Goal: Information Seeking & Learning: Learn about a topic

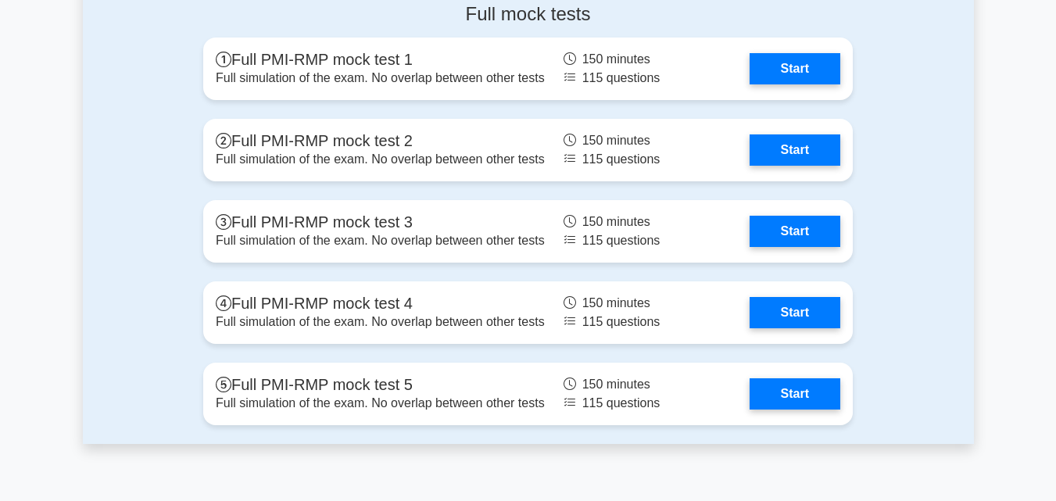
scroll to position [4455, 0]
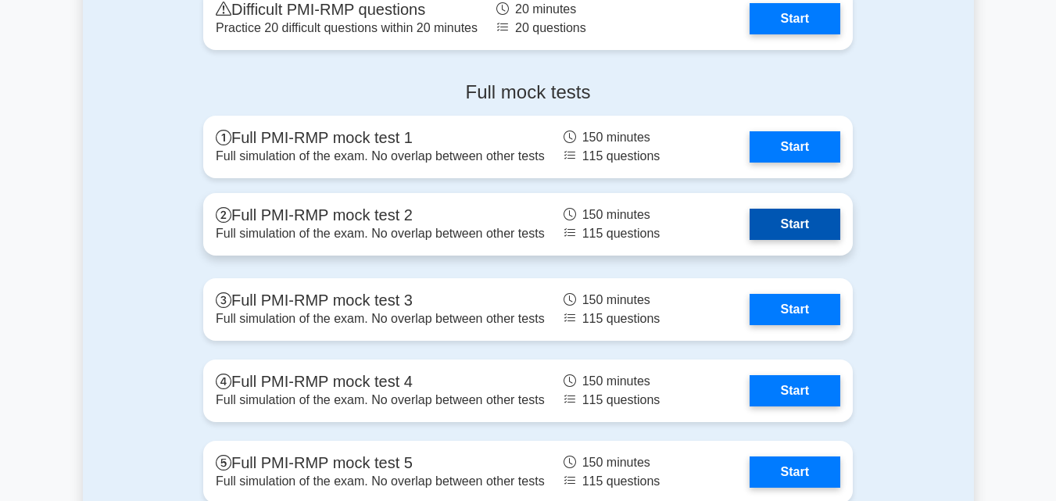
click at [750, 218] on link "Start" at bounding box center [795, 224] width 91 height 31
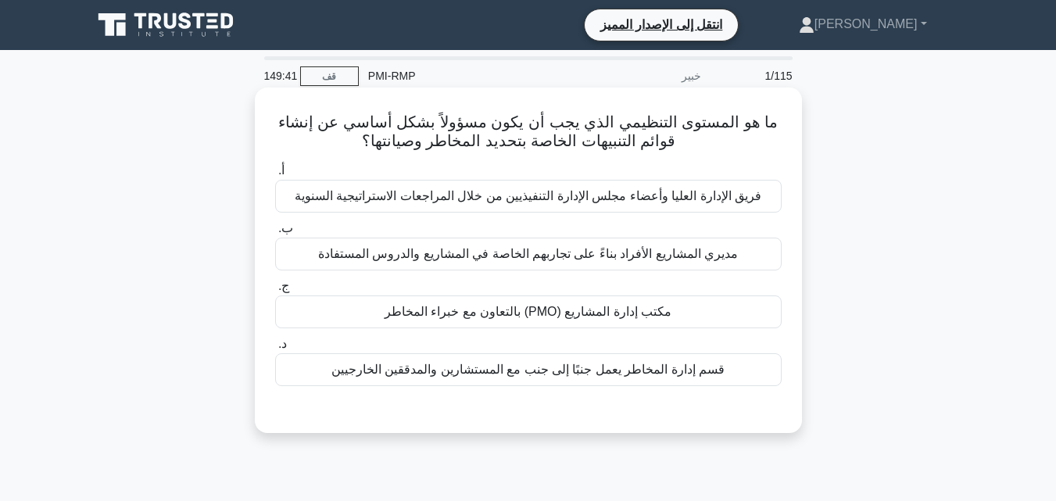
click at [545, 366] on font "قسم إدارة المخاطر يعمل جنبًا إلى جنب مع المستشارين والمدققين الخارجيين" at bounding box center [527, 369] width 393 height 13
click at [275, 349] on input "د. قسم إدارة المخاطر يعمل جنبًا إلى جنب مع المستشارين والمدققين الخارجيين" at bounding box center [275, 344] width 0 height 10
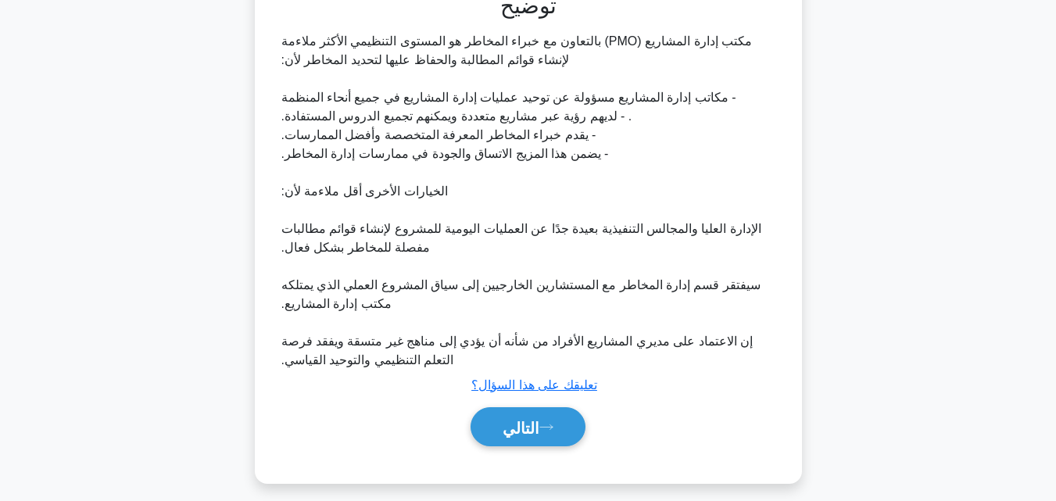
scroll to position [430, 0]
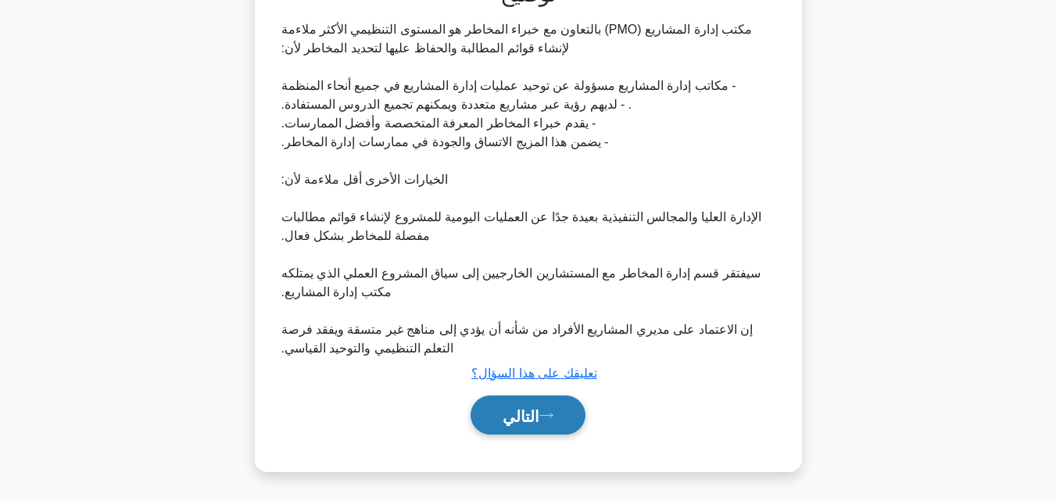
click at [520, 411] on font "التالي" at bounding box center [521, 415] width 37 height 17
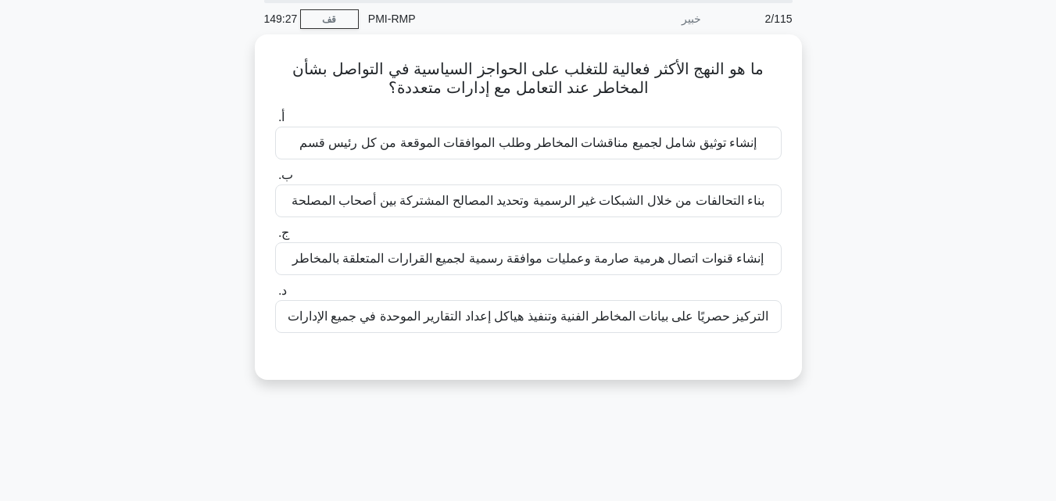
scroll to position [30, 0]
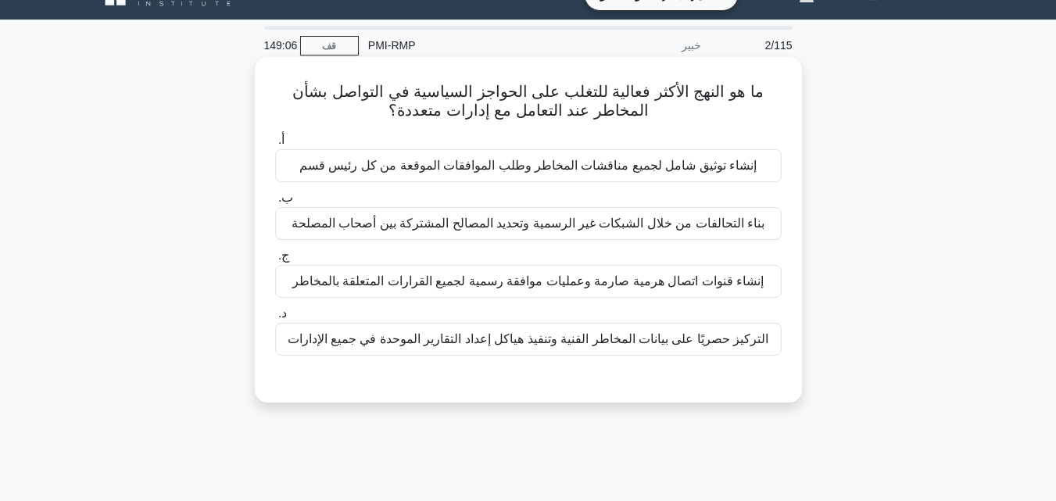
click at [521, 179] on div "إنشاء توثيق شامل لجميع مناقشات المخاطر وطلب الموافقات الموقعة من كل رئيس قسم" at bounding box center [528, 165] width 507 height 33
click at [275, 145] on input "أ. إنشاء توثيق شامل لجميع مناقشات المخاطر وطلب الموافقات الموقعة من كل رئيس قسم" at bounding box center [275, 140] width 0 height 10
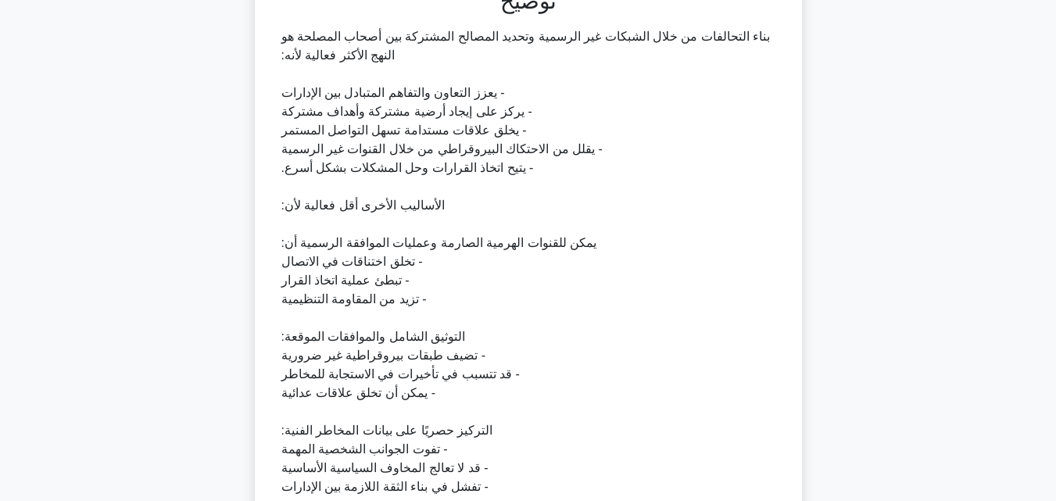
scroll to position [561, 0]
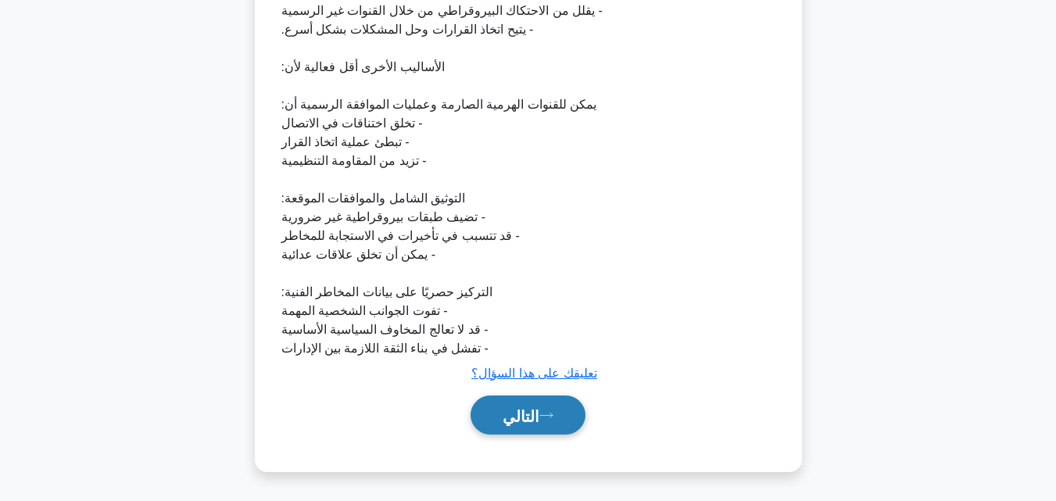
click at [528, 411] on font "التالي" at bounding box center [521, 415] width 37 height 17
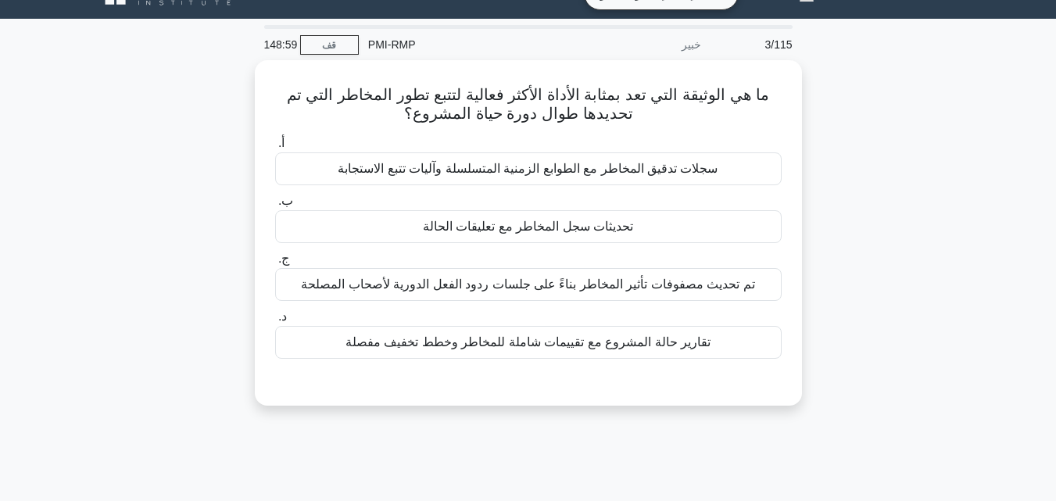
scroll to position [30, 0]
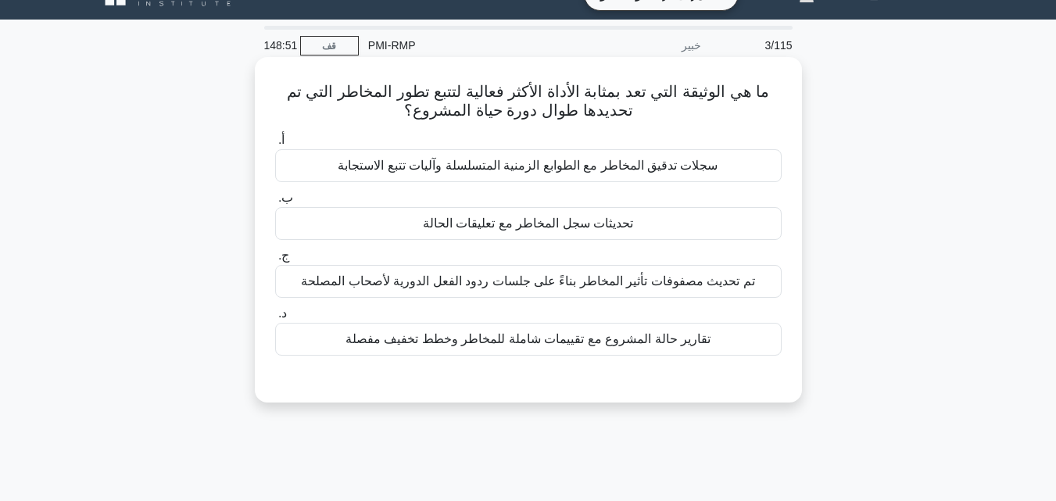
click at [486, 227] on font "تحديثات سجل المخاطر مع تعليقات الحالة" at bounding box center [528, 223] width 210 height 13
click at [275, 203] on input "ب. تحديثات سجل المخاطر مع تعليقات الحالة" at bounding box center [275, 198] width 0 height 10
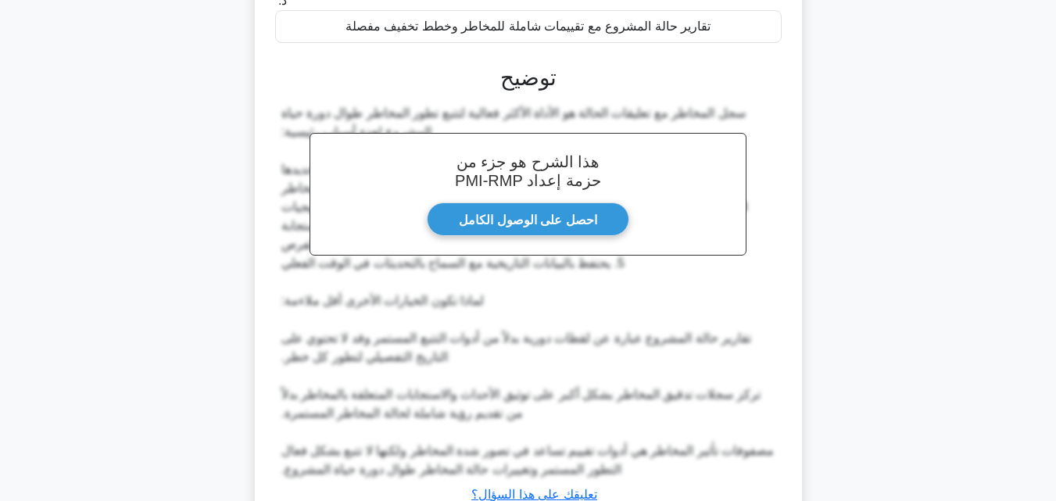
scroll to position [466, 0]
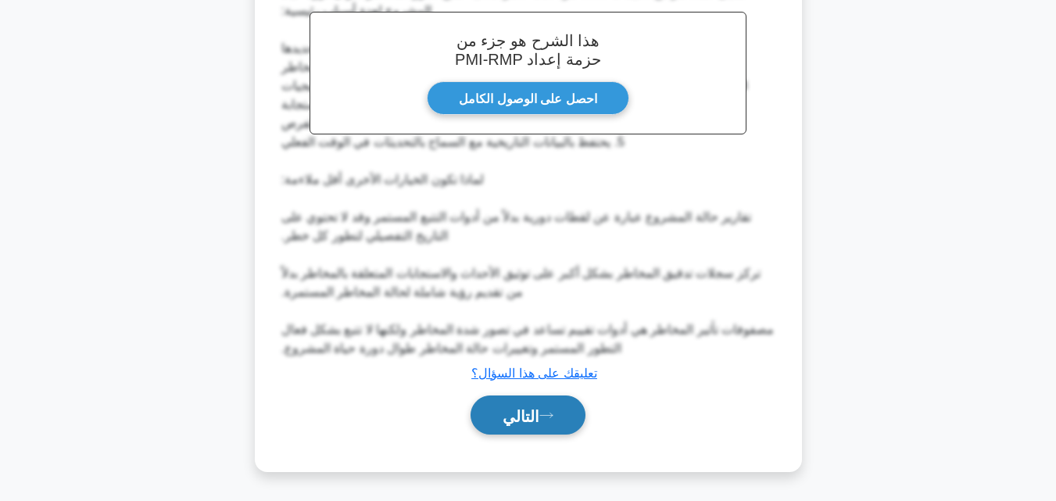
click at [524, 419] on font "التالي" at bounding box center [521, 415] width 37 height 17
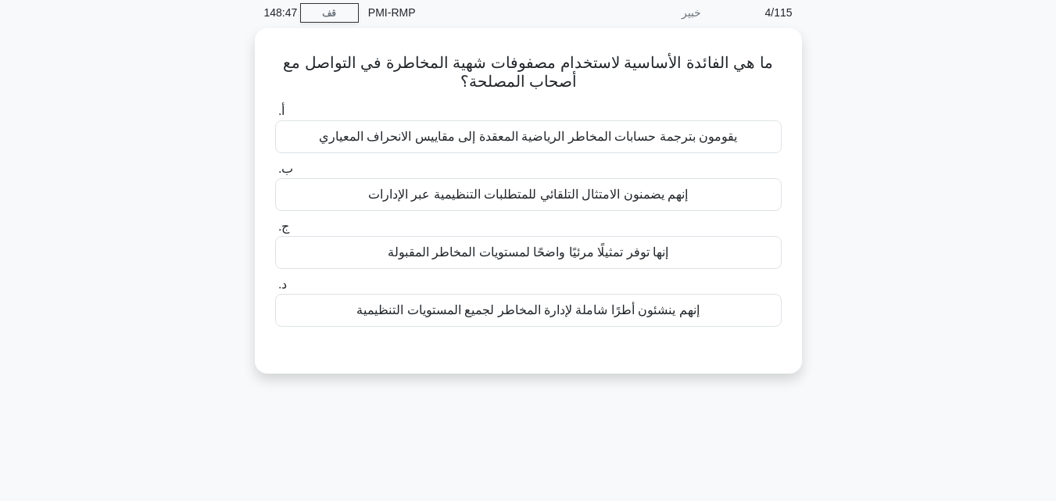
scroll to position [30, 0]
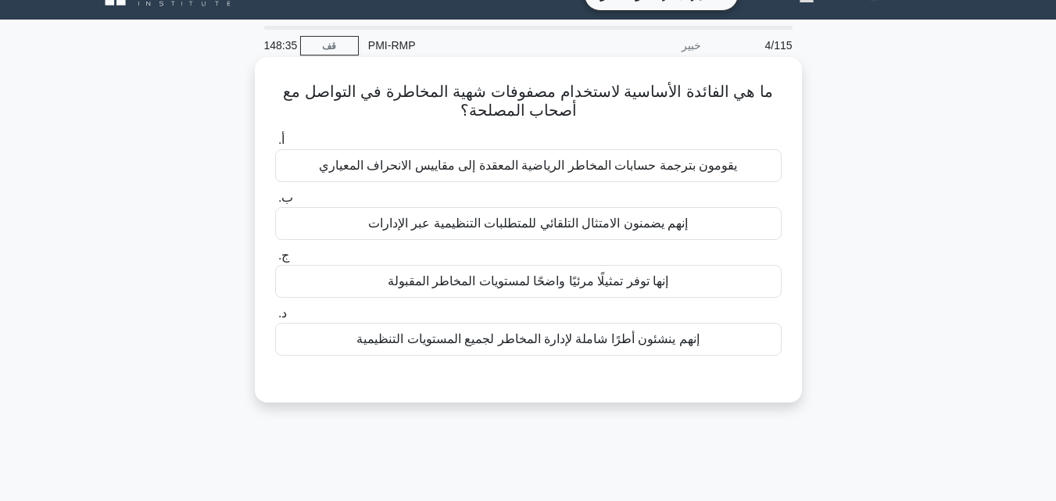
click at [487, 288] on font "إنها توفر تمثيلًا مرئيًا واضحًا لمستويات المخاطر المقبولة" at bounding box center [528, 280] width 281 height 13
click at [275, 261] on input "ج. إنها توفر تمثيلًا مرئيًا واضحًا لمستويات المخاطر المقبولة" at bounding box center [275, 256] width 0 height 10
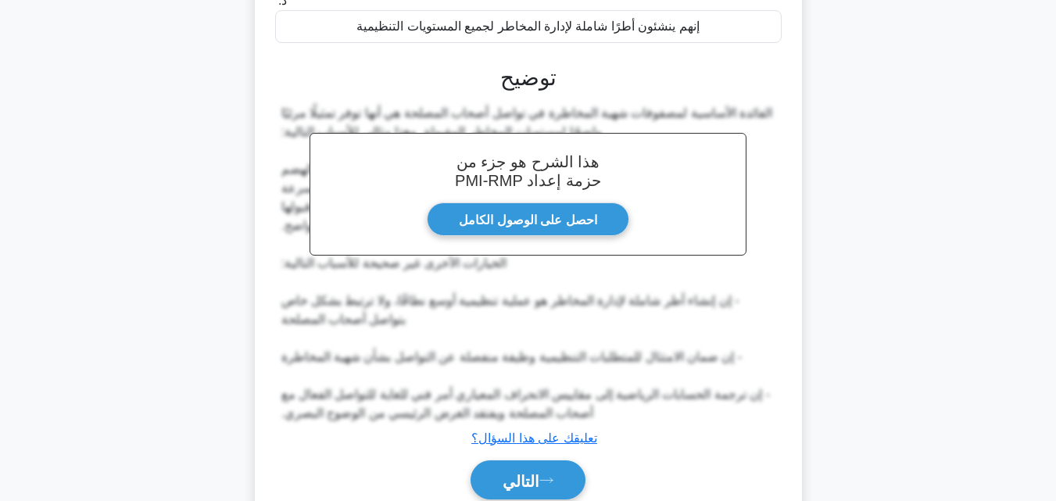
scroll to position [410, 0]
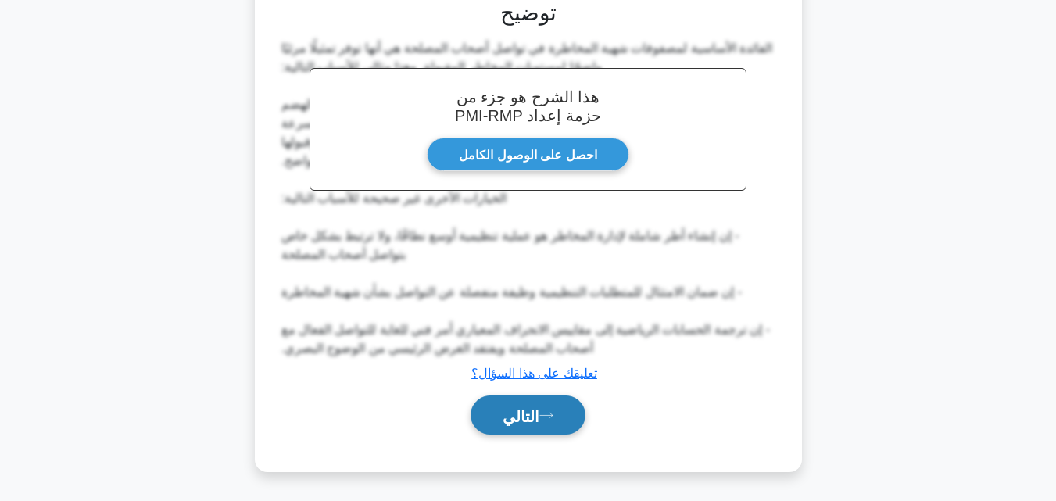
click at [506, 413] on font "التالي" at bounding box center [521, 415] width 37 height 17
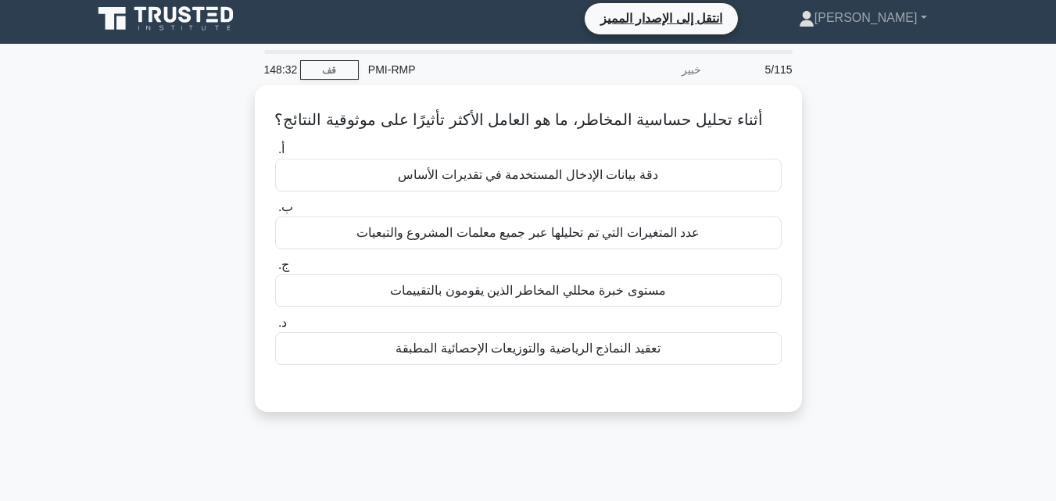
scroll to position [0, 0]
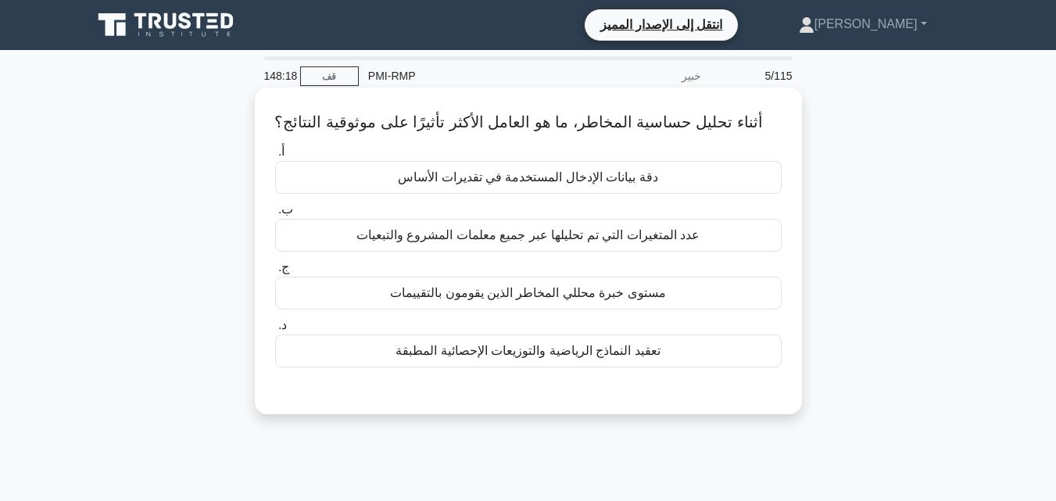
click at [528, 179] on font "دقة بيانات الإدخال المستخدمة في تقديرات الأساس" at bounding box center [528, 176] width 260 height 13
click at [275, 157] on input "أ. دقة بيانات الإدخال المستخدمة في تقديرات الأساس" at bounding box center [275, 152] width 0 height 10
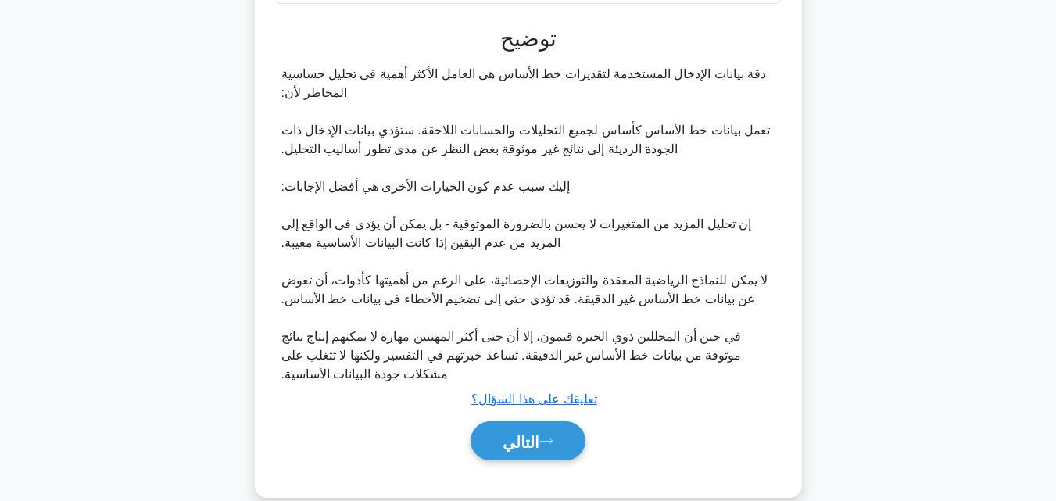
scroll to position [391, 0]
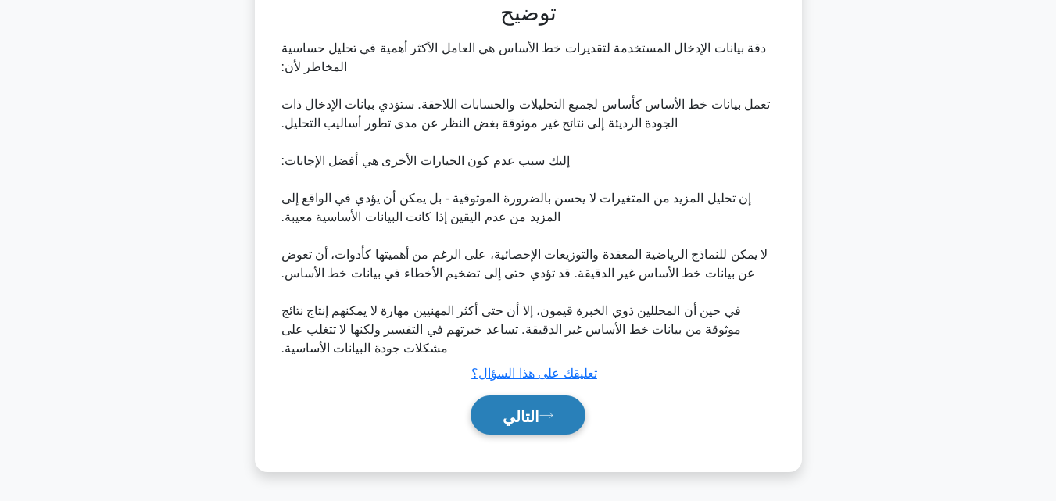
click at [538, 416] on font "التالي" at bounding box center [521, 415] width 37 height 17
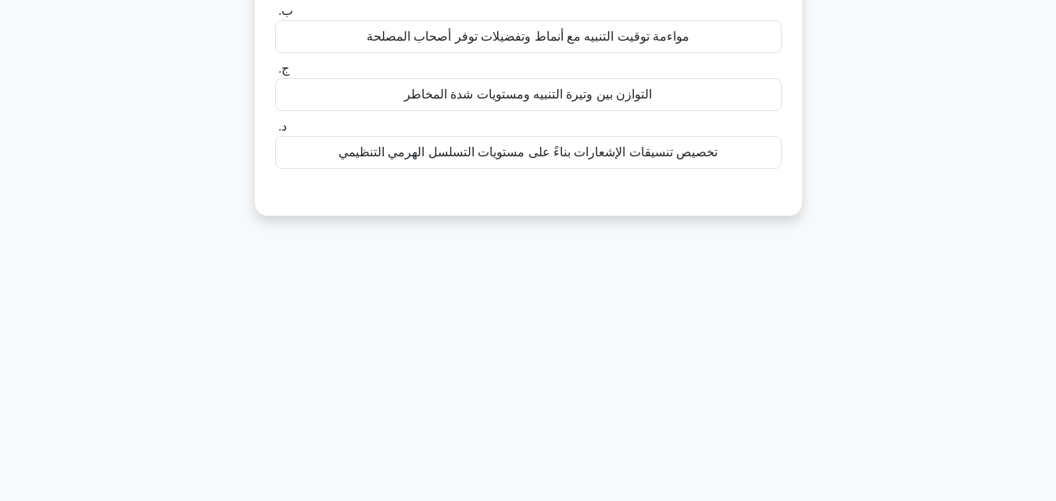
scroll to position [30, 0]
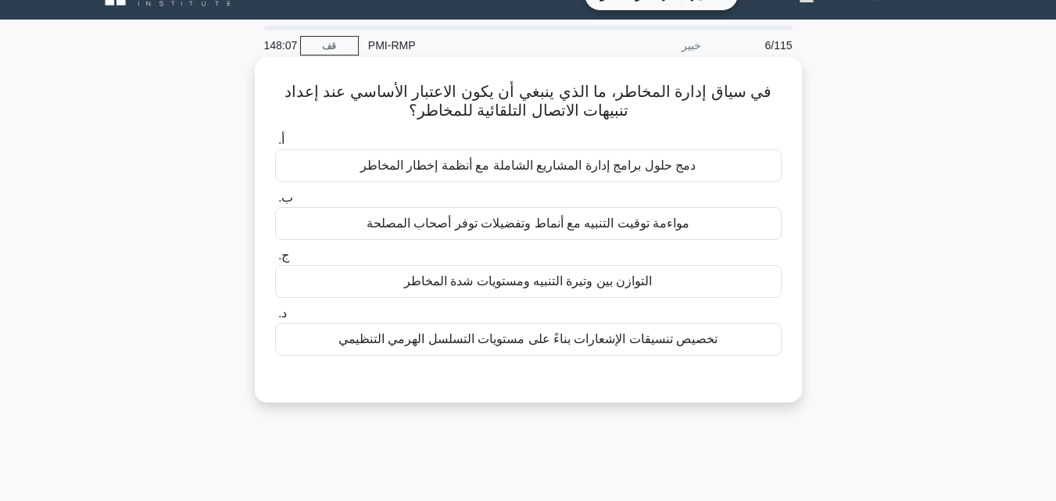
click at [550, 224] on font "مواءمة توقيت التنبيه مع أنماط وتفضيلات توفر أصحاب المصلحة" at bounding box center [529, 223] width 324 height 13
click at [275, 203] on input "ب. مواءمة توقيت التنبيه مع أنماط وتفضيلات توفر أصحاب المصلحة" at bounding box center [275, 198] width 0 height 10
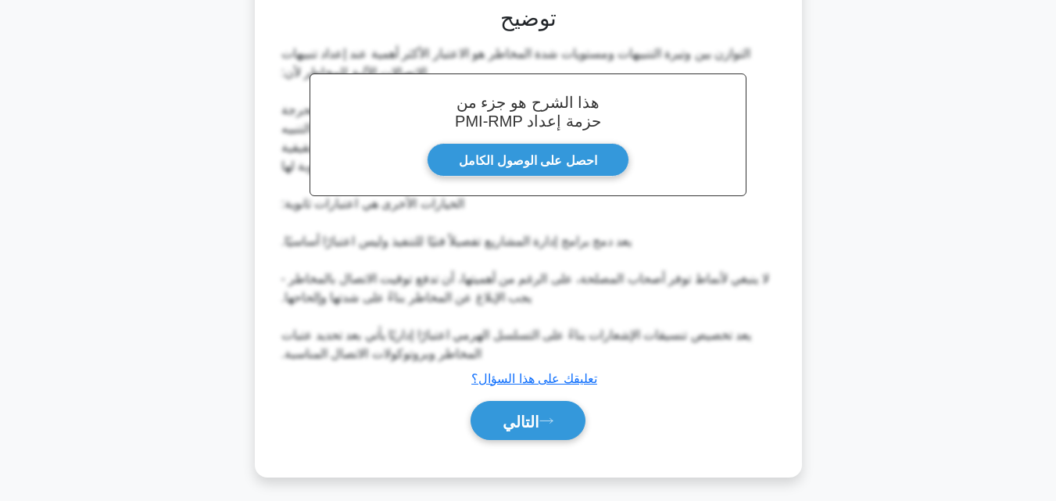
scroll to position [411, 0]
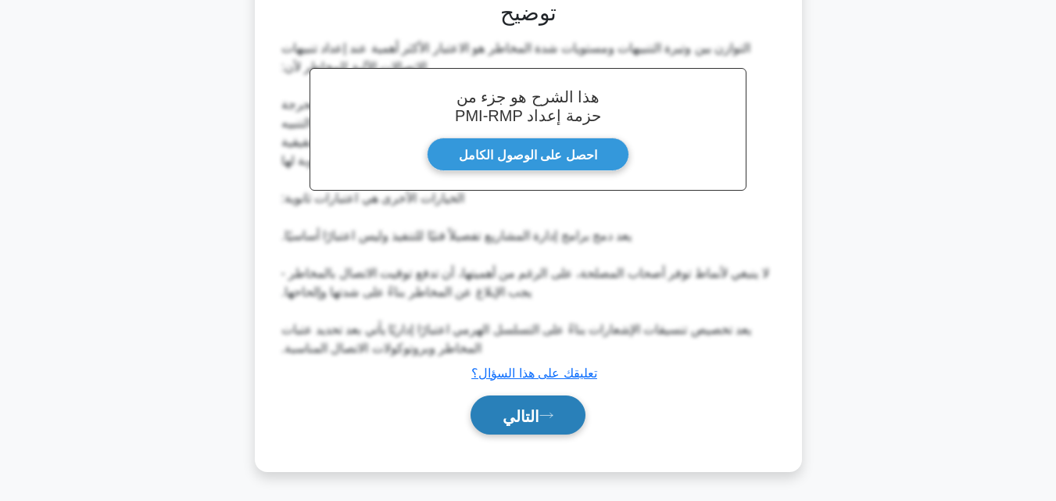
click at [534, 414] on font "التالي" at bounding box center [521, 415] width 37 height 17
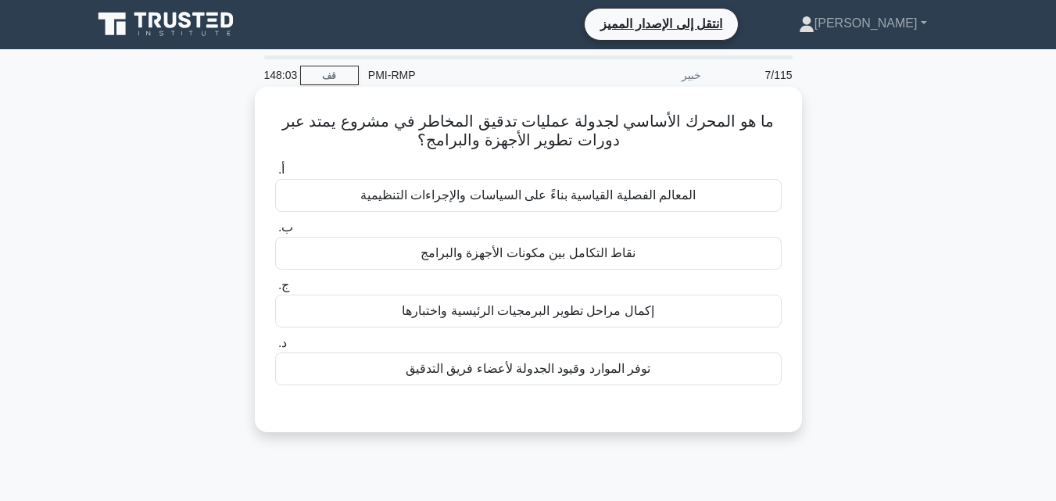
scroll to position [0, 0]
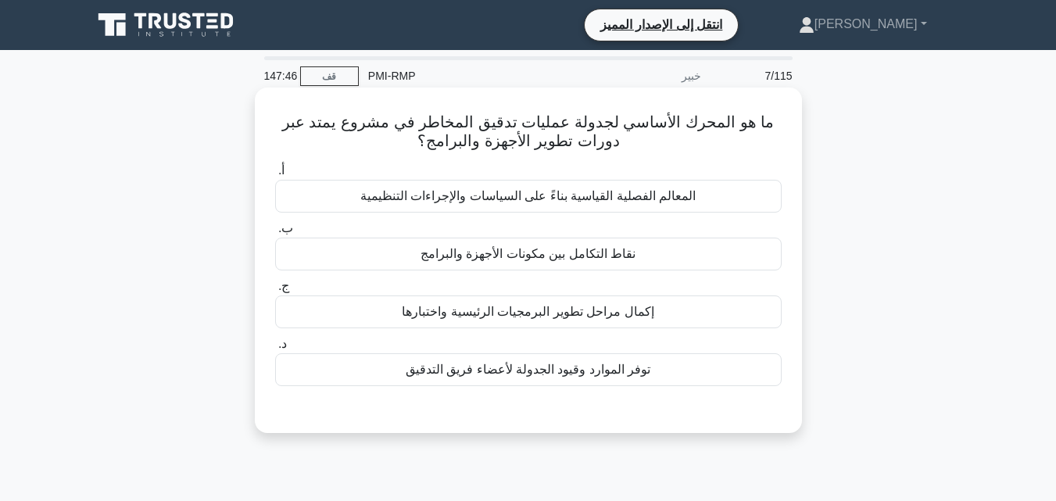
click at [566, 259] on font "نقاط التكامل بين مكونات الأجهزة والبرامج" at bounding box center [528, 253] width 215 height 13
click at [275, 234] on input "ب. نقاط التكامل بين مكونات الأجهزة والبرامج" at bounding box center [275, 229] width 0 height 10
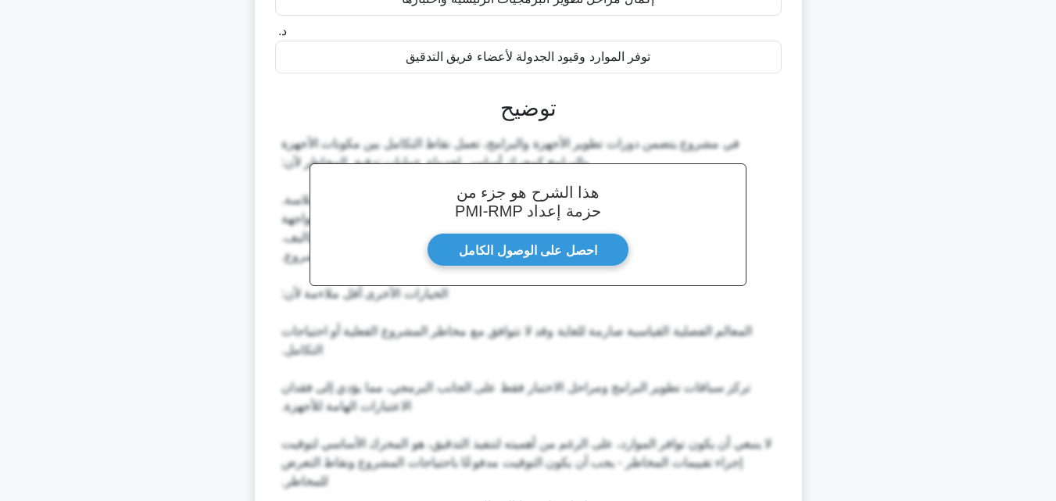
scroll to position [428, 0]
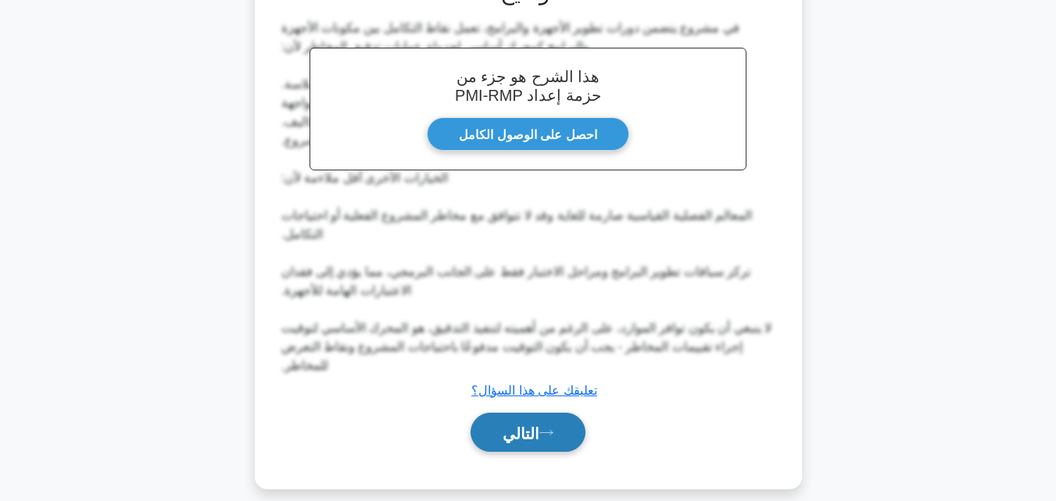
click at [531, 424] on font "التالي" at bounding box center [521, 432] width 37 height 17
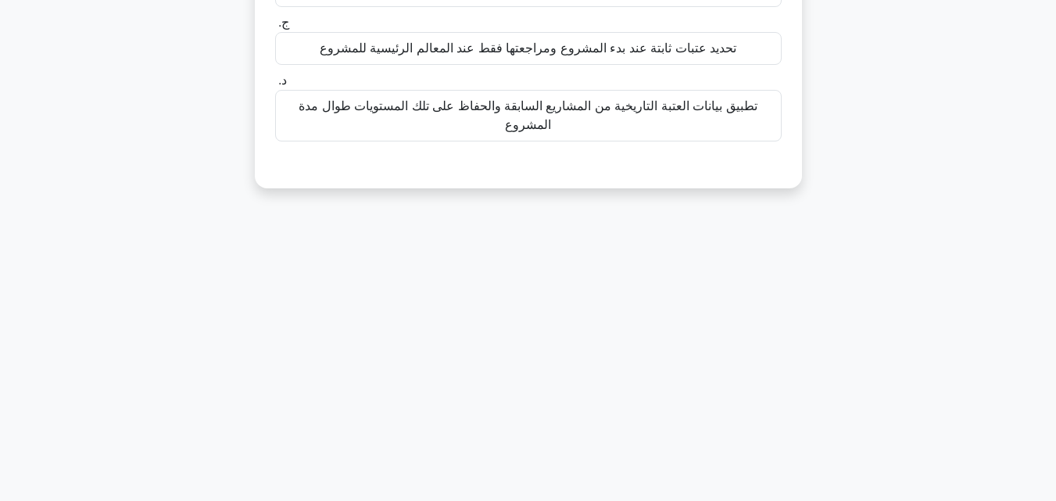
scroll to position [30, 0]
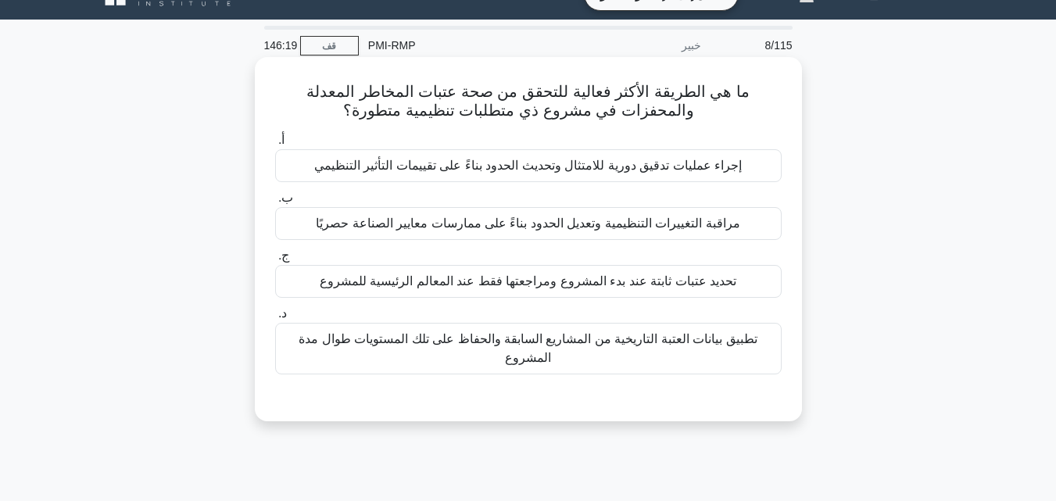
click at [513, 337] on font "تطبيق بيانات العتبة التاريخية من المشاريع السابقة والحفاظ على تلك المستويات طوا…" at bounding box center [528, 348] width 458 height 32
click at [275, 319] on input "د. تطبيق بيانات العتبة التاريخية من المشاريع السابقة والحفاظ على تلك المستويات …" at bounding box center [275, 314] width 0 height 10
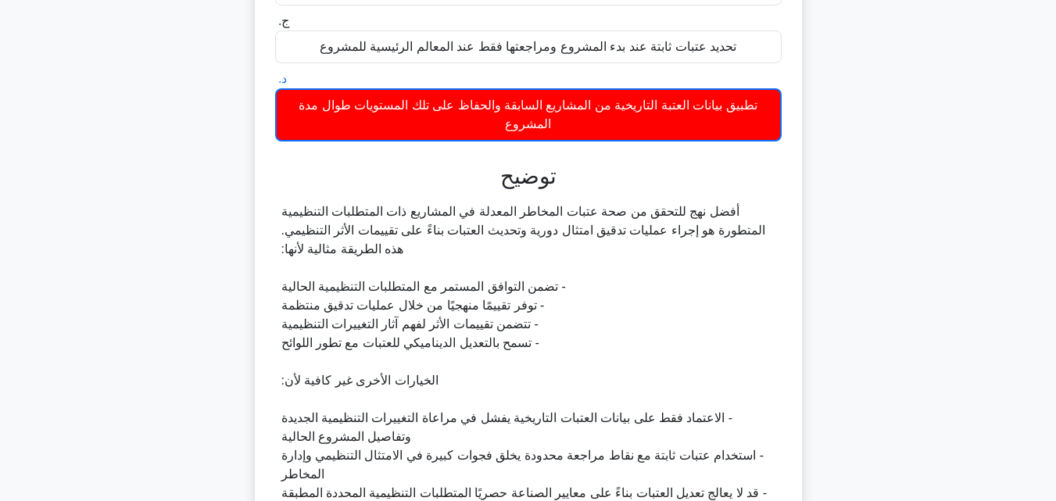
scroll to position [486, 0]
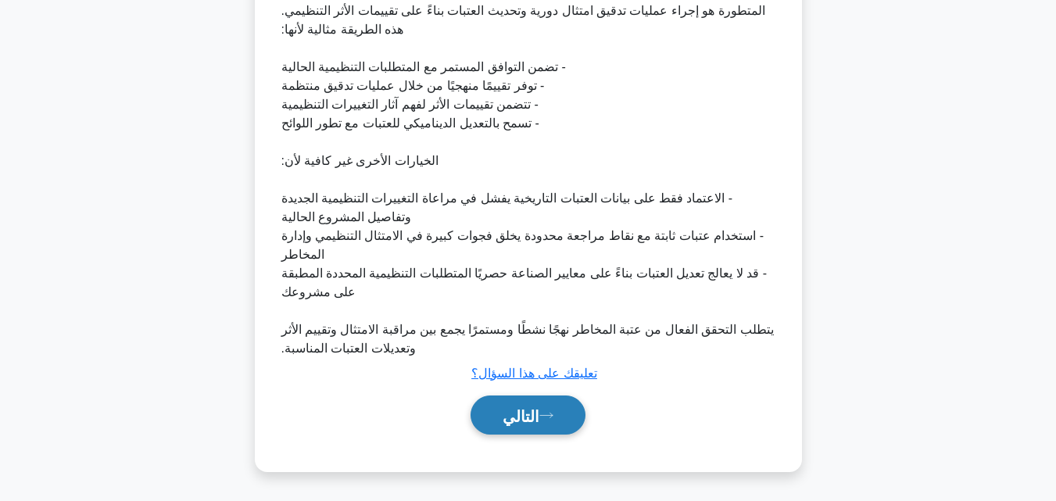
click at [546, 417] on icon at bounding box center [546, 415] width 14 height 9
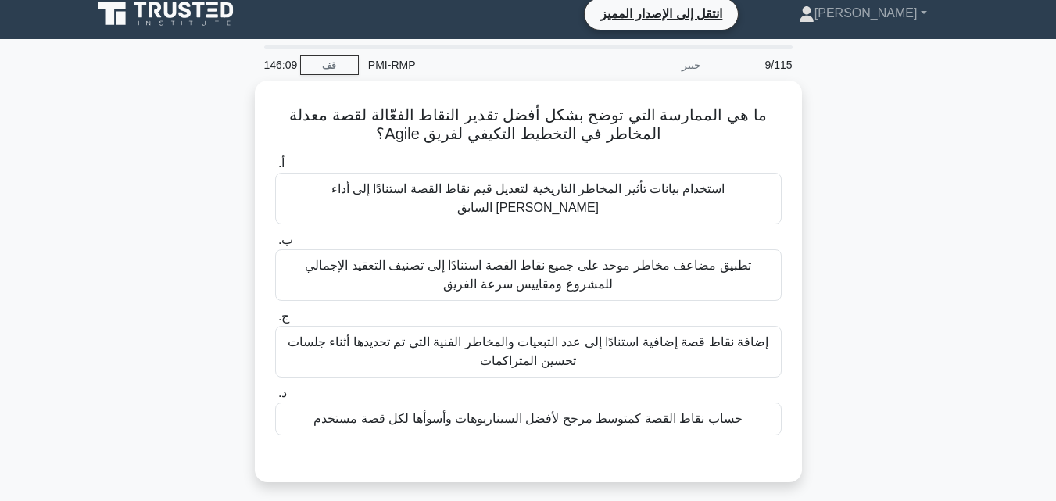
scroll to position [0, 0]
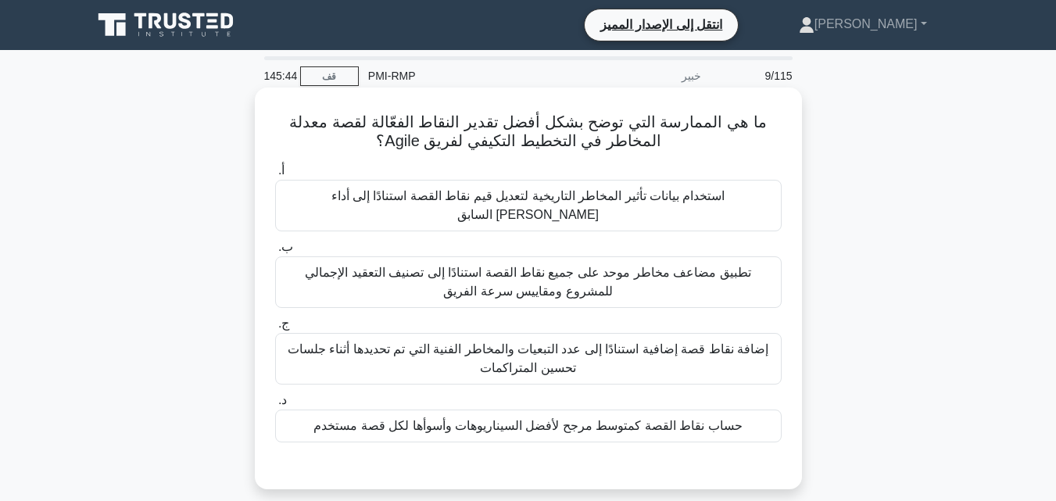
click at [550, 342] on font "إضافة نقاط قصة إضافية استنادًا إلى عدد التبعيات والمخاطر الفنية التي تم تحديدها…" at bounding box center [528, 358] width 481 height 32
click at [275, 329] on input "ج. إضافة نقاط قصة إضافية استنادًا إلى عدد التبعيات والمخاطر الفنية التي تم تحدي…" at bounding box center [275, 324] width 0 height 10
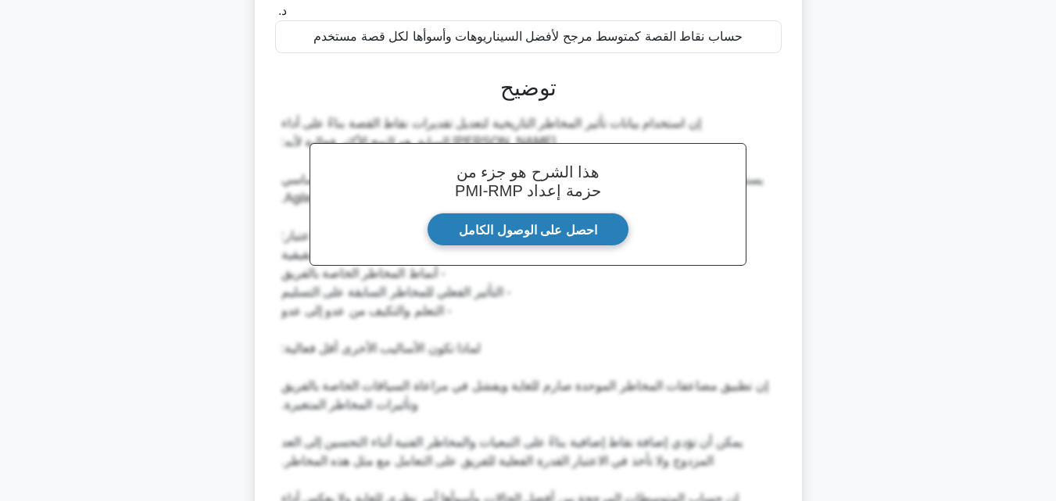
scroll to position [542, 0]
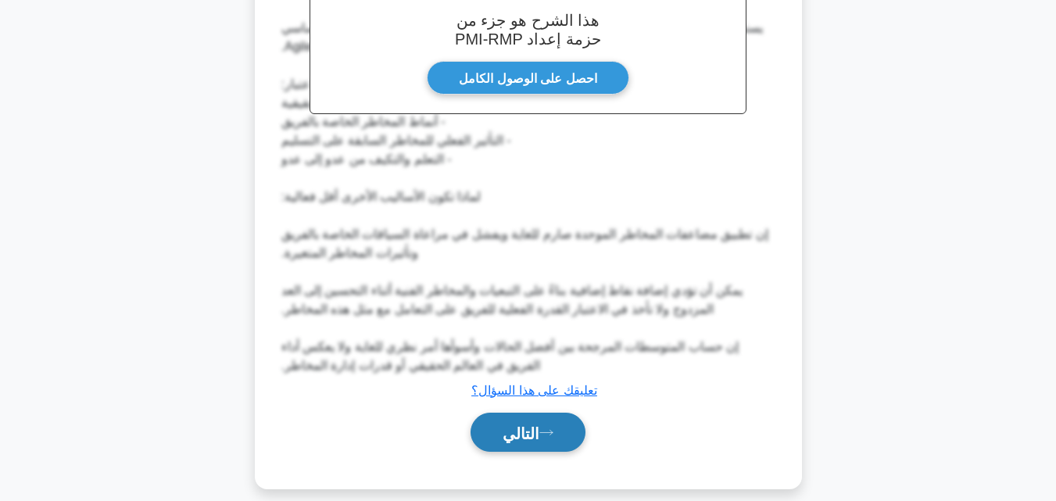
click at [542, 425] on button "التالي" at bounding box center [528, 433] width 115 height 40
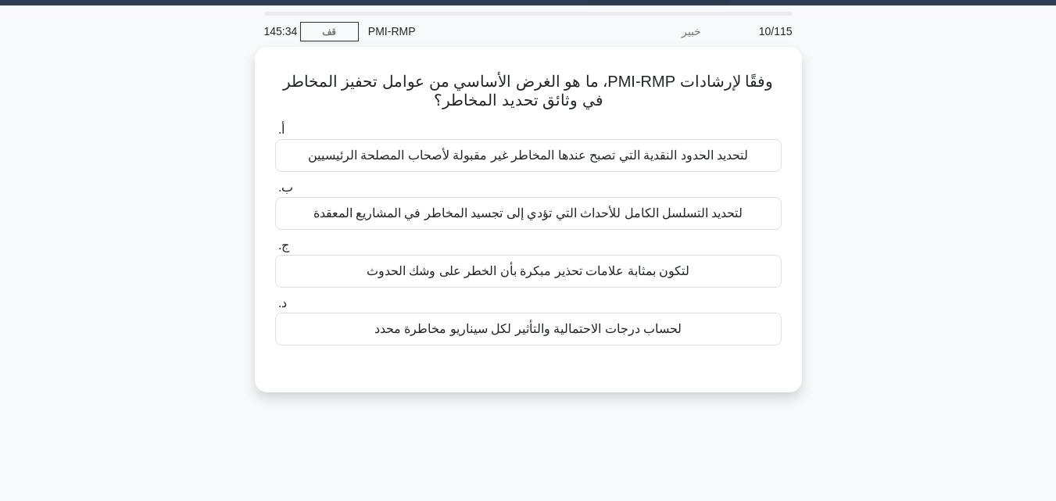
scroll to position [30, 0]
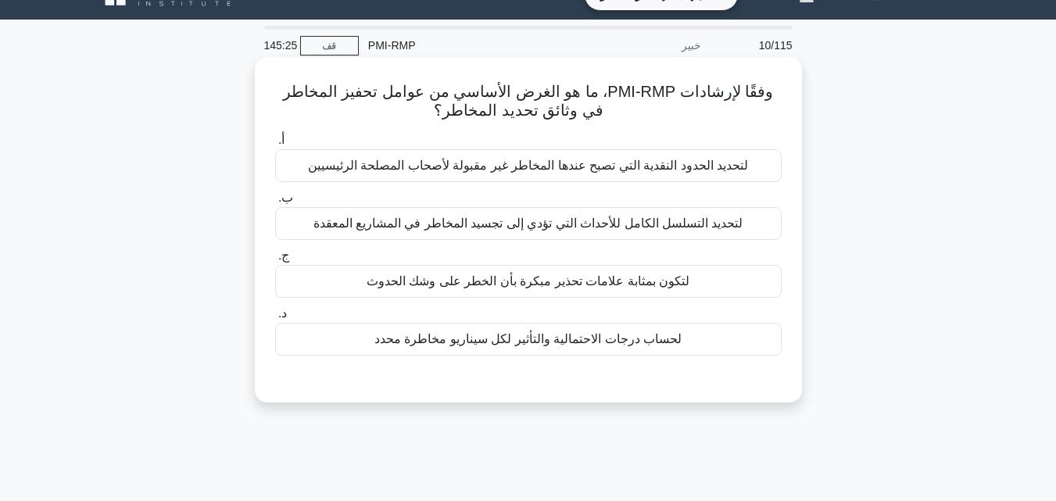
click at [442, 163] on font "لتحديد الحدود النقدية التي تصبح عندها المخاطر غير مقبولة لأصحاب المصلحة الرئيسي…" at bounding box center [528, 165] width 440 height 13
click at [275, 145] on input "أ. لتحديد الحدود النقدية التي تصبح عندها المخاطر غير مقبولة لأصحاب المصلحة الرئ…" at bounding box center [275, 140] width 0 height 10
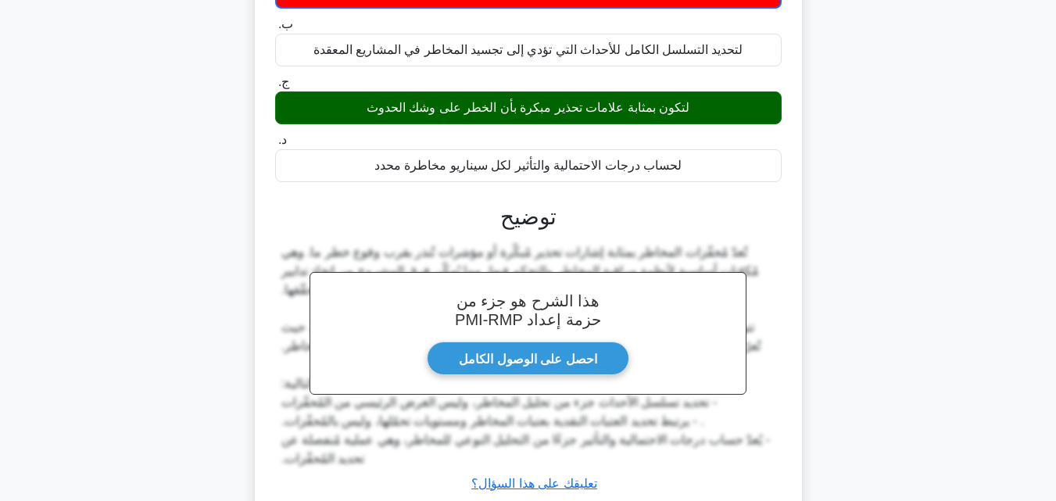
scroll to position [343, 0]
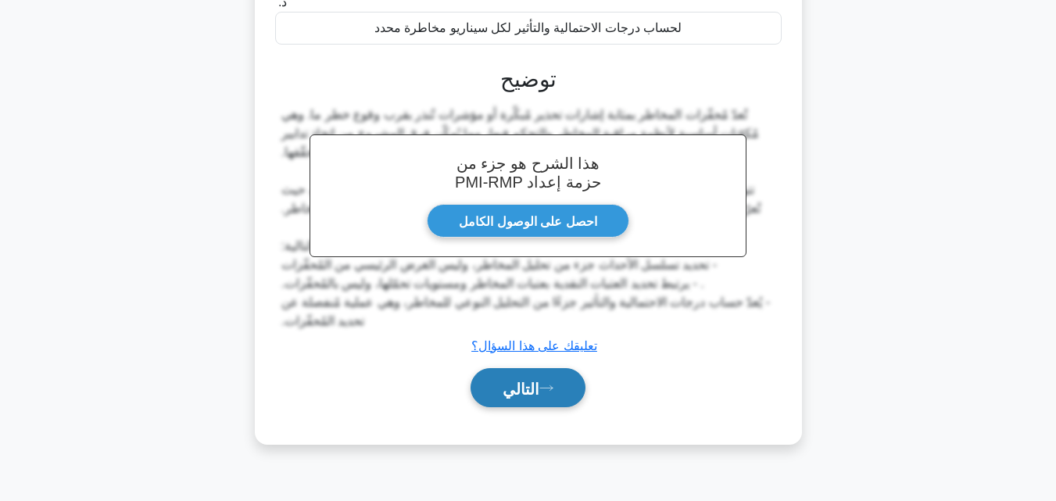
click at [535, 387] on font "التالي" at bounding box center [521, 388] width 37 height 17
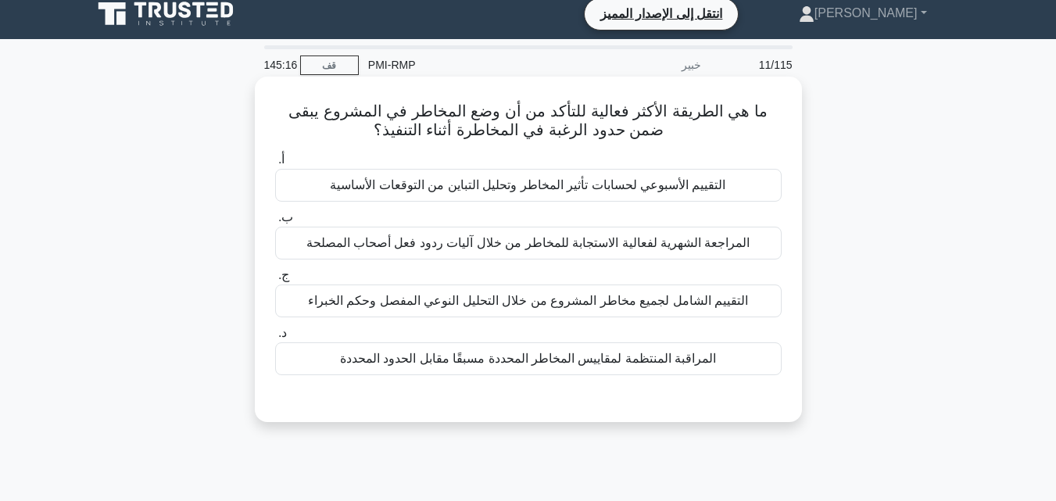
scroll to position [0, 0]
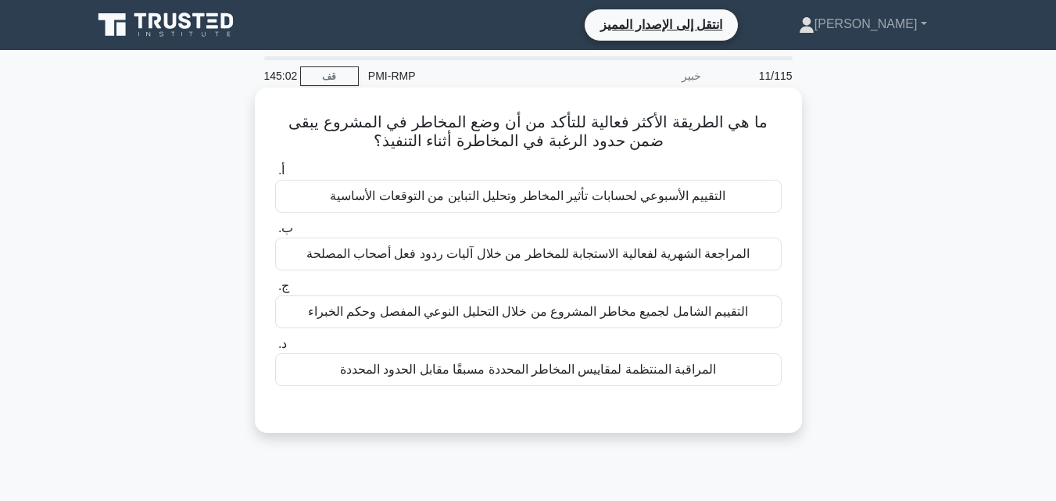
click at [510, 310] on font "التقييم الشامل لجميع مخاطر المشروع من خلال التحليل النوعي المفصل وحكم الخبراء" at bounding box center [528, 311] width 440 height 13
click at [275, 292] on input "ج. التقييم الشامل لجميع مخاطر المشروع من خلال التحليل النوعي المفصل وحكم الخبراء" at bounding box center [275, 286] width 0 height 10
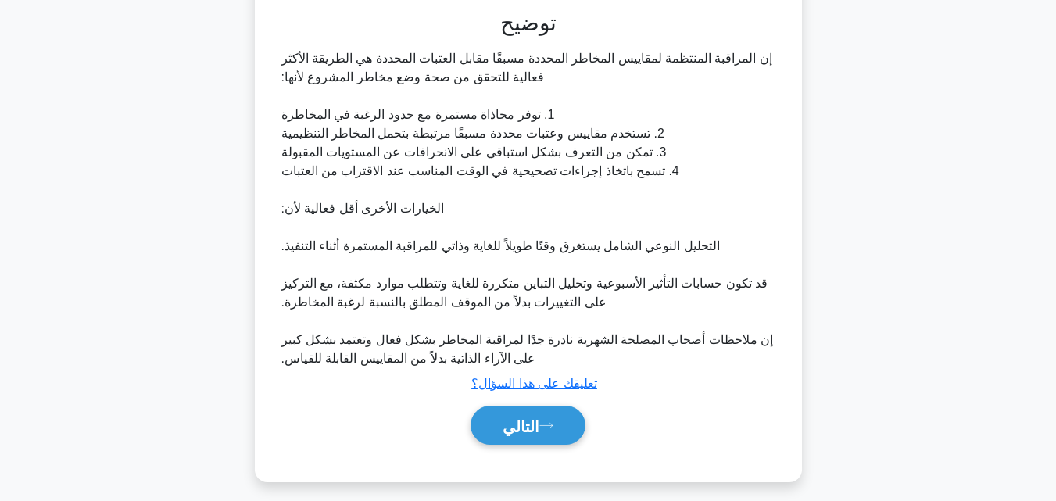
scroll to position [411, 0]
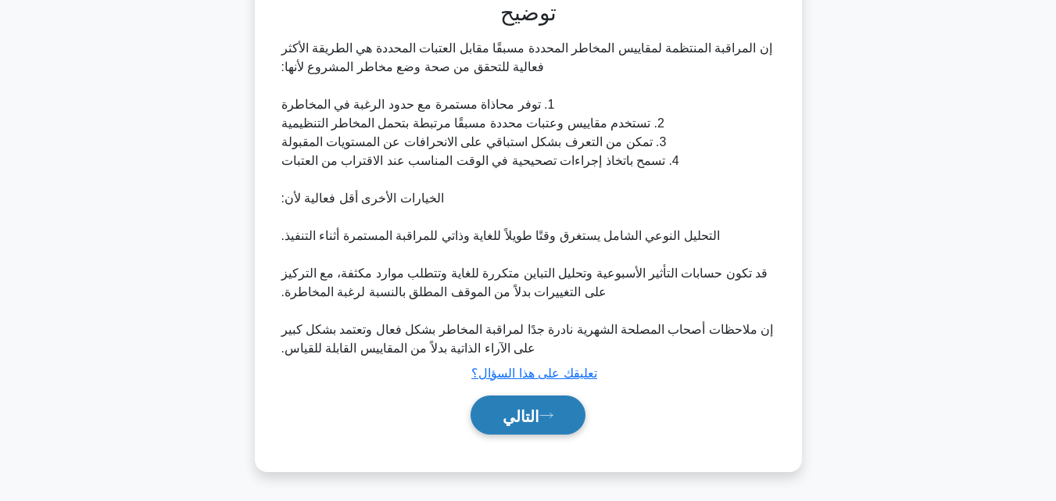
click at [526, 422] on font "التالي" at bounding box center [521, 415] width 37 height 17
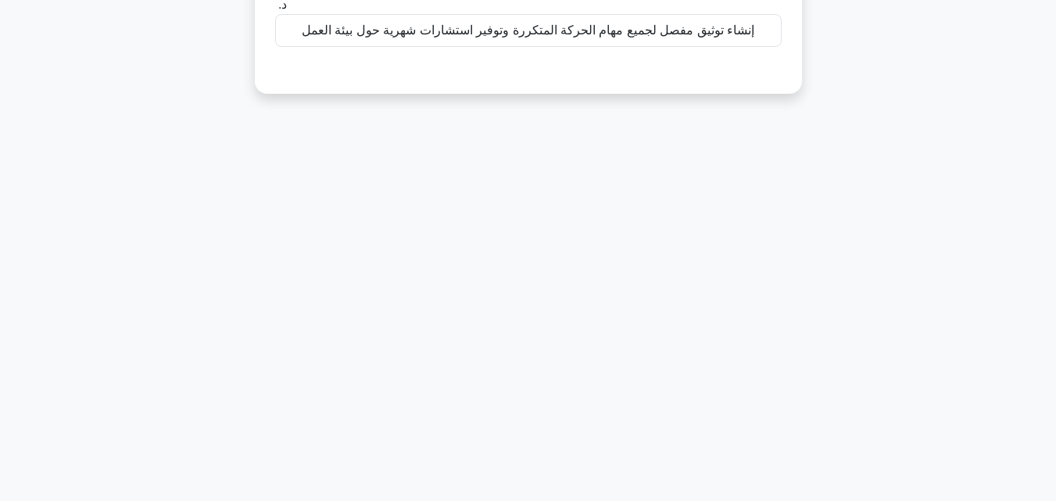
scroll to position [30, 0]
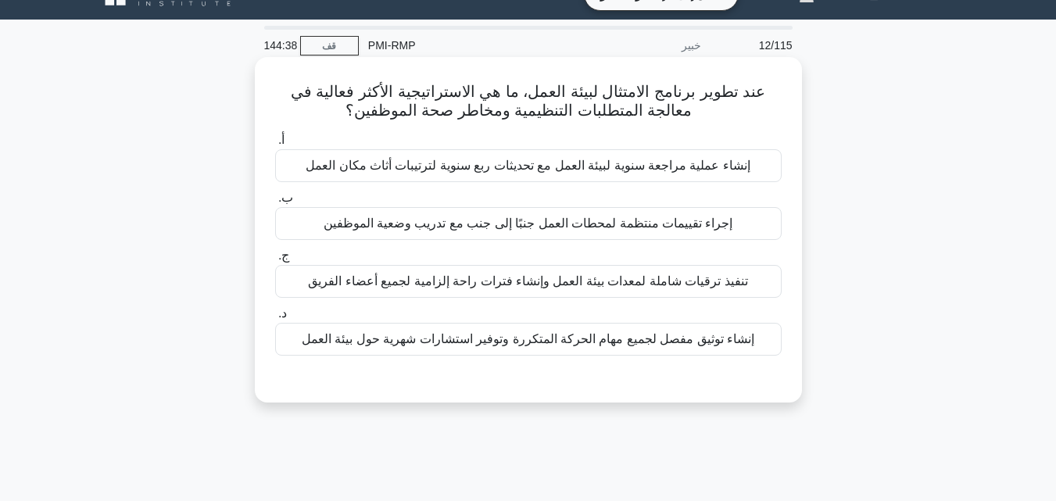
click at [528, 230] on font "إجراء تقييمات منتظمة لمحطات العمل جنبًا إلى جنب مع تدريب وضعية الموظفين" at bounding box center [529, 223] width 410 height 13
click at [275, 203] on input "ب. إجراء تقييمات منتظمة لمحطات العمل جنبًا إلى جنب مع تدريب وضعية الموظفين" at bounding box center [275, 198] width 0 height 10
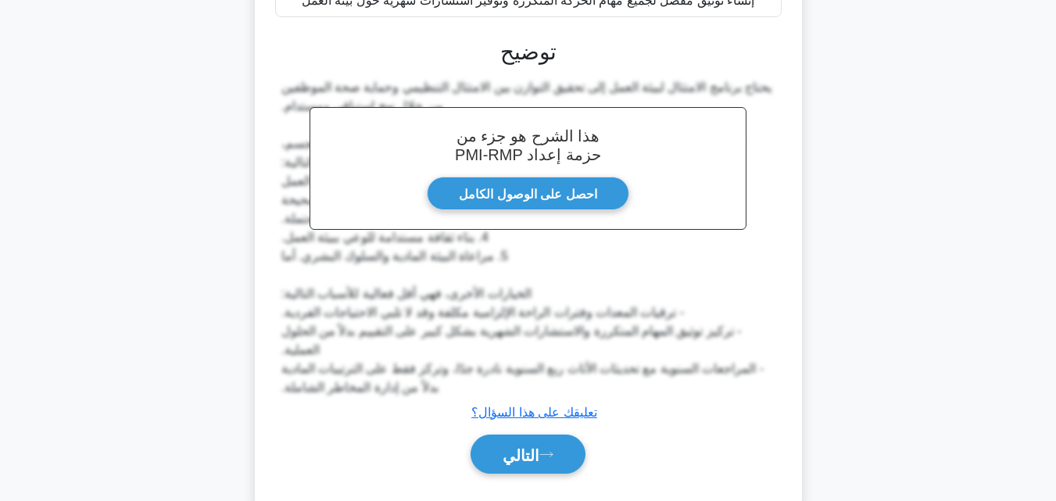
scroll to position [391, 0]
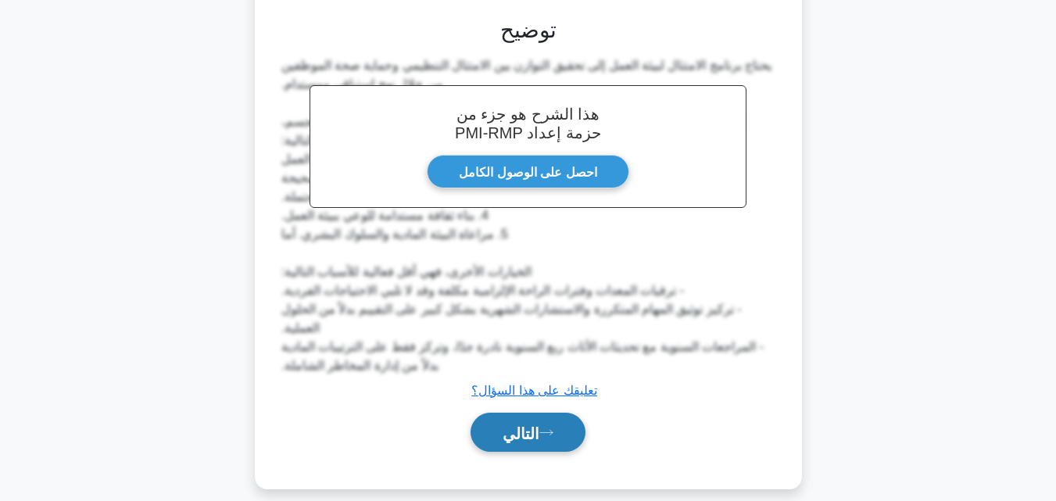
click at [534, 424] on font "التالي" at bounding box center [521, 432] width 37 height 17
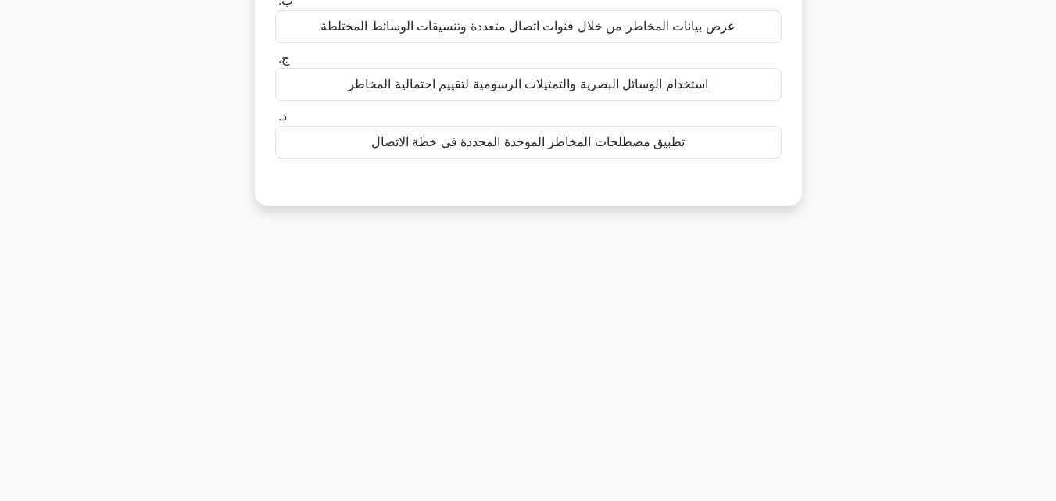
scroll to position [109, 0]
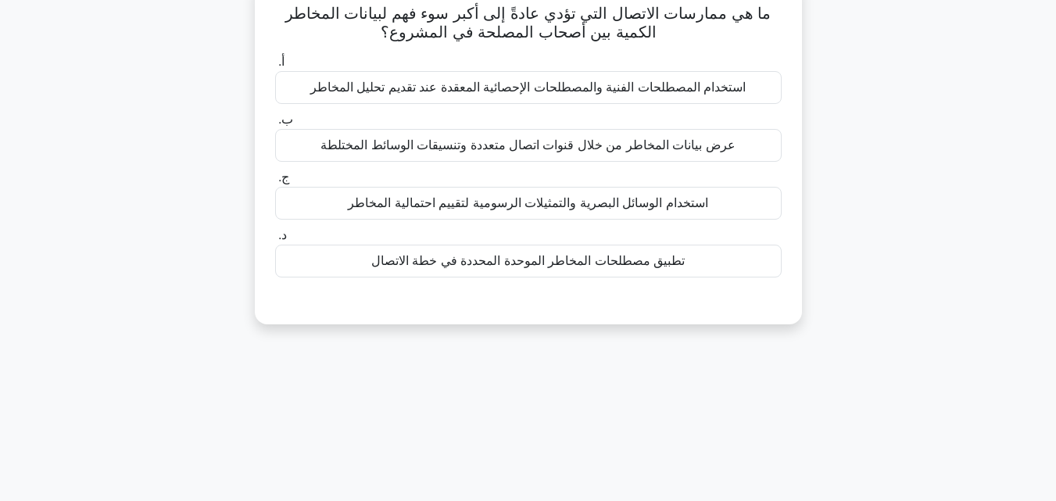
click at [522, 267] on font "تطبيق مصطلحات المخاطر الموحدة المحددة في خطة الاتصال" at bounding box center [527, 260] width 313 height 13
click at [275, 241] on input "د. تطبيق مصطلحات المخاطر الموحدة المحددة في خطة الاتصال" at bounding box center [275, 236] width 0 height 10
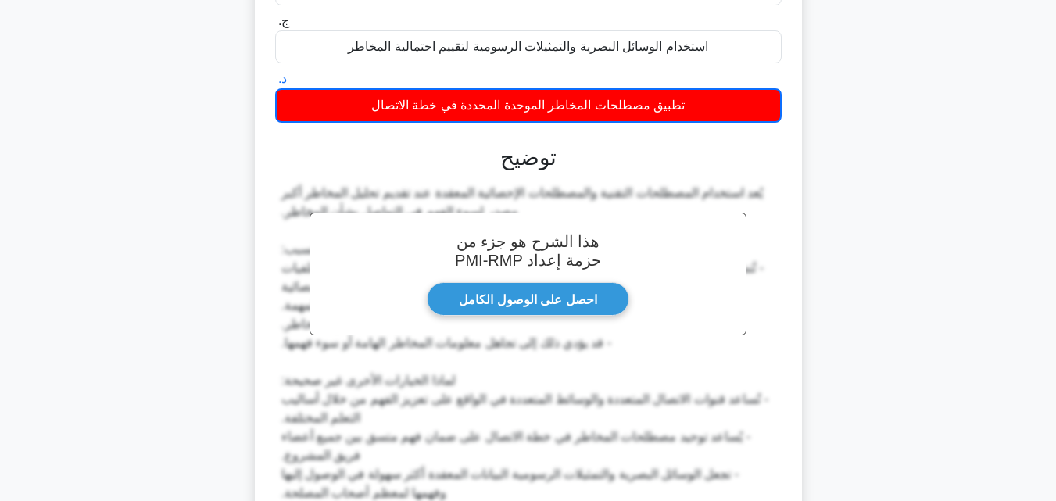
scroll to position [411, 0]
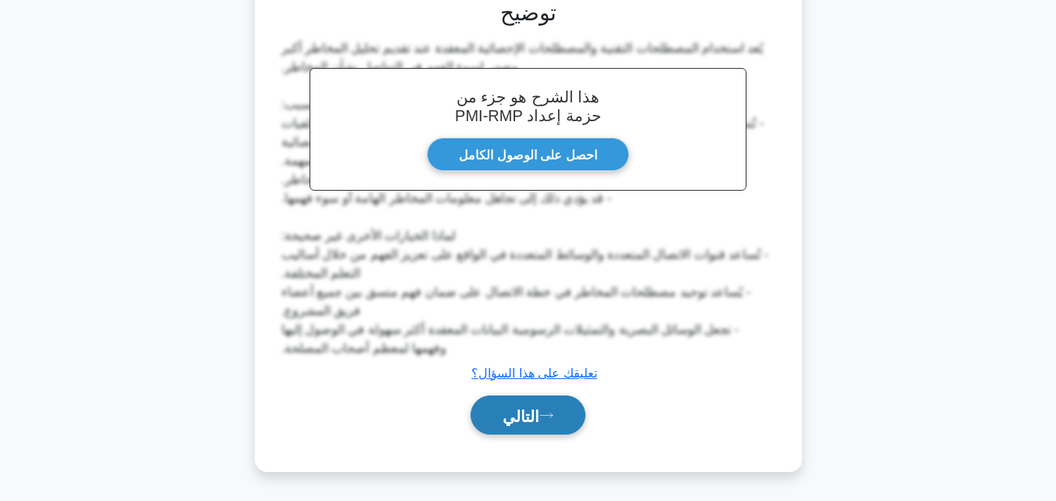
click at [535, 422] on font "التالي" at bounding box center [521, 415] width 37 height 17
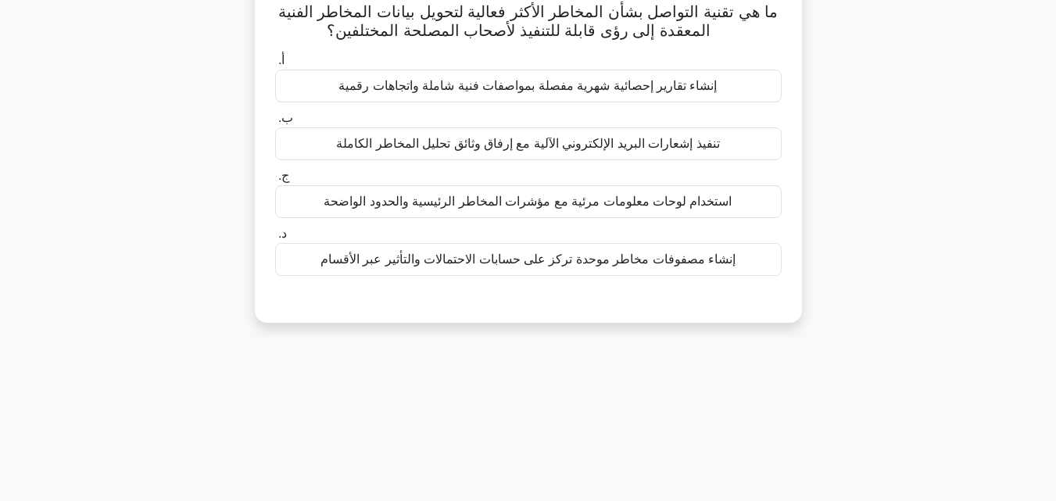
scroll to position [109, 0]
click at [539, 205] on font "استخدام لوحات معلومات مرئية مع مؤشرات المخاطر الرئيسية والحدود الواضحة" at bounding box center [528, 202] width 408 height 13
click at [275, 183] on input "ج. استخدام لوحات معلومات مرئية مع مؤشرات المخاطر الرئيسية والحدود الواضحة" at bounding box center [275, 178] width 0 height 10
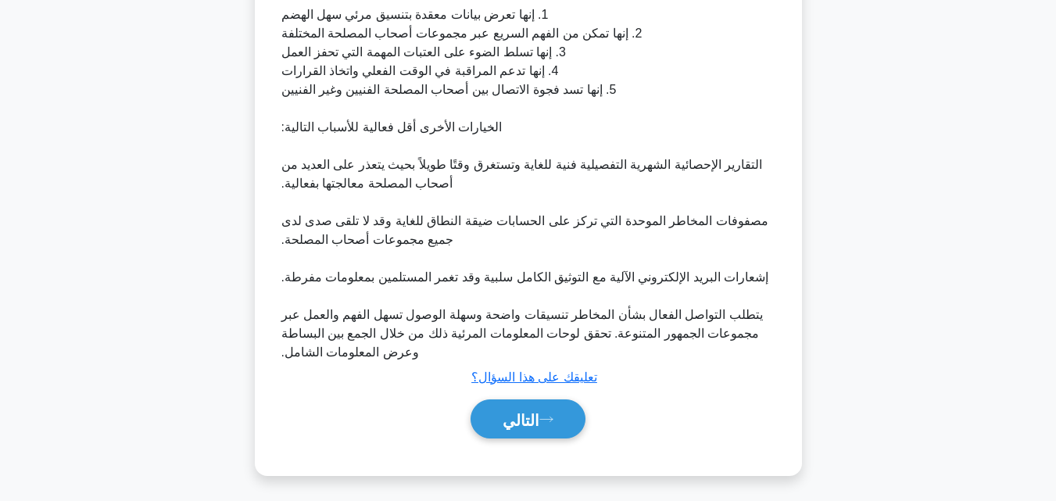
scroll to position [503, 0]
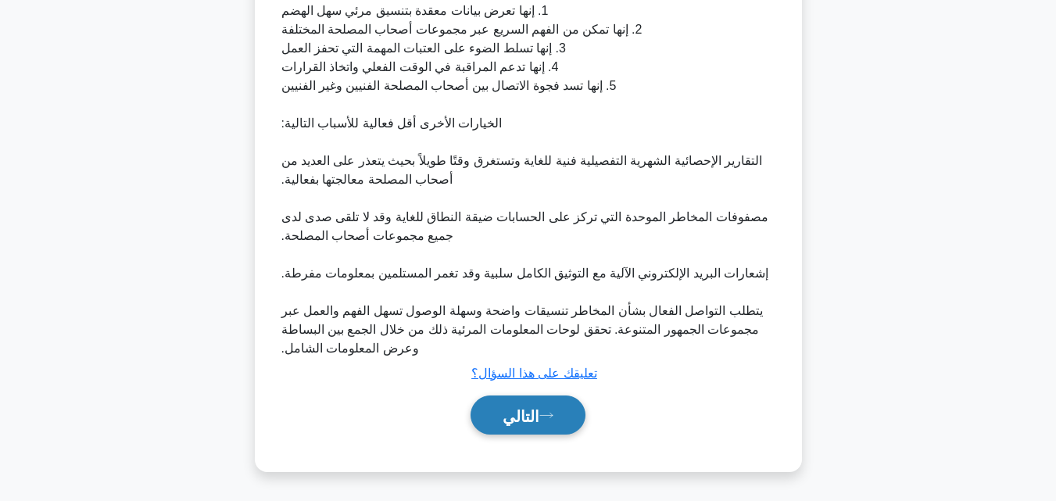
click at [535, 421] on font "التالي" at bounding box center [521, 415] width 37 height 17
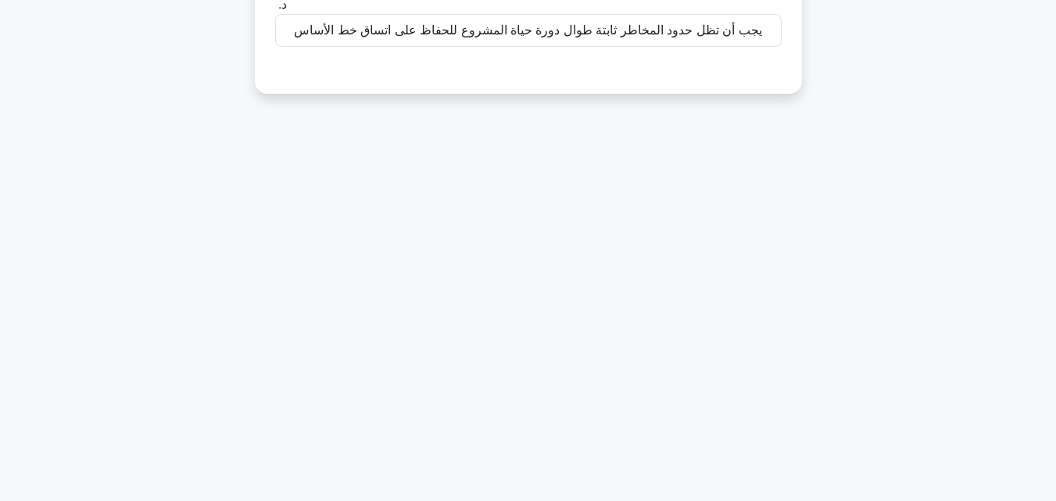
scroll to position [30, 0]
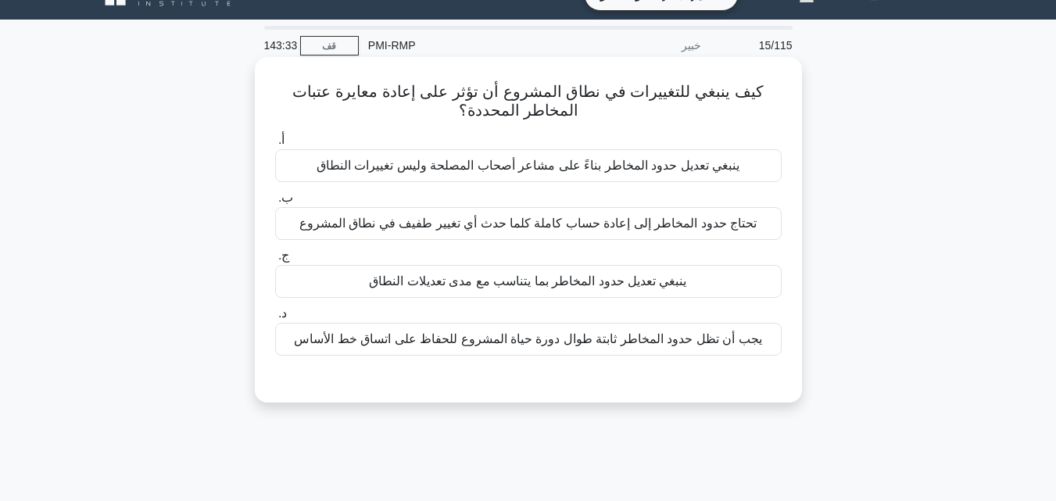
click at [532, 285] on font "ينبغي تعديل حدود المخاطر بما يتناسب مع مدى تعديلات النطاق" at bounding box center [527, 280] width 317 height 13
click at [275, 261] on input "ج. ينبغي تعديل حدود المخاطر بما يتناسب مع مدى تعديلات النطاق" at bounding box center [275, 256] width 0 height 10
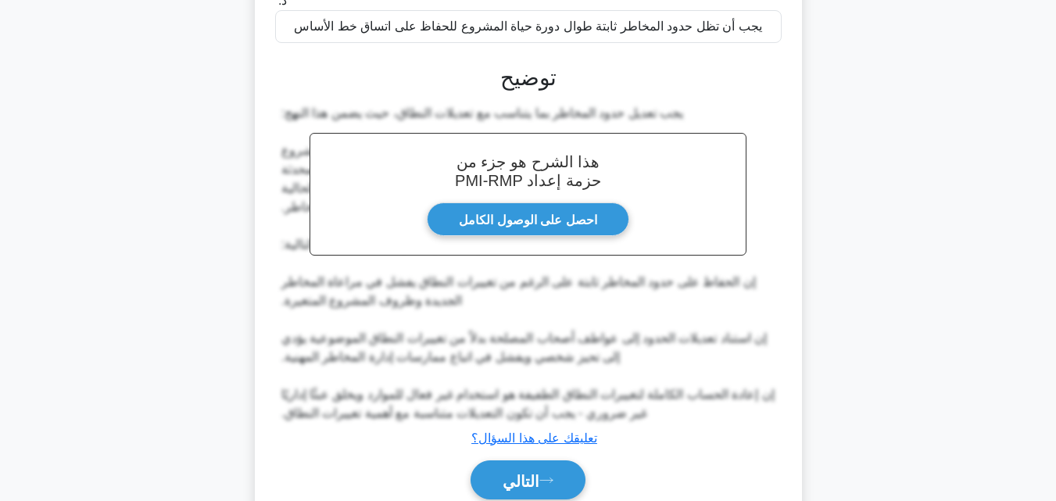
scroll to position [410, 0]
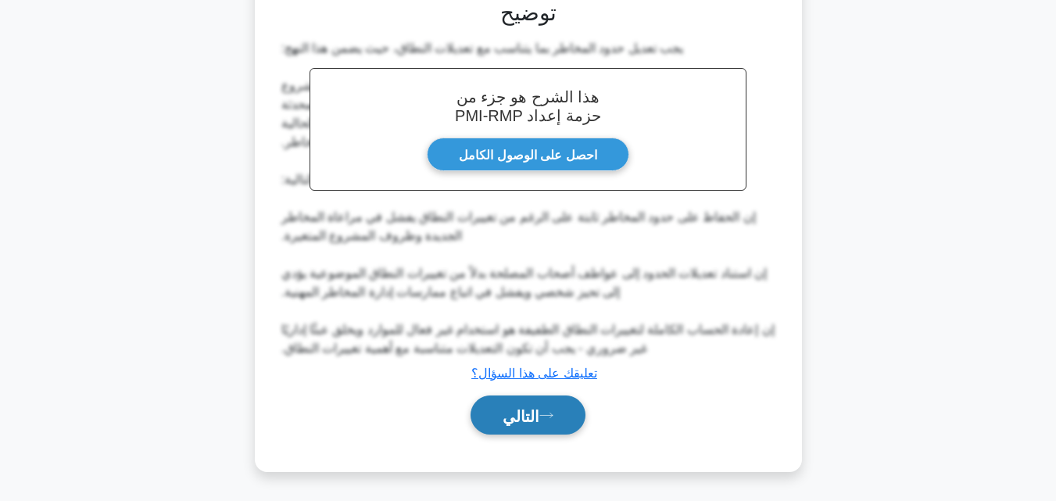
click at [553, 419] on icon at bounding box center [546, 415] width 14 height 9
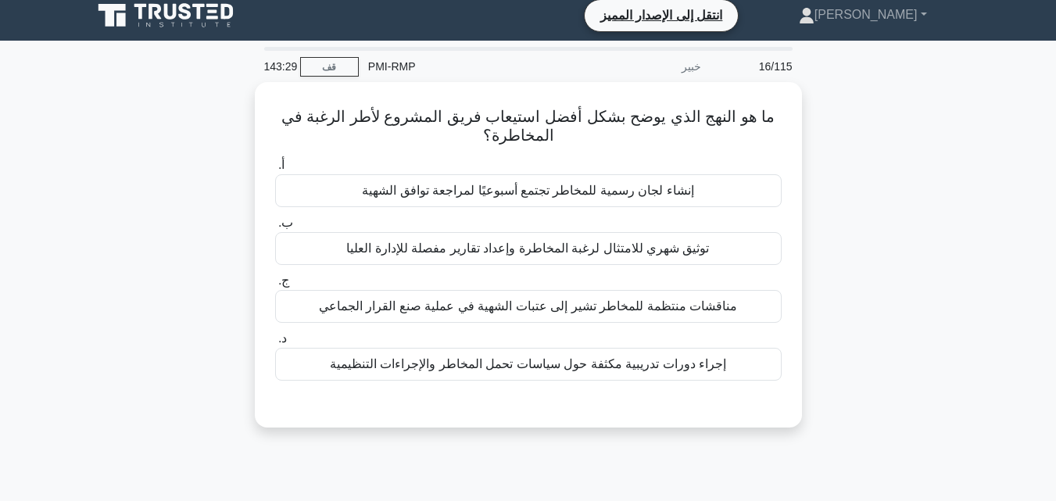
scroll to position [0, 0]
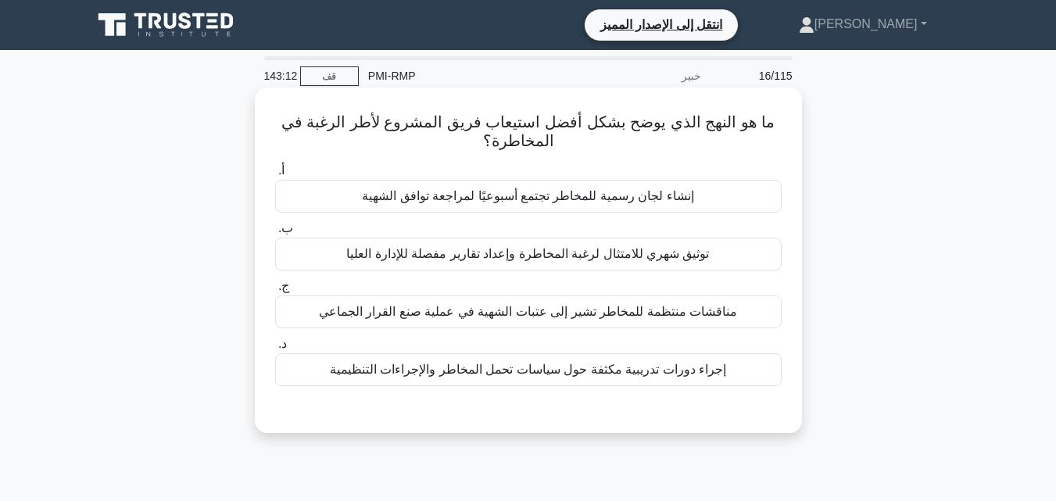
click at [539, 370] on font "إجراء دورات تدريبية مكثفة حول سياسات تحمل المخاطر والإجراءات التنظيمية" at bounding box center [528, 369] width 396 height 13
click at [275, 349] on input "د. إجراء دورات تدريبية مكثفة حول سياسات تحمل المخاطر والإجراءات التنظيمية" at bounding box center [275, 344] width 0 height 10
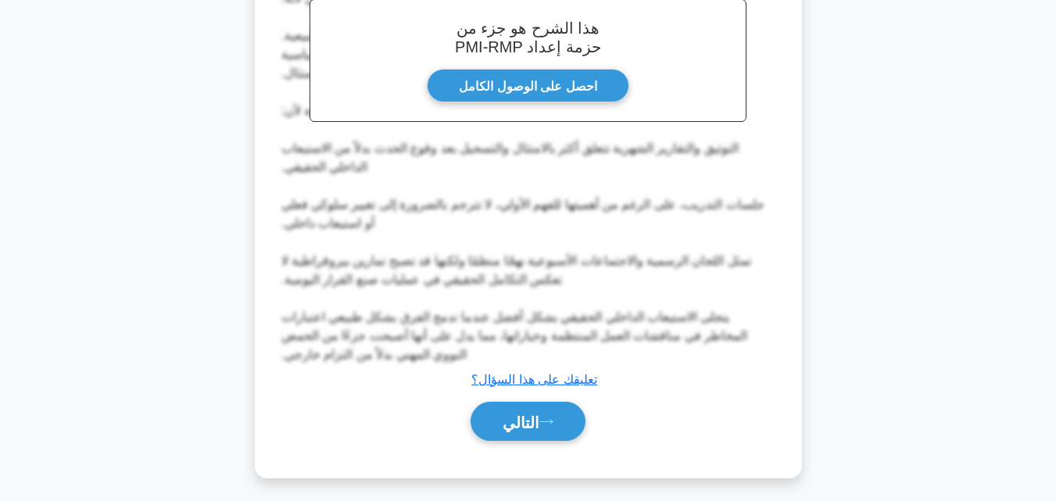
scroll to position [486, 0]
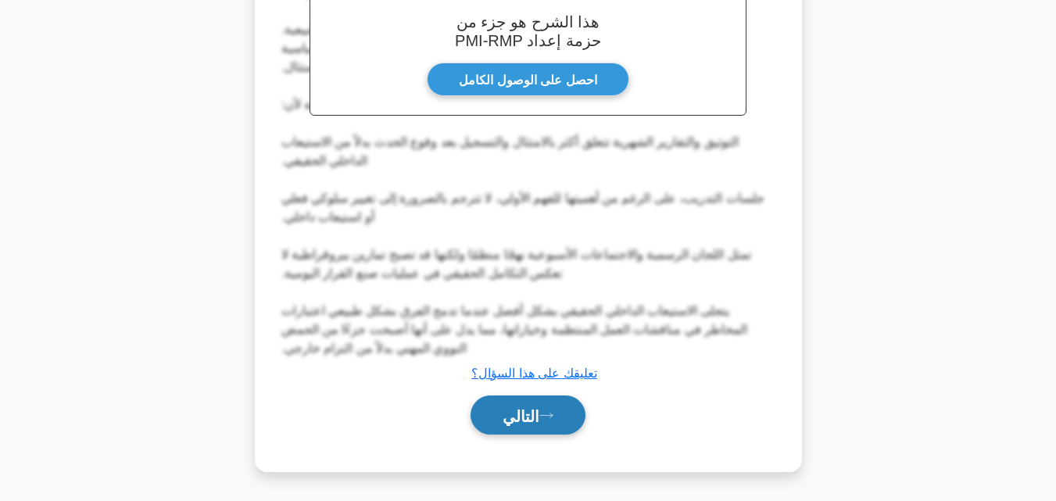
click at [535, 412] on font "التالي" at bounding box center [521, 415] width 37 height 17
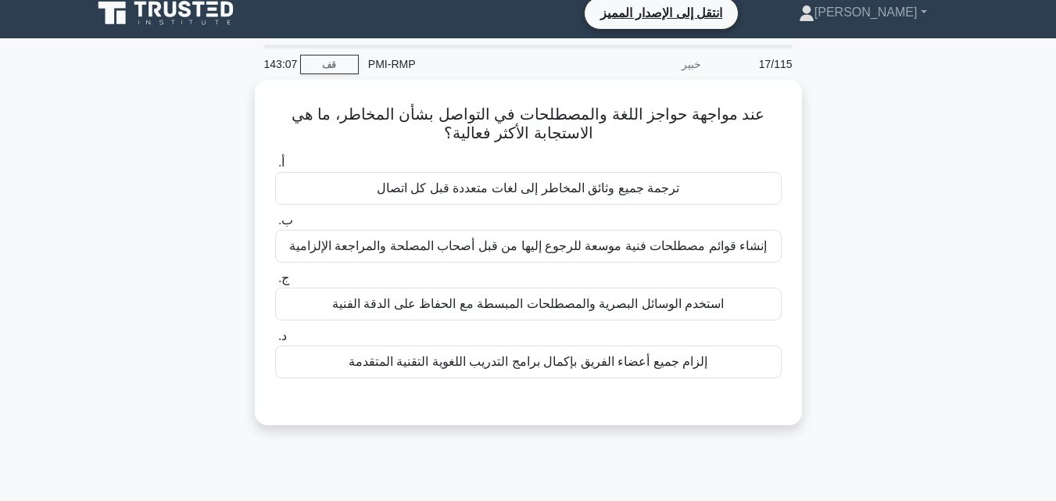
scroll to position [0, 0]
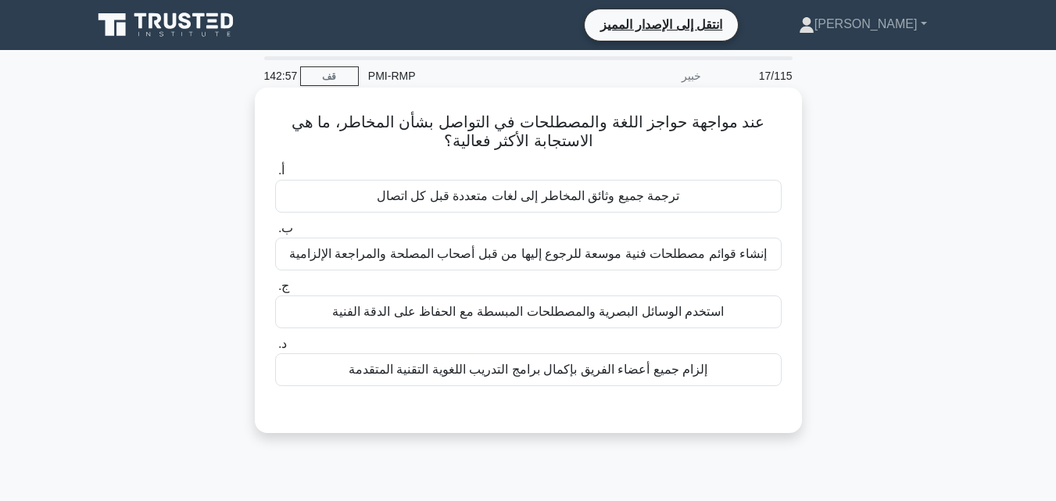
click at [545, 315] on font "استخدم الوسائل البصرية والمصطلحات المبسطة مع الحفاظ على الدقة الفنية" at bounding box center [528, 311] width 392 height 13
click at [275, 292] on input "ج. استخدم الوسائل البصرية والمصطلحات المبسطة مع الحفاظ على الدقة الفنية" at bounding box center [275, 286] width 0 height 10
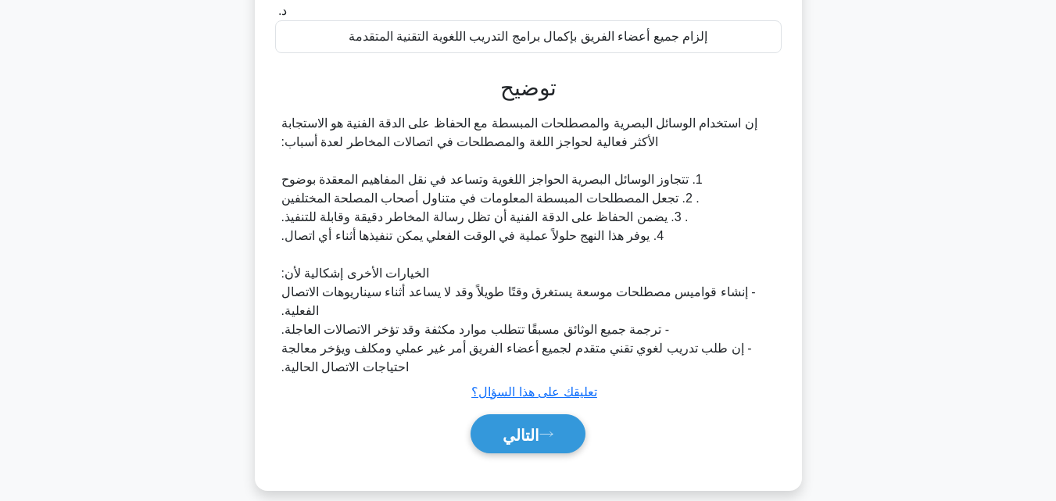
scroll to position [353, 0]
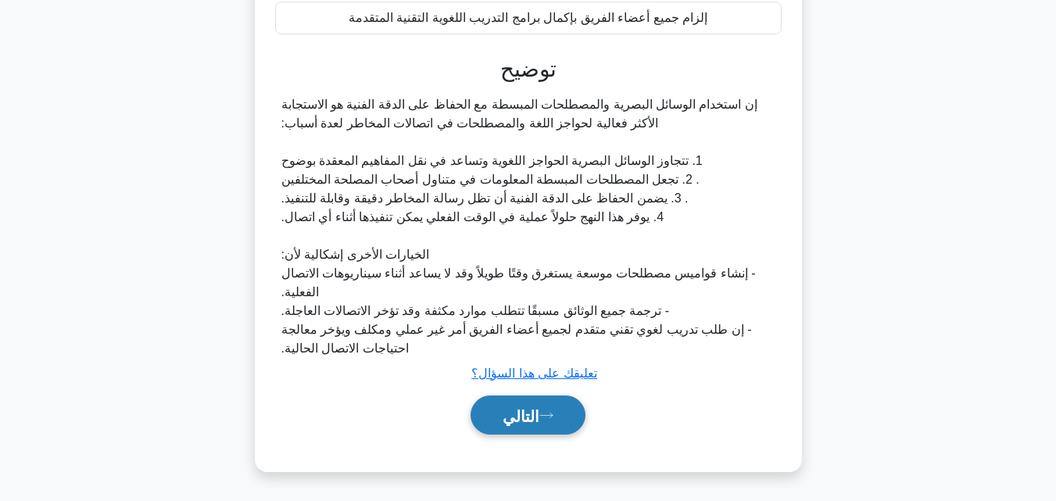
click at [532, 428] on button "التالي" at bounding box center [528, 416] width 115 height 40
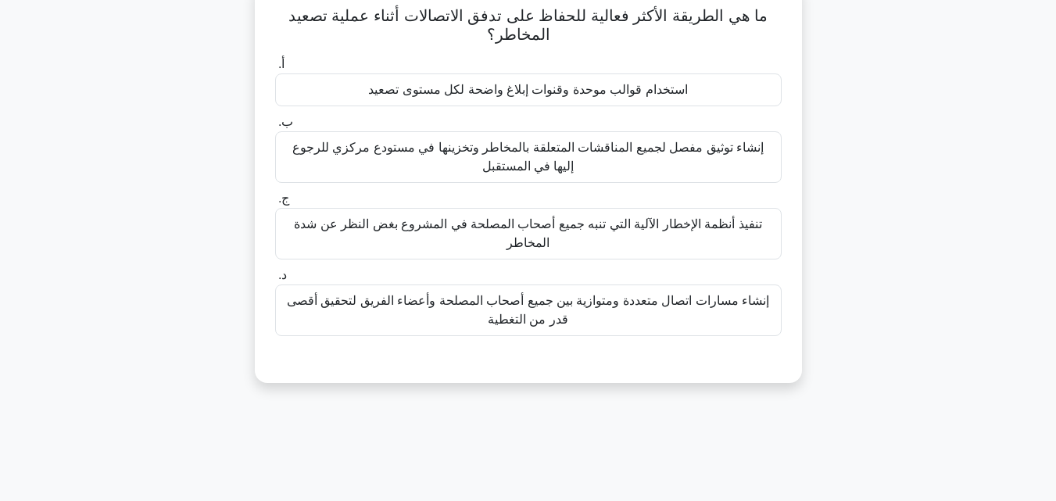
scroll to position [109, 0]
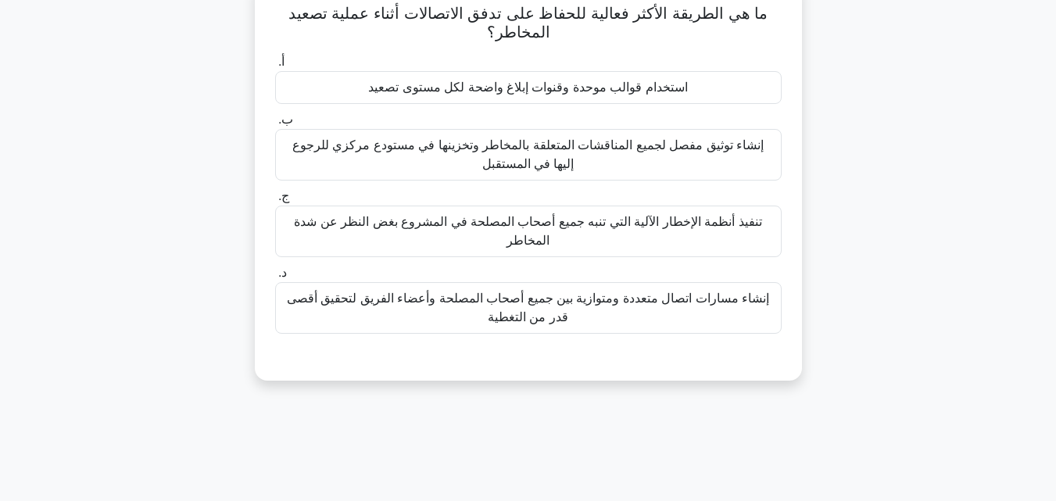
click at [501, 298] on font "إنشاء مسارات اتصال متعددة ومتوازية بين جميع أصحاب المصلحة وأعضاء الفريق لتحقيق …" at bounding box center [528, 308] width 482 height 32
click at [275, 278] on input "د. إنشاء مسارات اتصال متعددة ومتوازية بين جميع أصحاب المصلحة وأعضاء الفريق لتحق…" at bounding box center [275, 273] width 0 height 10
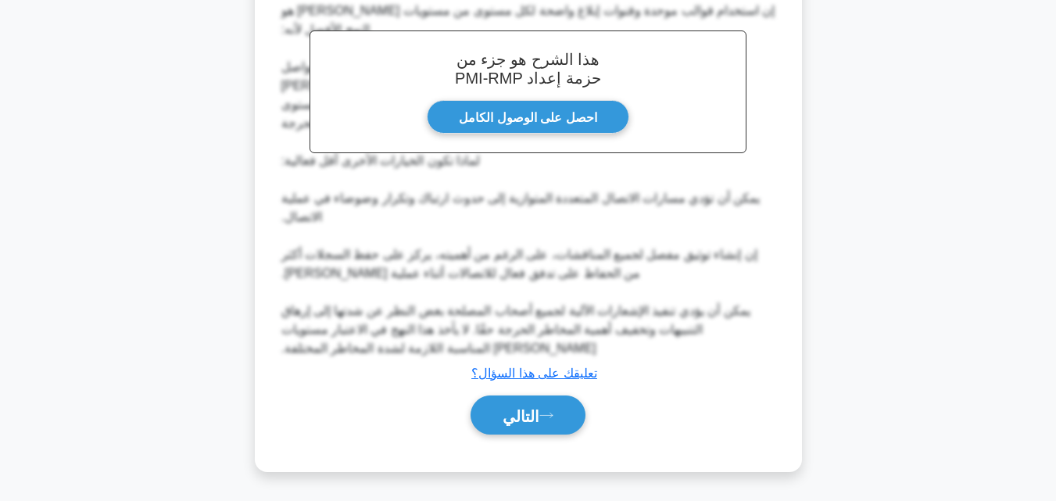
scroll to position [505, 0]
click at [514, 410] on font "التالي" at bounding box center [521, 415] width 37 height 17
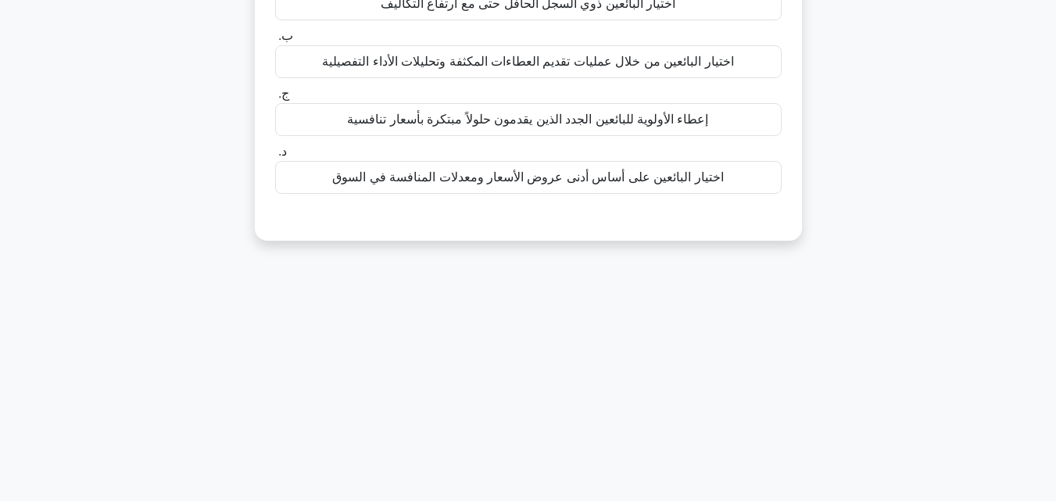
scroll to position [30, 0]
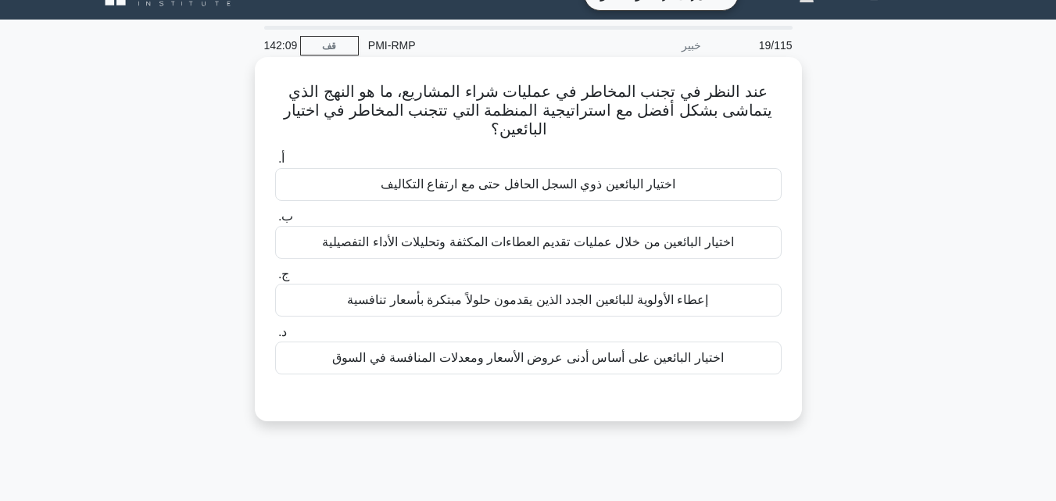
click at [510, 299] on font "إعطاء الأولوية للبائعين الجدد الذين يقدمون حلولاً مبتكرة بأسعار تنافسية" at bounding box center [527, 299] width 361 height 13
click at [275, 280] on input "ج. إعطاء الأولوية للبائعين الجدد الذين يقدمون حلولاً مبتكرة بأسعار تنافسية" at bounding box center [275, 275] width 0 height 10
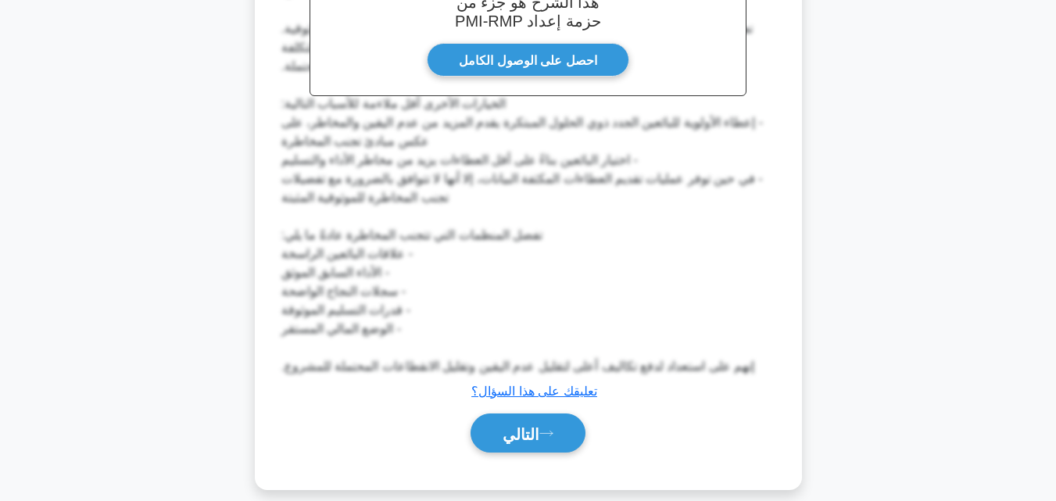
scroll to position [524, 0]
click at [534, 424] on font "التالي" at bounding box center [521, 432] width 37 height 17
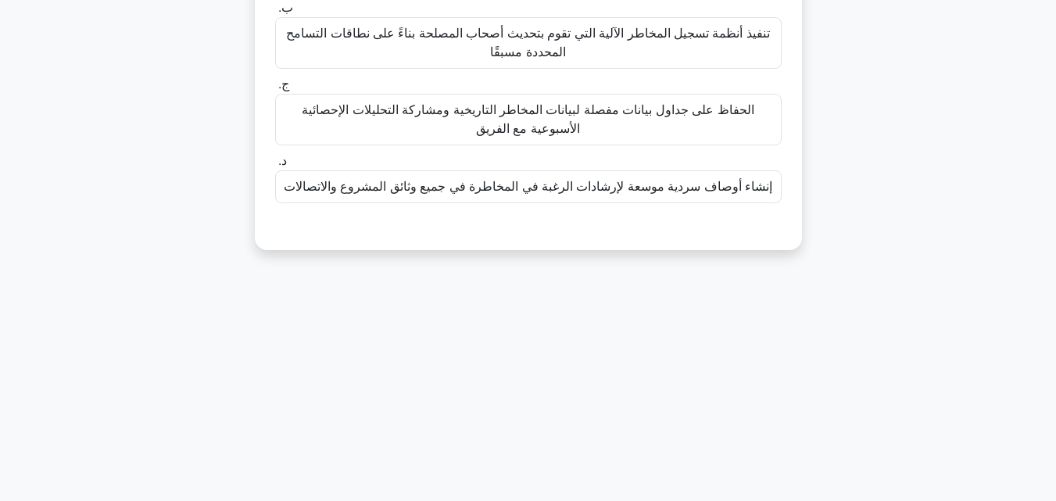
scroll to position [30, 0]
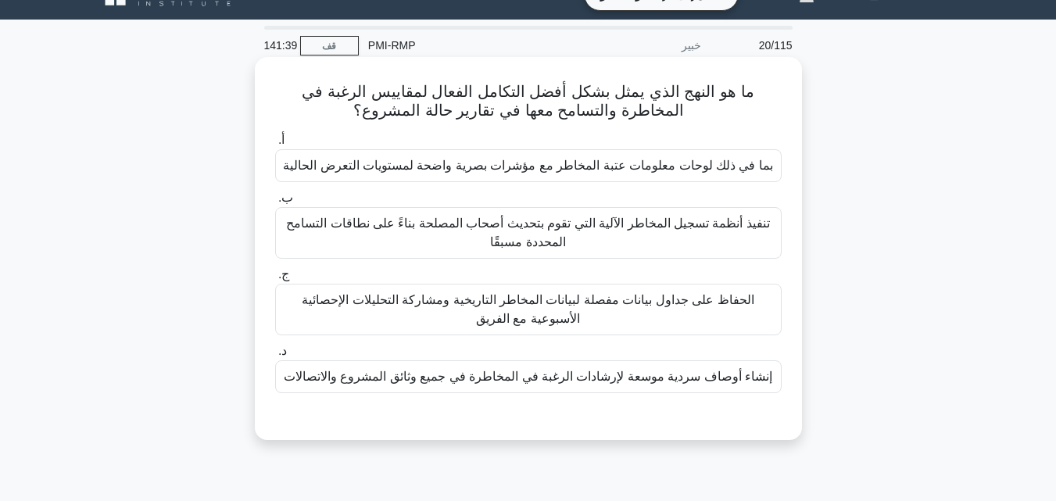
click at [474, 374] on font "إنشاء أوصاف سردية موسعة لإرشادات الرغبة في المخاطرة في جميع وثائق المشروع والات…" at bounding box center [528, 376] width 489 height 13
click at [275, 356] on input "د. إنشاء أوصاف سردية موسعة لإرشادات الرغبة في المخاطرة في جميع وثائق المشروع وا…" at bounding box center [275, 351] width 0 height 10
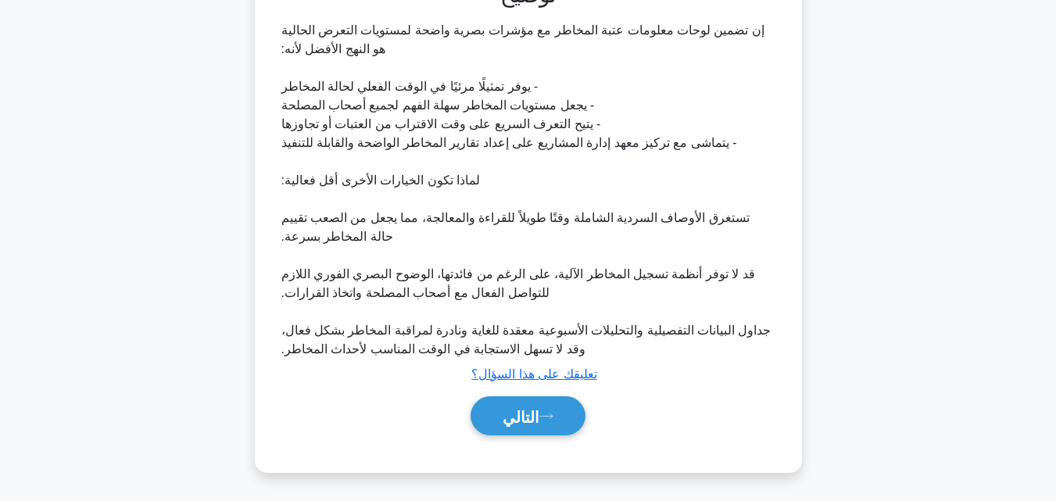
scroll to position [467, 0]
click at [539, 409] on font "التالي" at bounding box center [521, 415] width 37 height 17
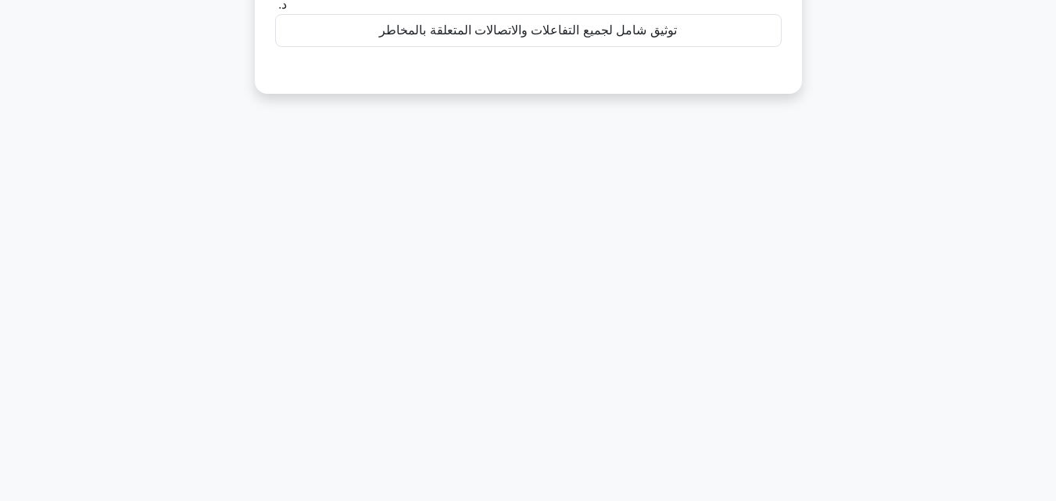
scroll to position [30, 0]
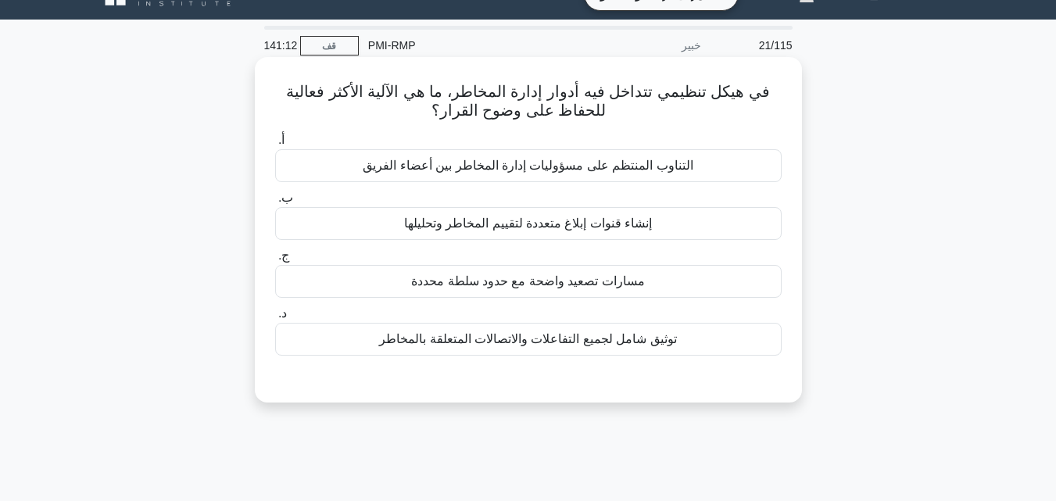
click at [519, 345] on font "توثيق شامل لجميع التفاعلات والاتصالات المتعلقة بالمخاطر" at bounding box center [528, 338] width 298 height 13
click at [275, 319] on input "د. توثيق شامل لجميع التفاعلات والاتصالات المتعلقة بالمخاطر" at bounding box center [275, 314] width 0 height 10
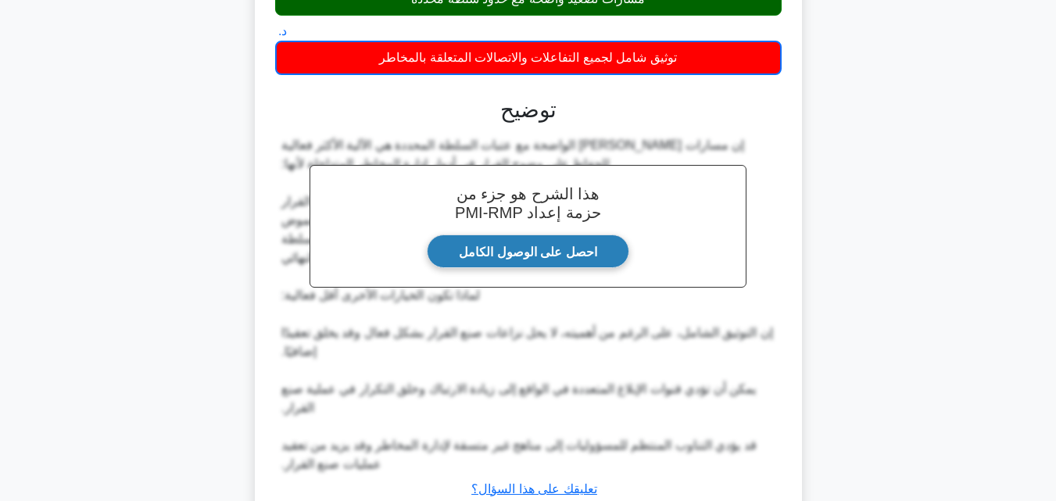
scroll to position [430, 0]
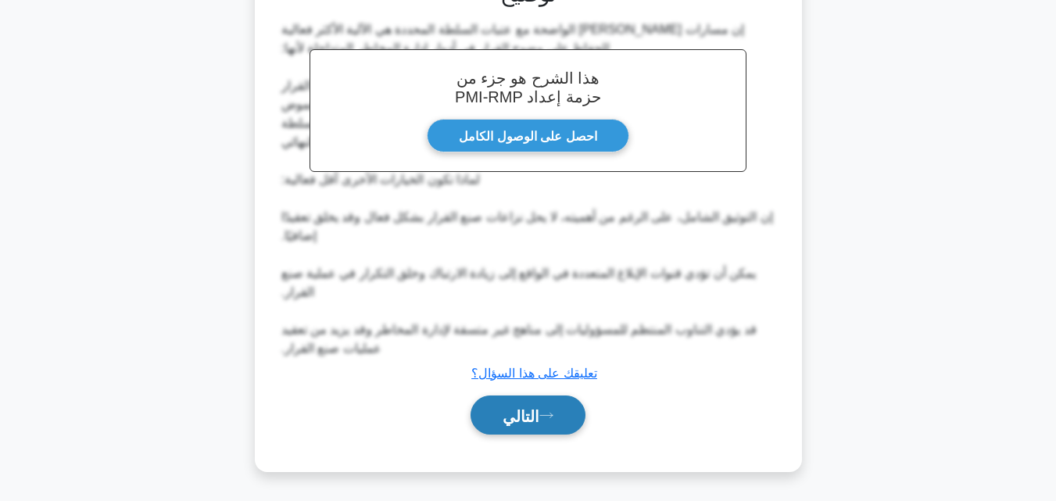
click at [525, 409] on font "التالي" at bounding box center [521, 415] width 37 height 17
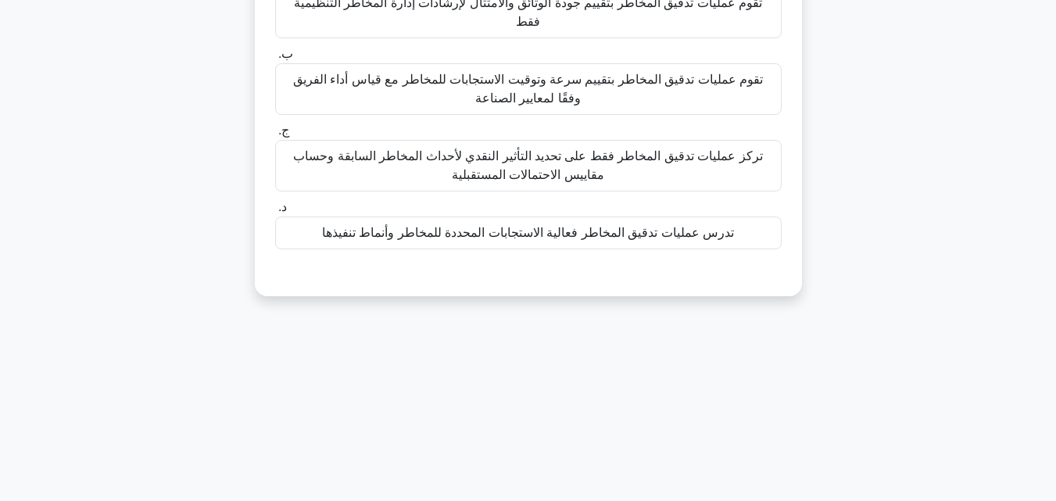
scroll to position [30, 0]
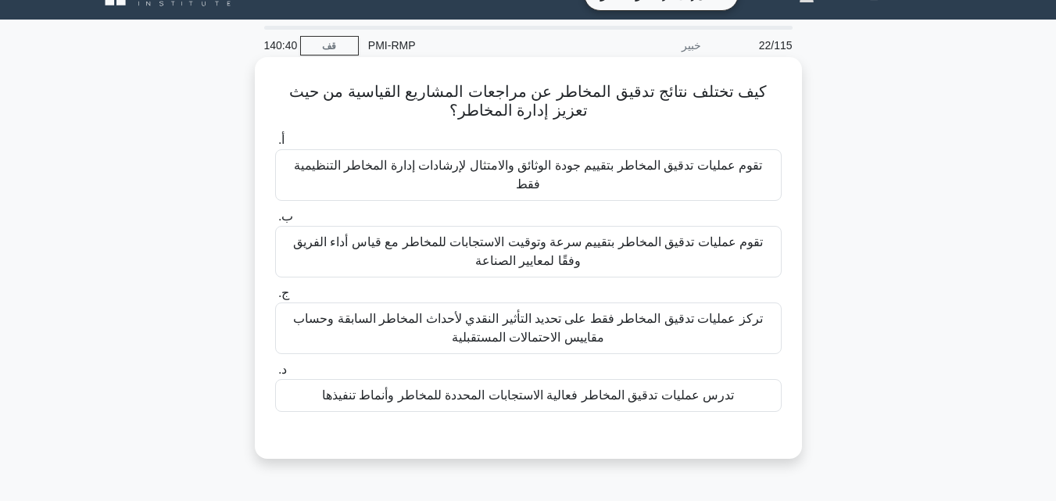
click at [494, 388] on font "تدرس عمليات تدقيق المخاطر فعالية الاستجابات المحددة للمخاطر وأنماط تنفيذها" at bounding box center [528, 394] width 412 height 13
click at [275, 375] on input "د. تدرس عمليات تدقيق المخاطر فعالية الاستجابات المحددة للمخاطر وأنماط تنفيذها" at bounding box center [275, 370] width 0 height 10
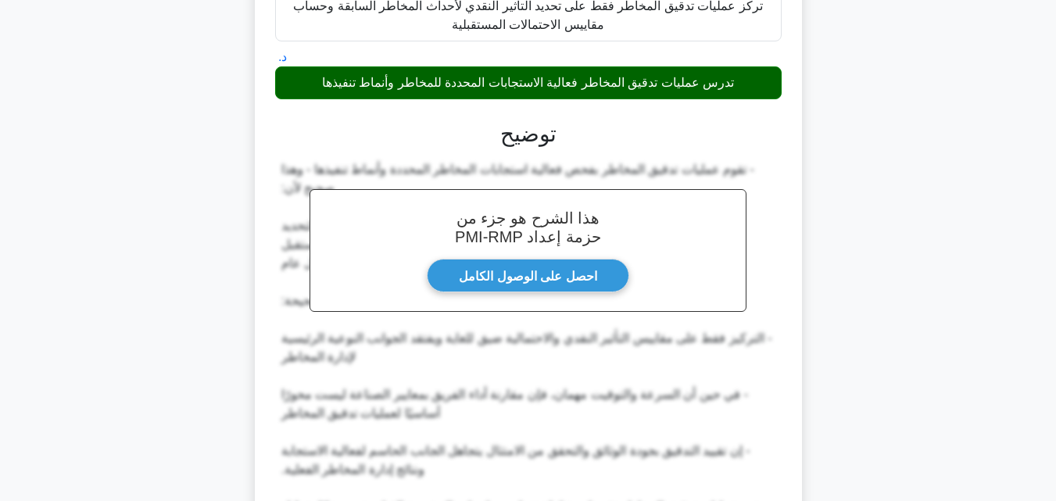
scroll to position [503, 0]
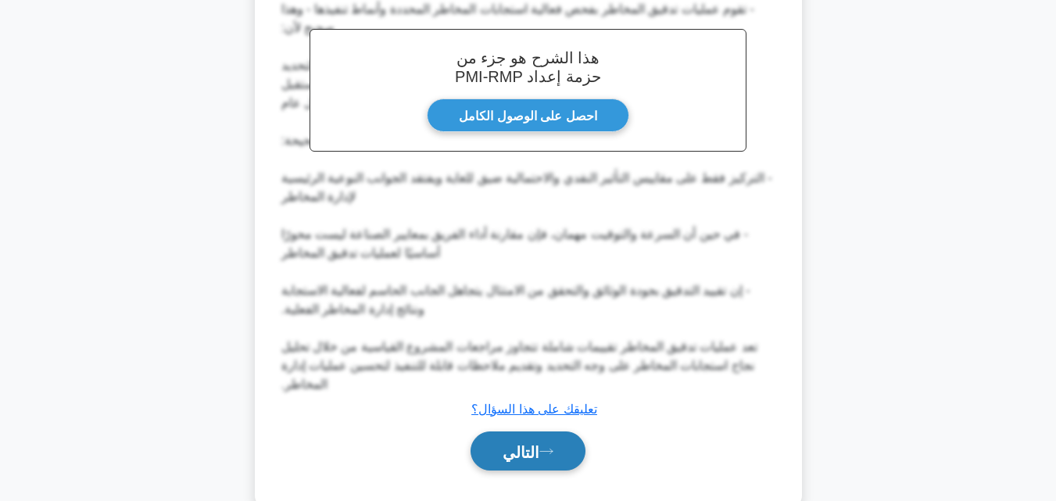
click at [523, 431] on button "التالي" at bounding box center [528, 451] width 115 height 40
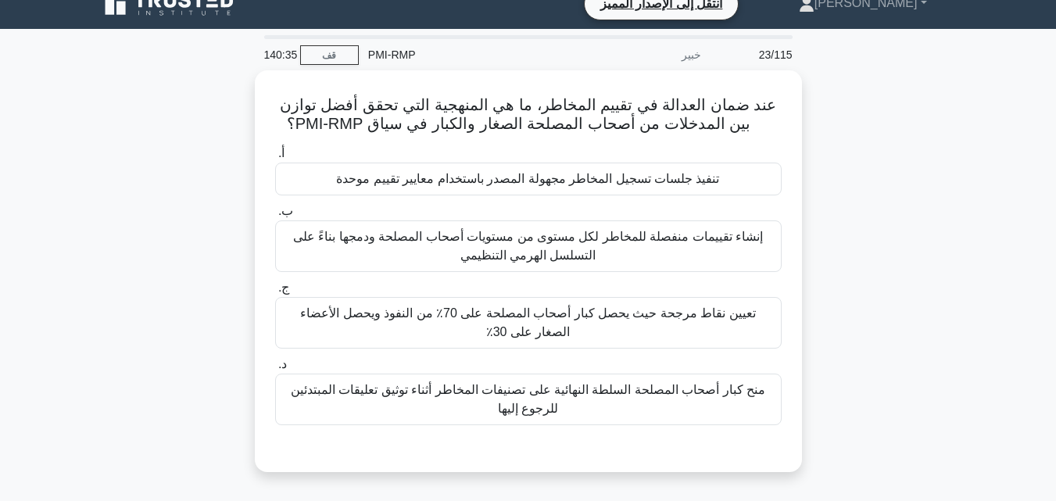
scroll to position [0, 0]
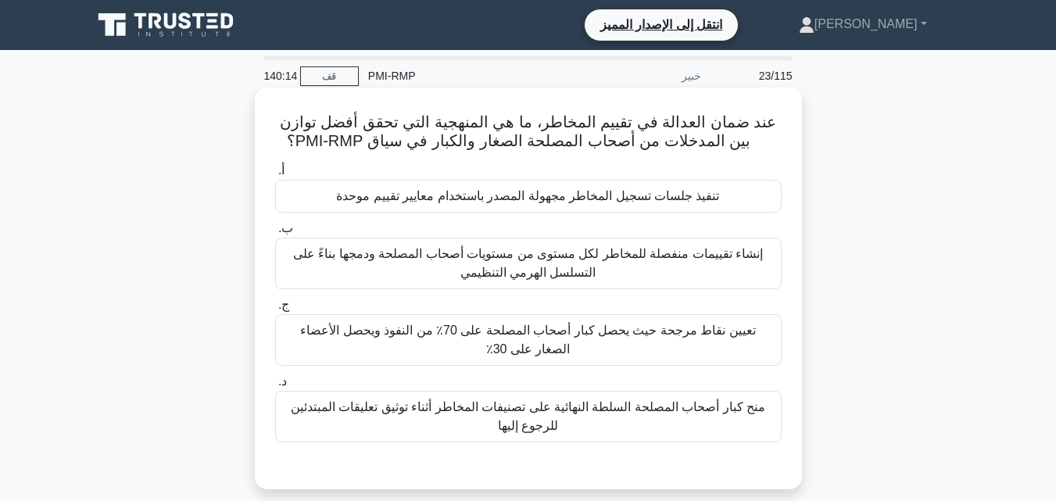
click at [552, 272] on font "إنشاء تقييمات منفصلة للمخاطر لكل مستوى من مستويات أصحاب المصلحة ودمجها بناءً عل…" at bounding box center [528, 263] width 470 height 32
click at [275, 234] on input "ب. إنشاء تقييمات منفصلة للمخاطر لكل مستوى من مستويات أصحاب المصلحة ودمجها بناءً…" at bounding box center [275, 229] width 0 height 10
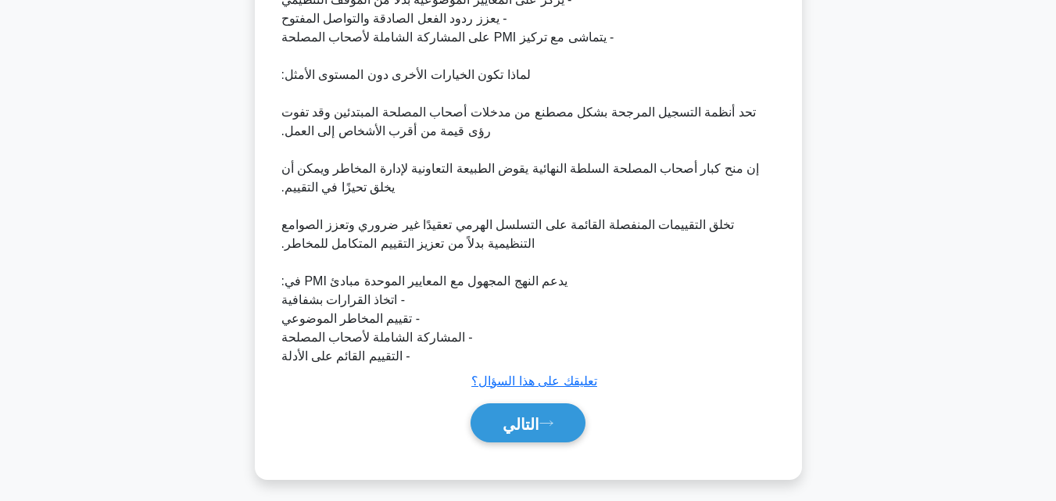
scroll to position [636, 0]
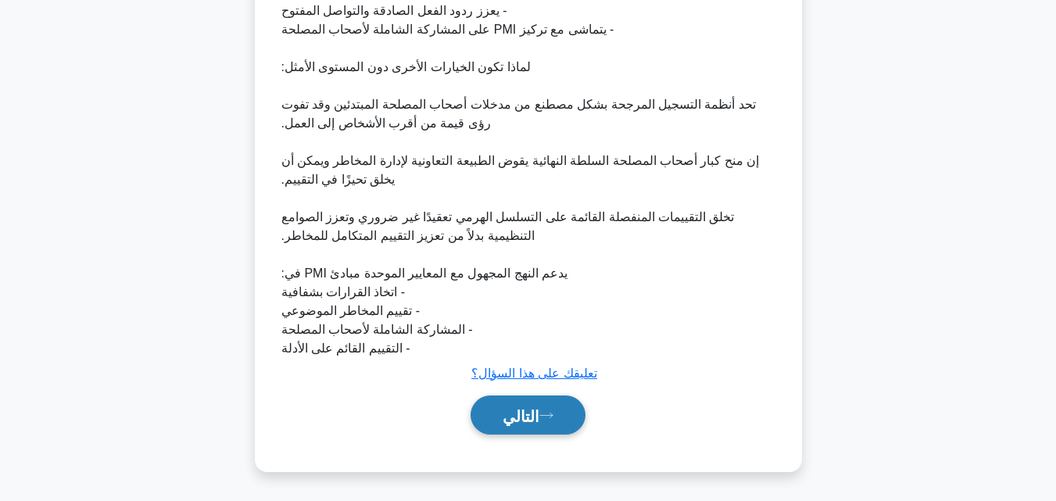
click at [529, 403] on button "التالي" at bounding box center [528, 416] width 115 height 40
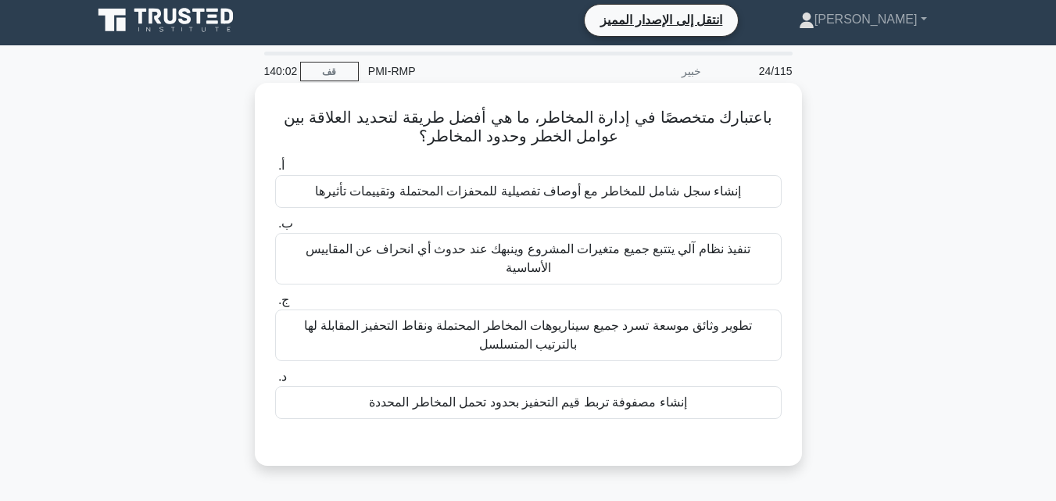
scroll to position [0, 0]
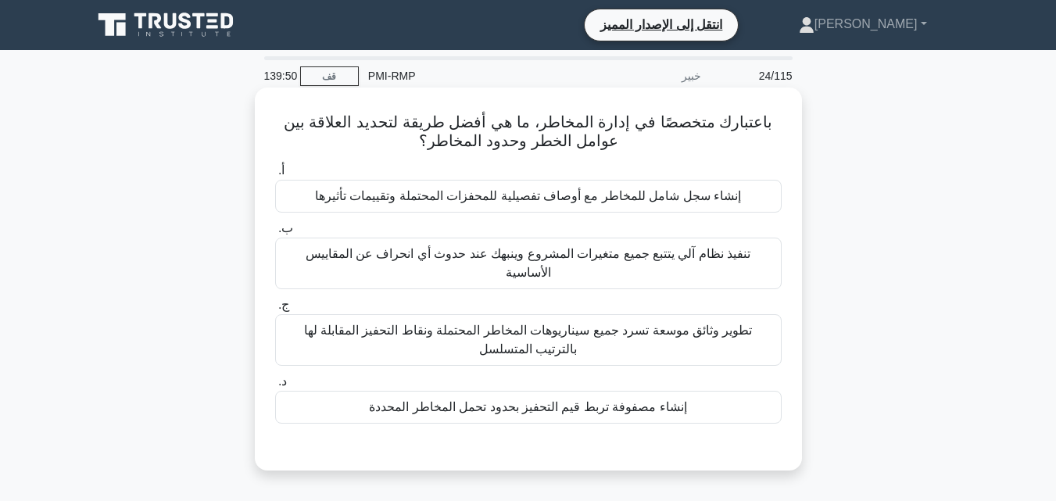
click at [536, 400] on font "إنشاء مصفوفة تربط قيم التحفيز بحدود تحمل المخاطر المحددة" at bounding box center [528, 406] width 318 height 13
click at [275, 387] on input "د. إنشاء مصفوفة تربط قيم التحفيز بحدود تحمل المخاطر المحددة" at bounding box center [275, 382] width 0 height 10
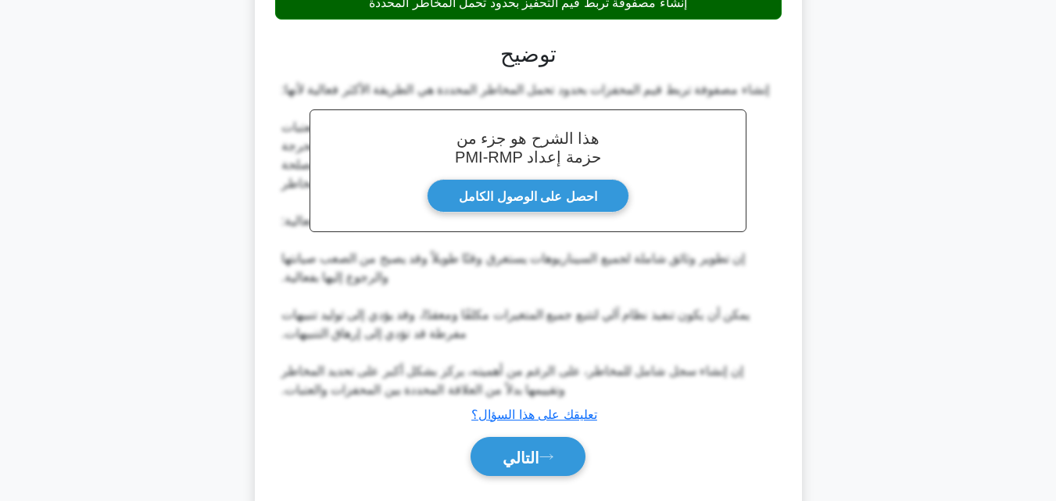
scroll to position [428, 0]
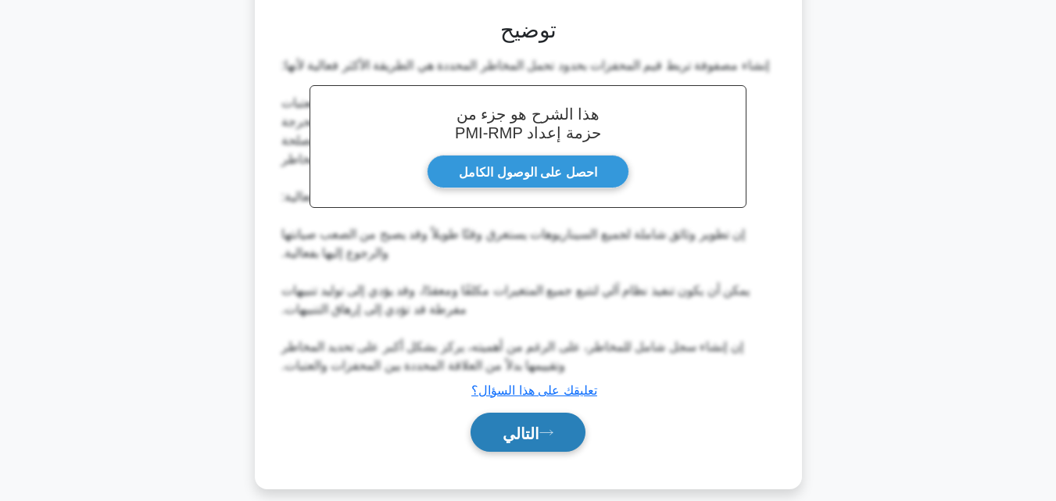
click at [537, 424] on font "التالي" at bounding box center [521, 432] width 37 height 17
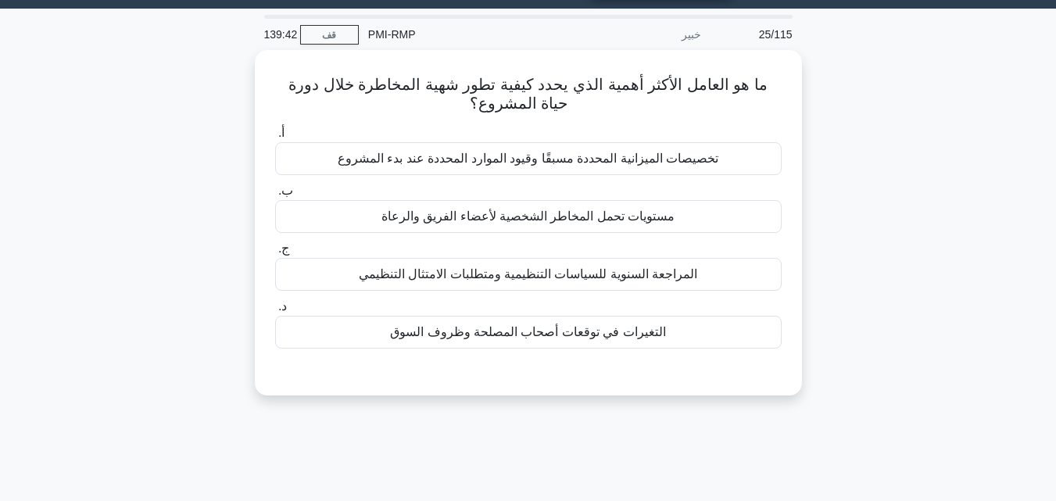
scroll to position [30, 0]
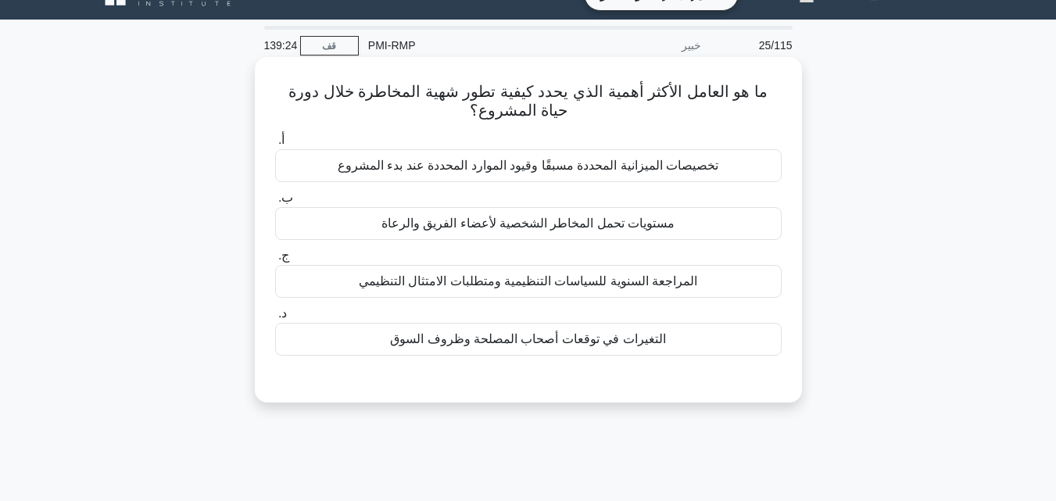
click at [492, 342] on font "التغيرات في توقعات أصحاب المصلحة وظروف السوق" at bounding box center [528, 338] width 276 height 13
click at [275, 319] on input "د. التغيرات في توقعات أصحاب المصلحة وظروف السوق" at bounding box center [275, 314] width 0 height 10
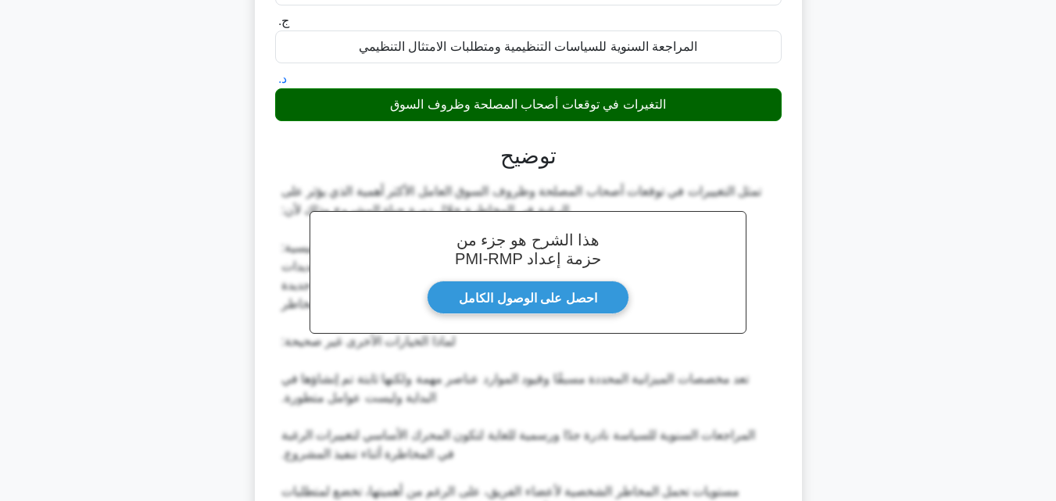
scroll to position [428, 0]
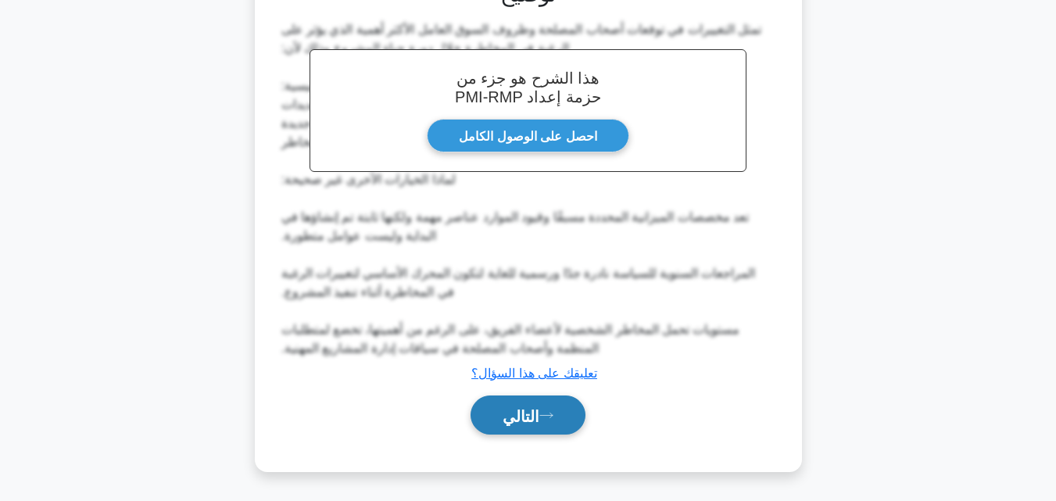
click at [553, 420] on button "التالي" at bounding box center [528, 416] width 115 height 40
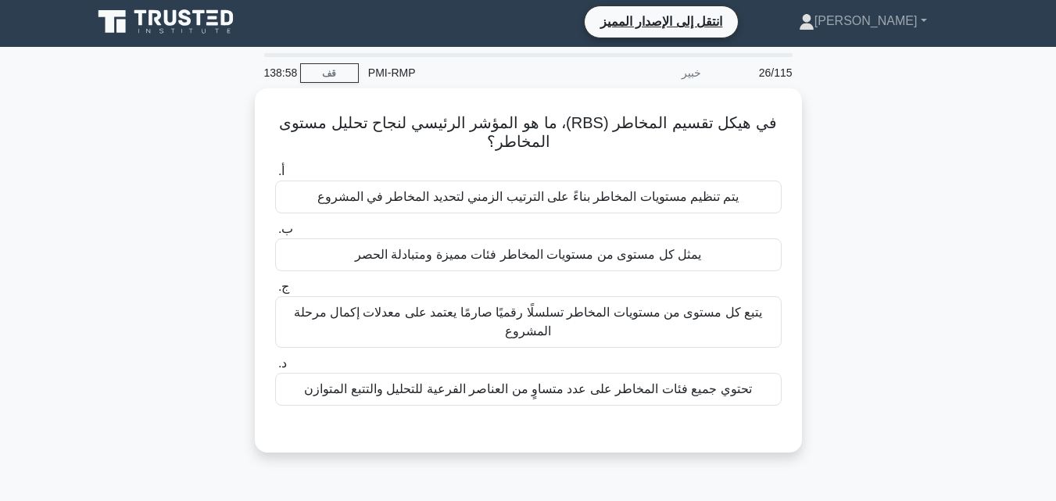
scroll to position [0, 0]
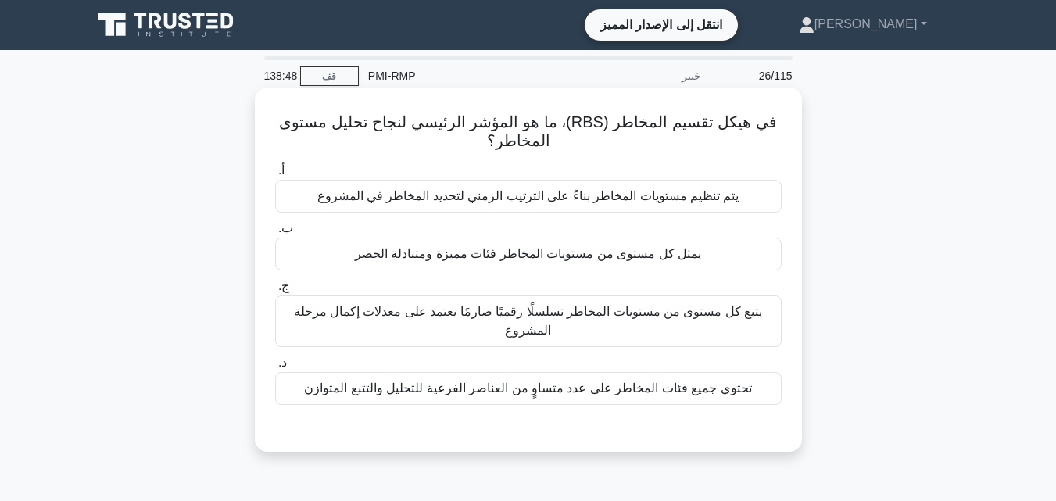
click at [477, 260] on font "يمثل كل مستوى من مستويات المخاطر فئات مميزة ومتبادلة الحصر" at bounding box center [528, 253] width 346 height 13
click at [275, 234] on input "ب. يمثل كل مستوى من مستويات المخاطر فئات مميزة ومتبادلة الحصر" at bounding box center [275, 229] width 0 height 10
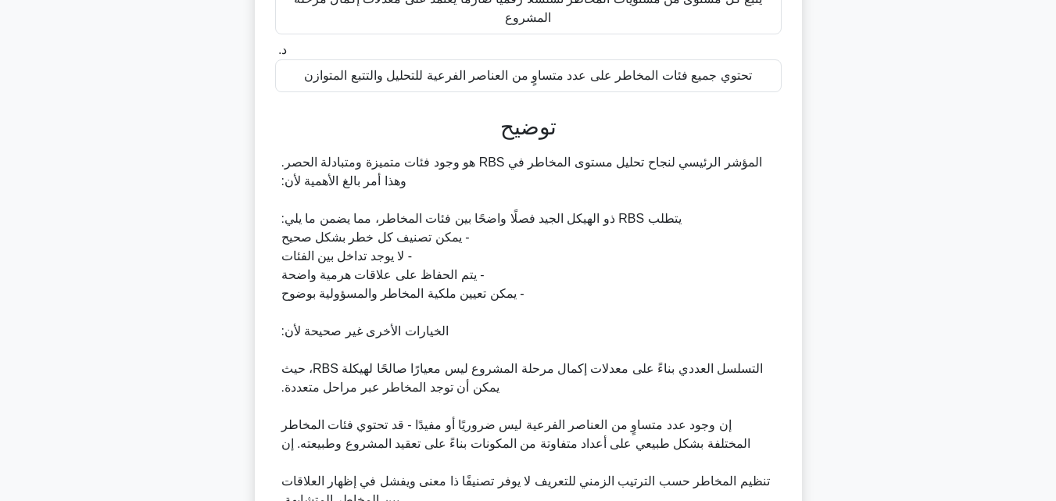
scroll to position [466, 0]
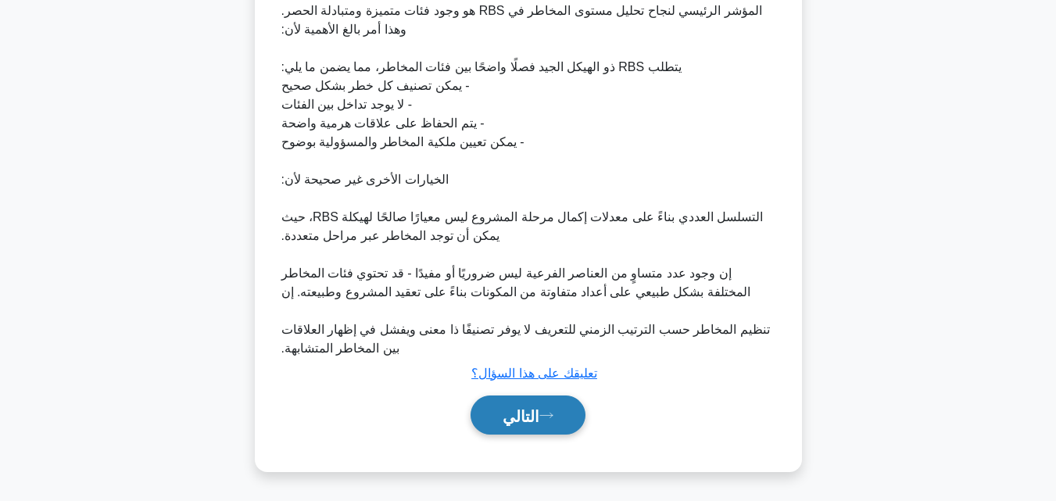
click at [503, 412] on font "التالي" at bounding box center [521, 415] width 37 height 17
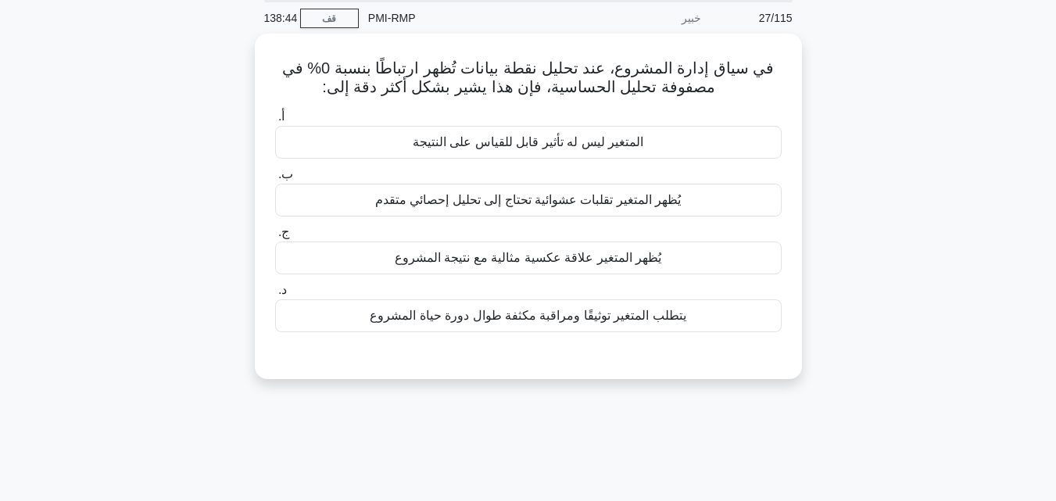
scroll to position [30, 0]
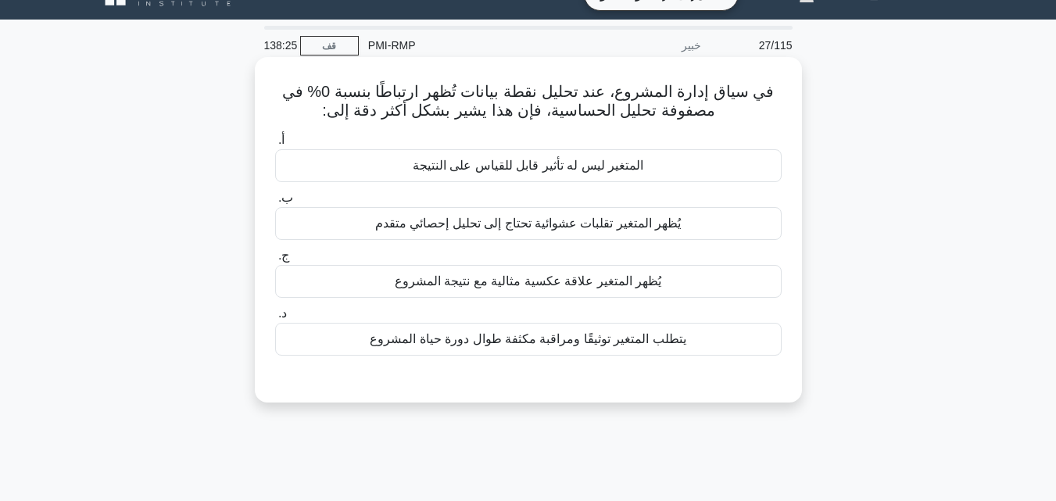
click at [552, 167] on font "المتغير ليس له تأثير قابل للقياس على النتيجة" at bounding box center [528, 165] width 231 height 13
click at [275, 145] on input "أ. المتغير ليس له تأثير قابل للقياس على النتيجة" at bounding box center [275, 140] width 0 height 10
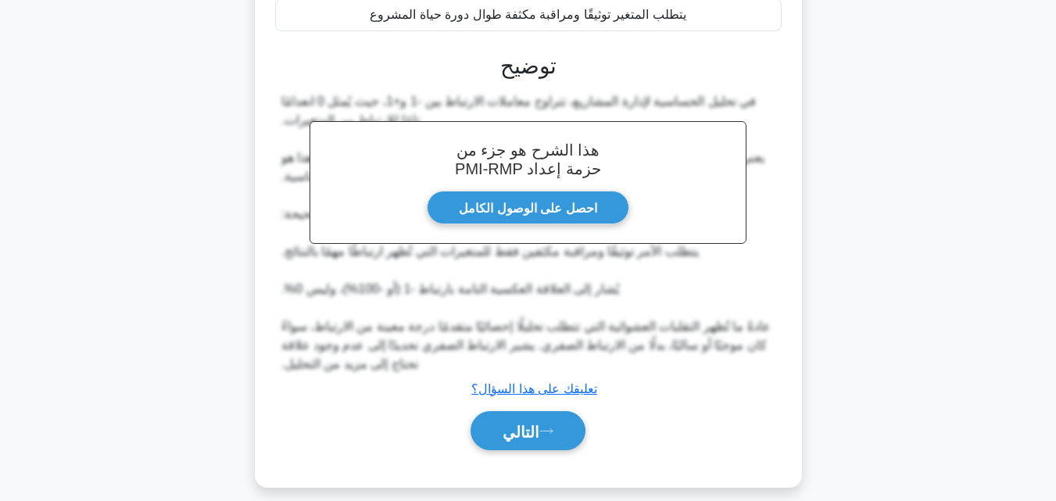
scroll to position [372, 0]
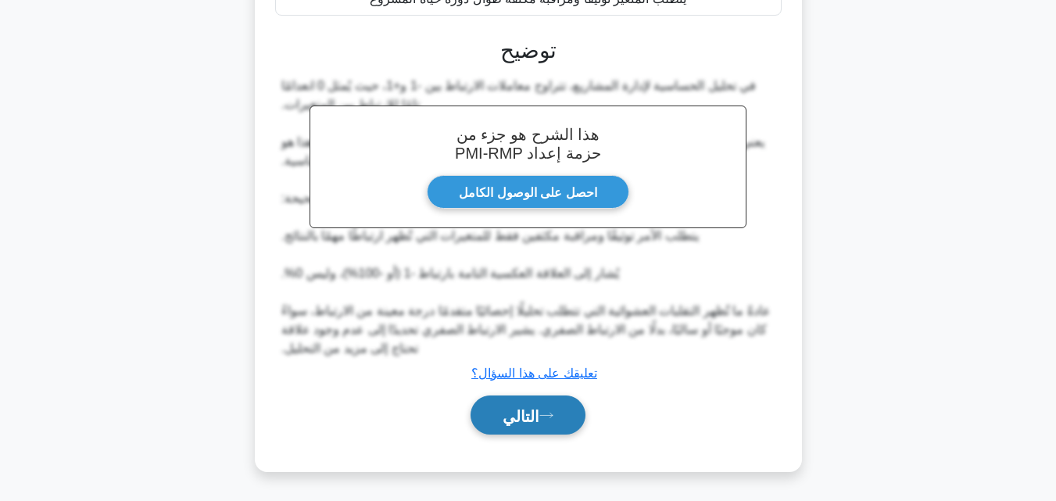
click at [514, 409] on font "التالي" at bounding box center [521, 415] width 37 height 17
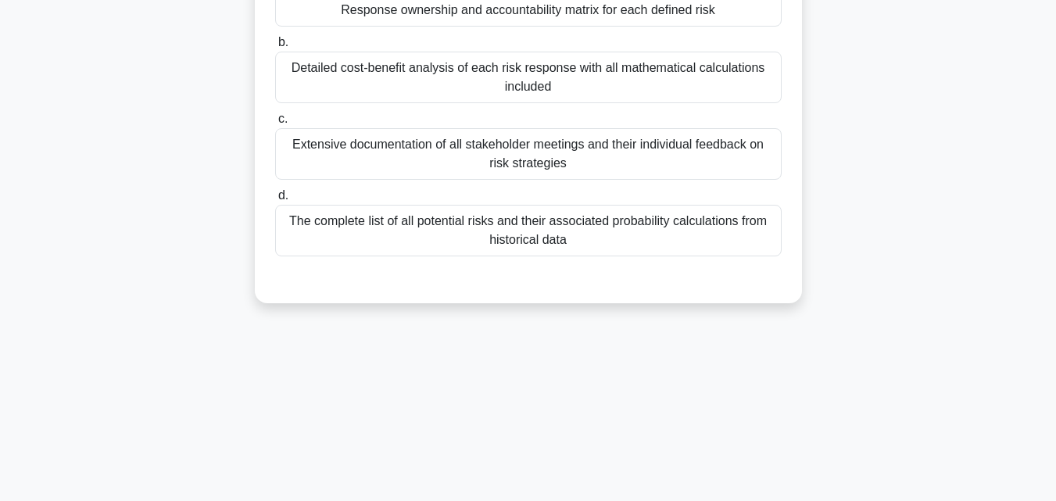
scroll to position [30, 0]
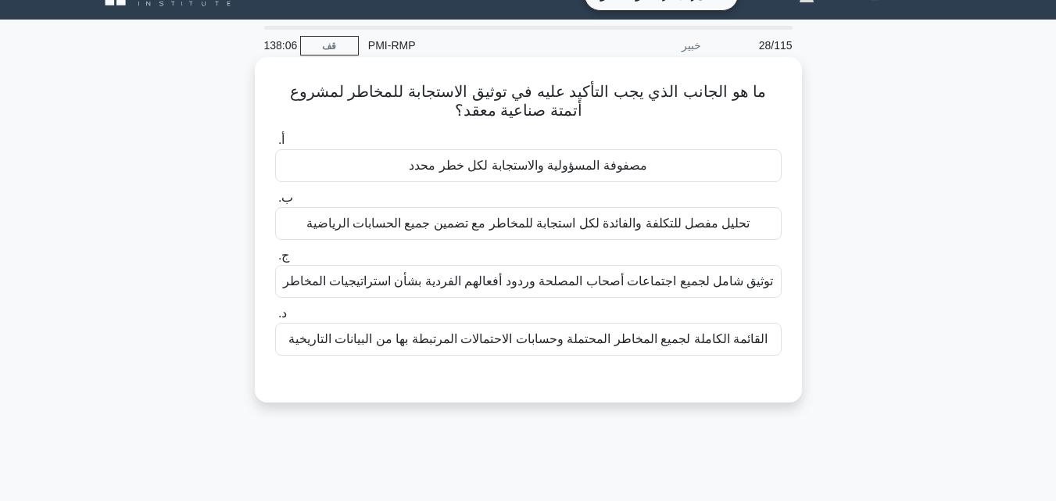
click at [542, 283] on font "توثيق شامل لجميع اجتماعات أصحاب المصلحة وردود أفعالهم الفردية بشأن استراتيجيات …" at bounding box center [528, 280] width 491 height 13
click at [275, 261] on input "ج. توثيق شامل لجميع اجتماعات أصحاب المصلحة وردود أفعالهم الفردية بشأن استراتيجي…" at bounding box center [275, 256] width 0 height 10
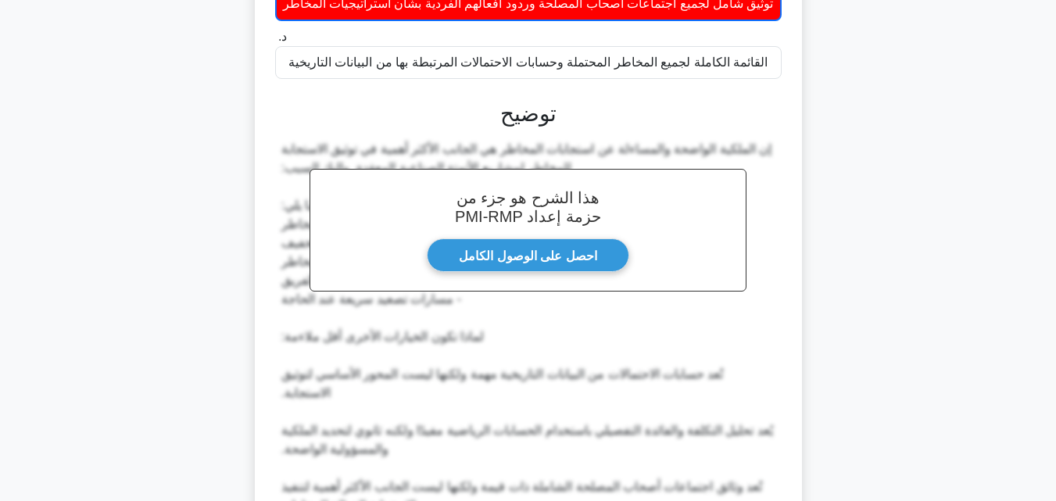
scroll to position [499, 0]
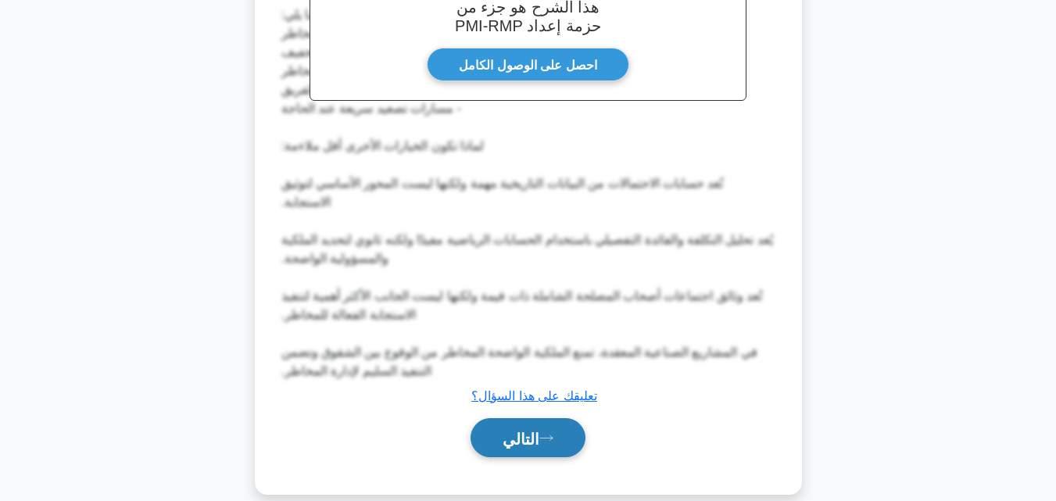
click at [535, 430] on font "التالي" at bounding box center [521, 438] width 37 height 17
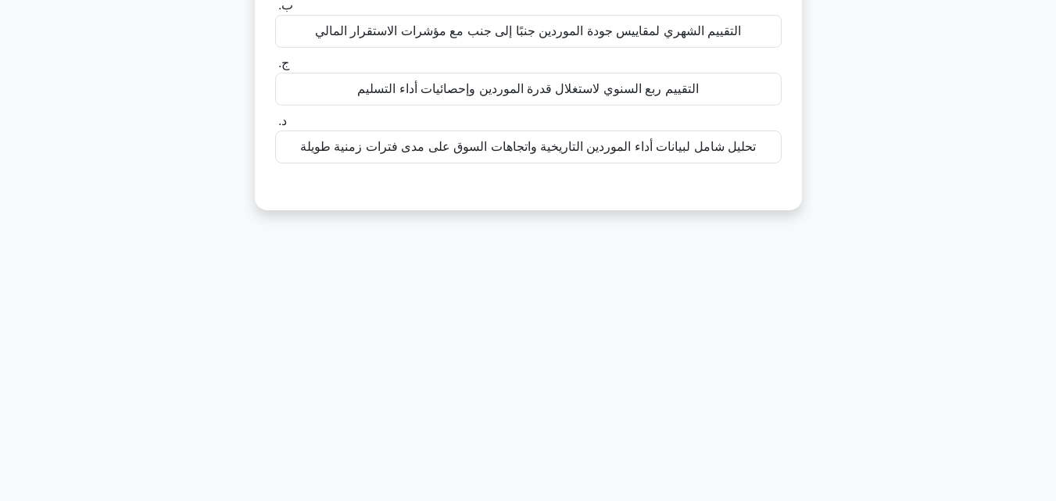
scroll to position [30, 0]
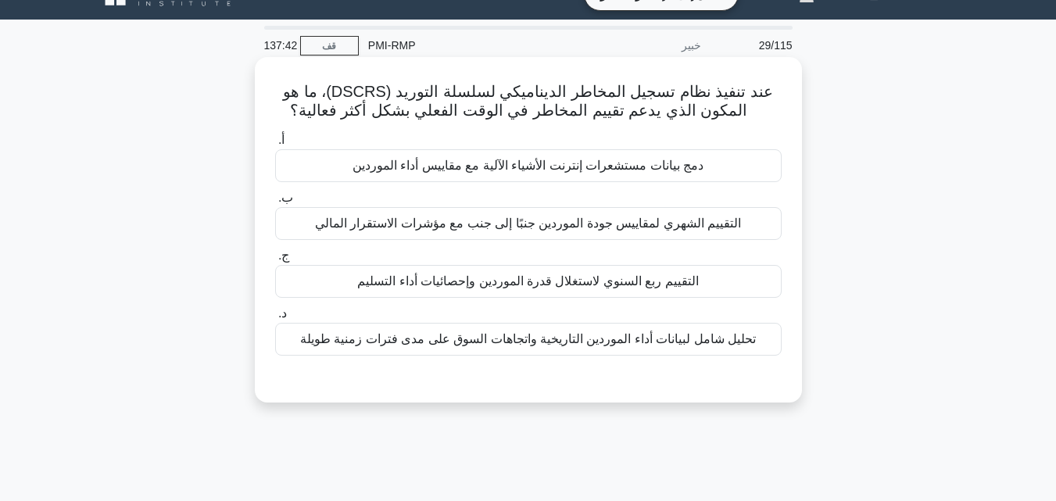
click at [539, 349] on font "تحليل شامل لبيانات أداء الموردين التاريخية واتجاهات السوق على مدى فترات زمنية ط…" at bounding box center [528, 339] width 456 height 19
click at [275, 319] on input "د. تحليل شامل لبيانات أداء الموردين التاريخية واتجاهات السوق على مدى فترات زمني…" at bounding box center [275, 314] width 0 height 10
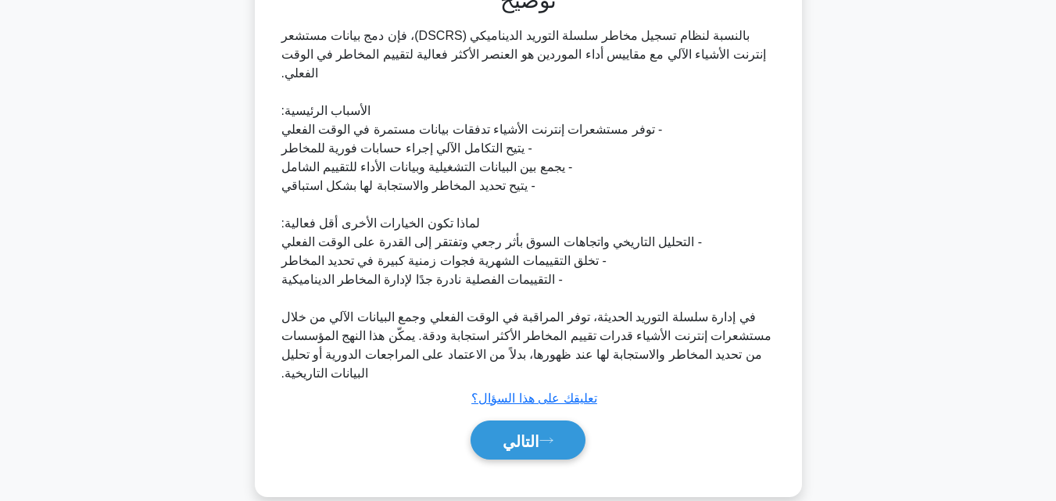
scroll to position [430, 0]
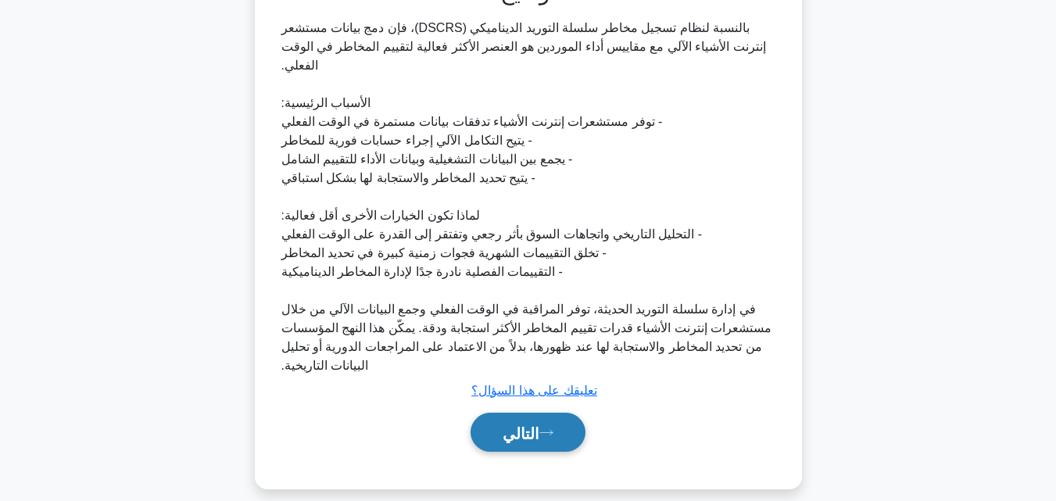
click at [524, 428] on button "التالي" at bounding box center [528, 433] width 115 height 40
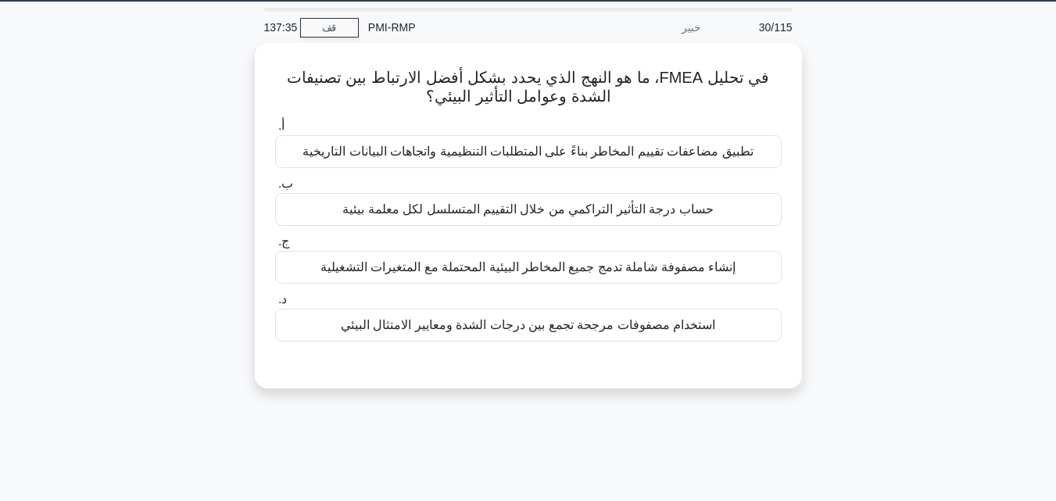
scroll to position [30, 0]
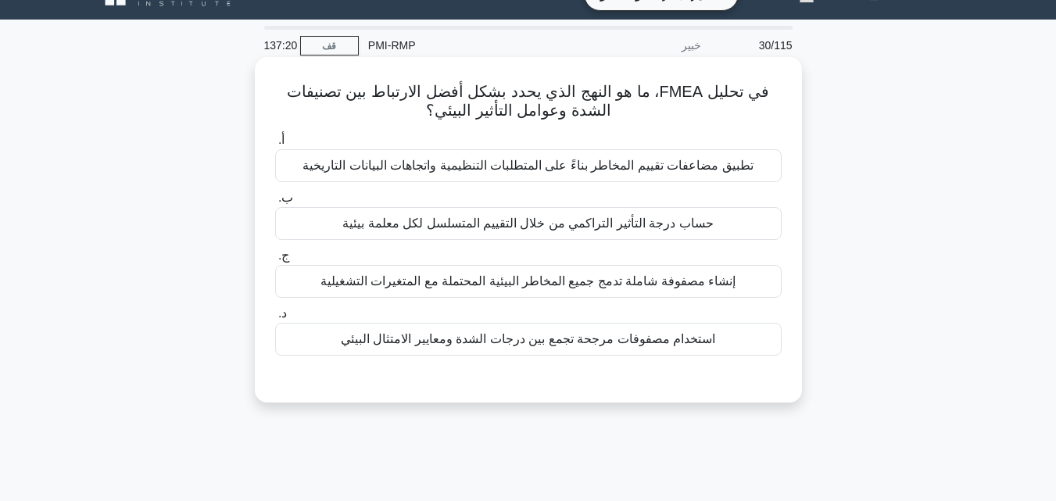
click at [526, 282] on font "إنشاء مصفوفة شاملة تدمج جميع المخاطر البيئية المحتملة مع المتغيرات التشغيلية" at bounding box center [527, 280] width 415 height 13
click at [275, 261] on input "ج. إنشاء مصفوفة شاملة تدمج جميع المخاطر البيئية المحتملة مع المتغيرات التشغيلية" at bounding box center [275, 256] width 0 height 10
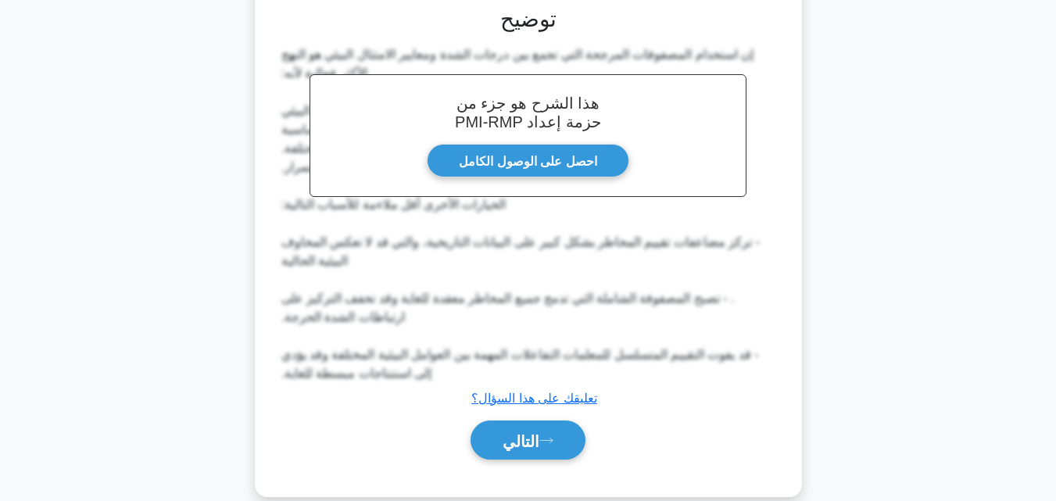
scroll to position [430, 0]
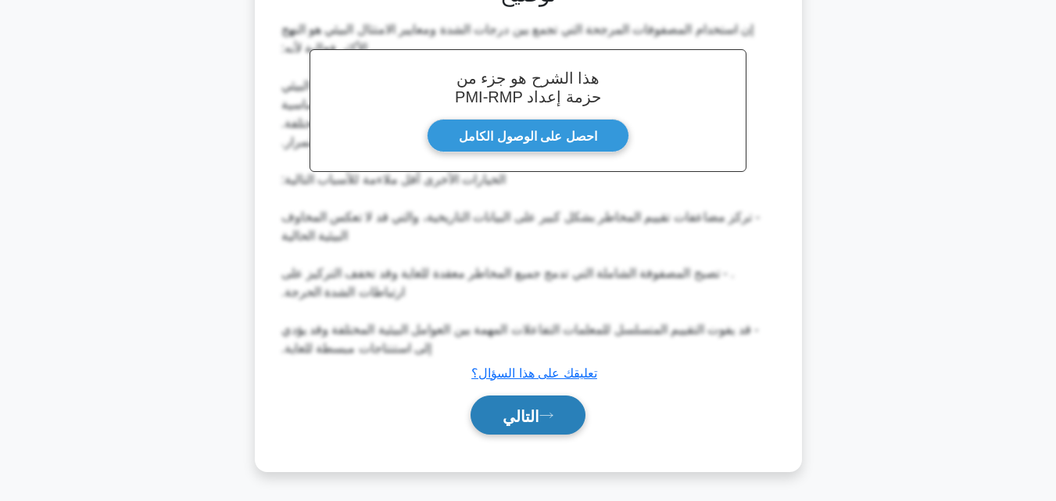
click at [527, 403] on button "التالي" at bounding box center [528, 416] width 115 height 40
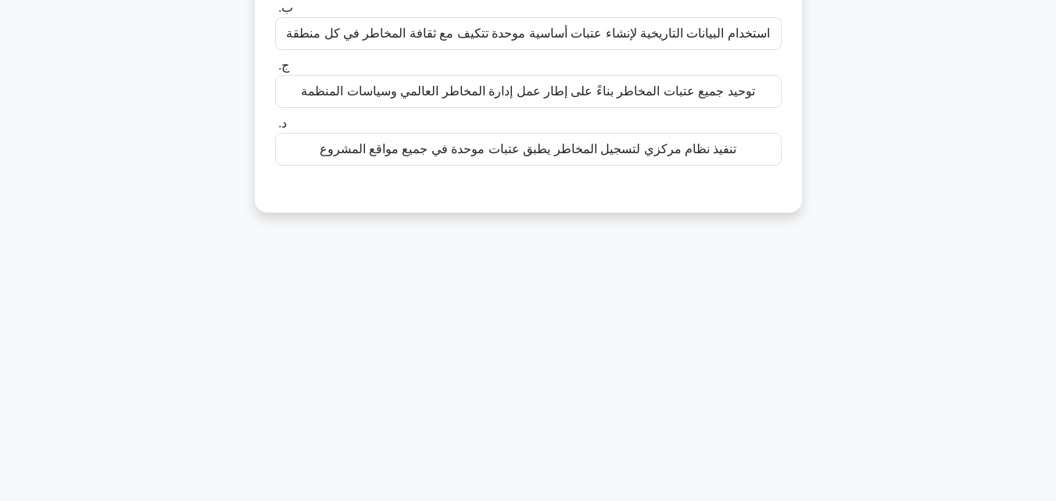
scroll to position [30, 0]
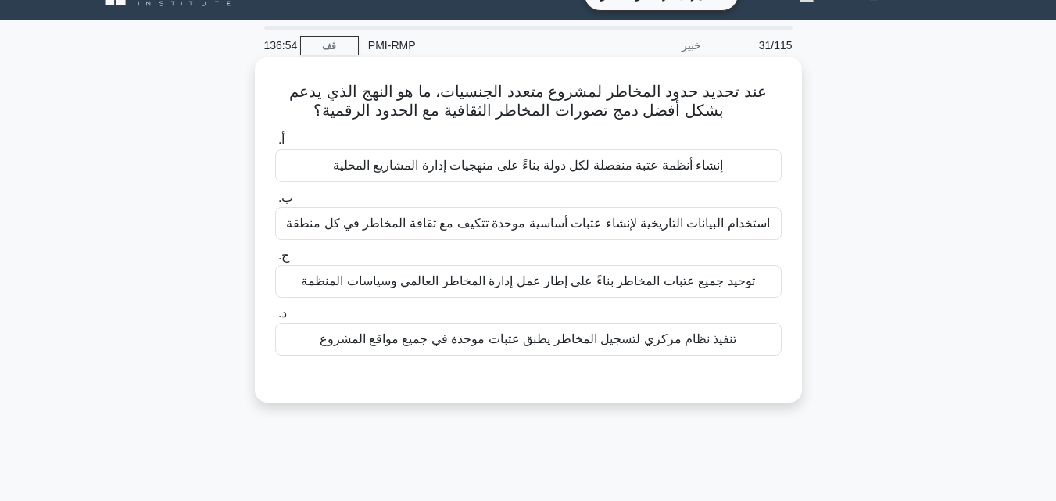
click at [527, 344] on font "تنفيذ نظام مركزي لتسجيل المخاطر يطبق عتبات موحدة في جميع مواقع المشروع" at bounding box center [528, 338] width 417 height 13
click at [275, 319] on input "د. تنفيذ نظام مركزي لتسجيل المخاطر يطبق عتبات موحدة في جميع مواقع المشروع" at bounding box center [275, 314] width 0 height 10
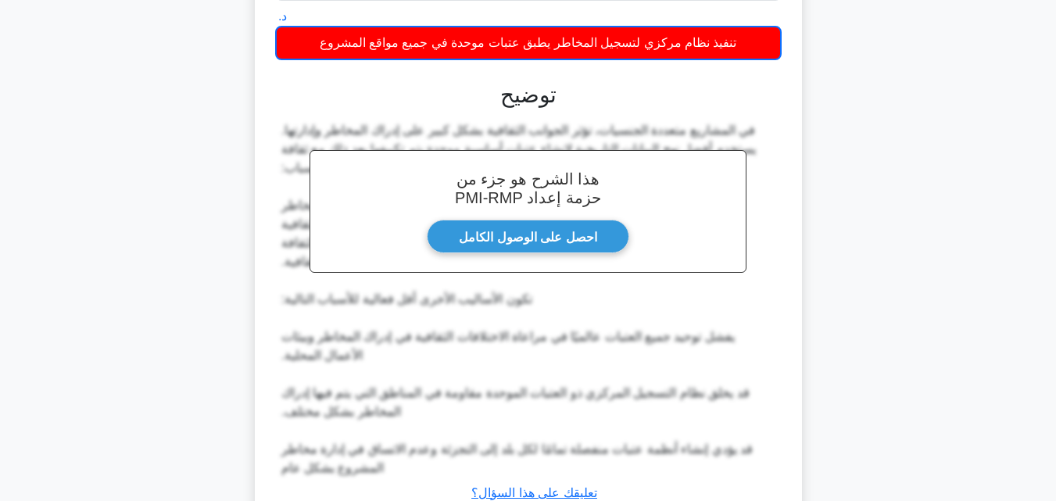
scroll to position [449, 0]
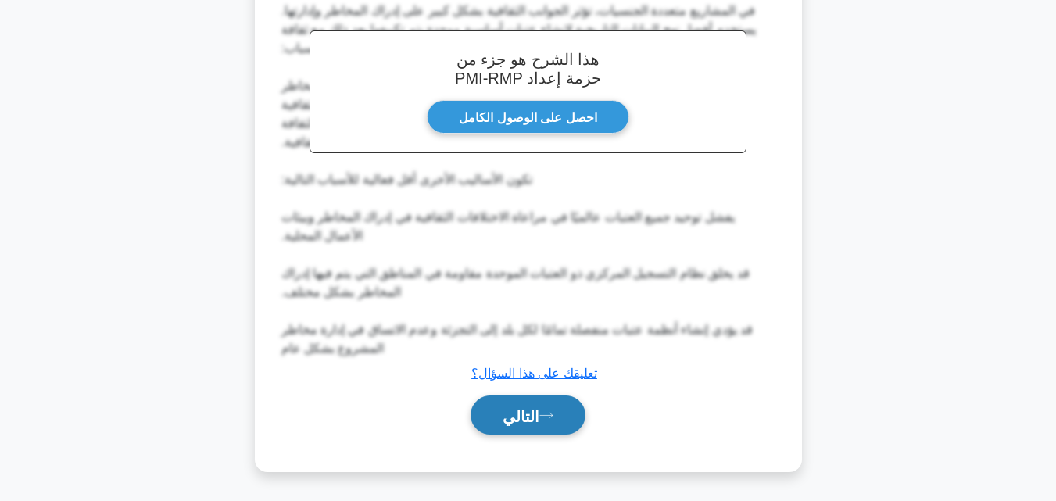
click at [544, 405] on button "التالي" at bounding box center [528, 416] width 115 height 40
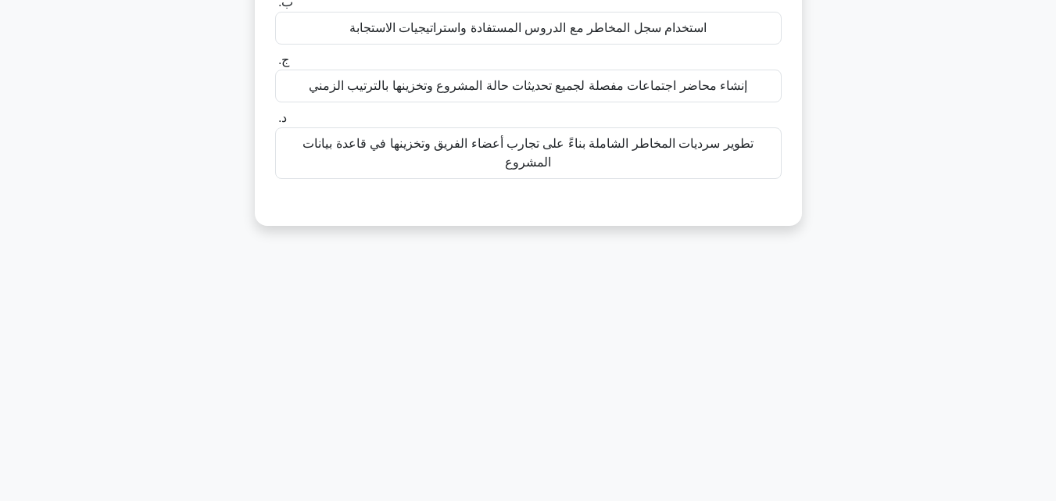
scroll to position [109, 0]
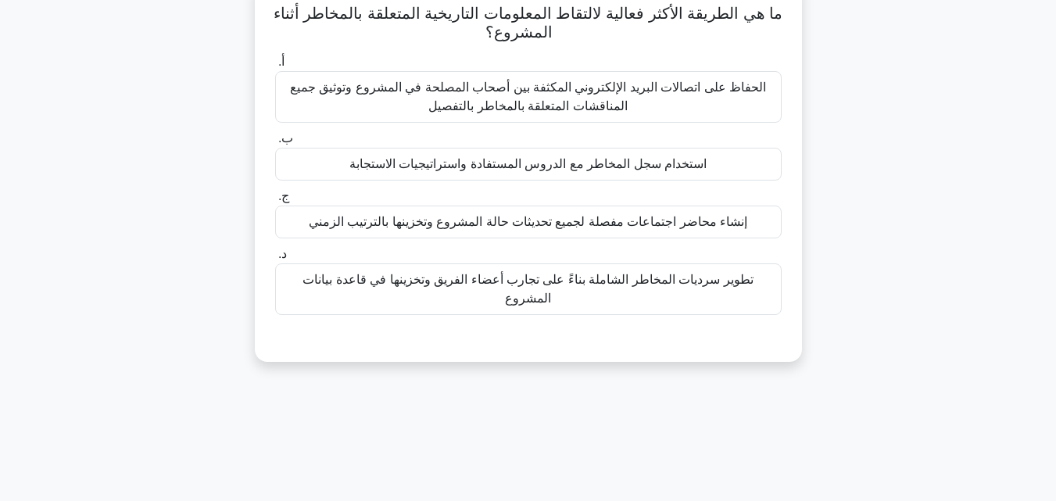
click at [481, 278] on font "تطوير سرديات المخاطر الشاملة بناءً على تجارب أعضاء الفريق وتخزينها في قاعدة بيا…" at bounding box center [527, 289] width 450 height 32
click at [275, 260] on input "د. تطوير سرديات المخاطر الشاملة بناءً على تجارب أعضاء الفريق وتخزينها في قاعدة …" at bounding box center [275, 254] width 0 height 10
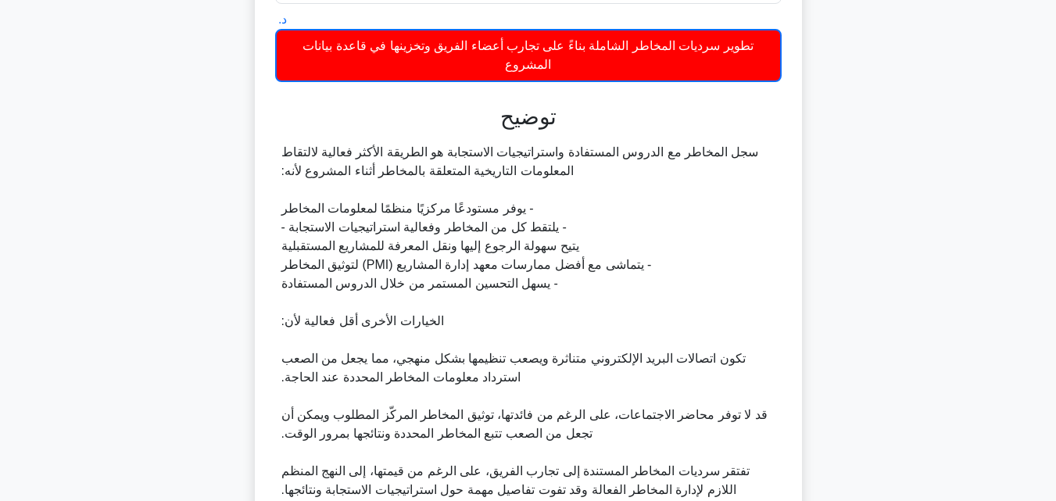
scroll to position [467, 0]
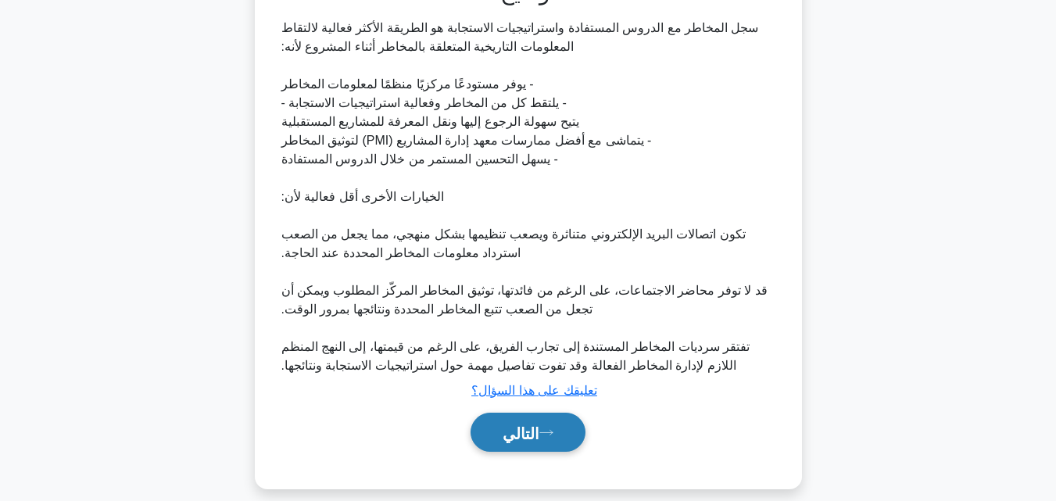
click at [539, 424] on font "التالي" at bounding box center [521, 432] width 37 height 17
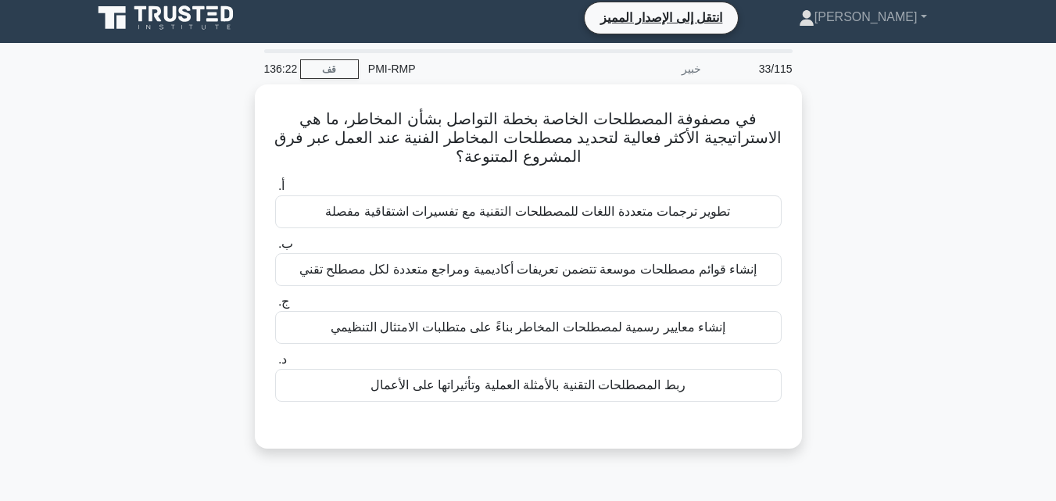
scroll to position [0, 0]
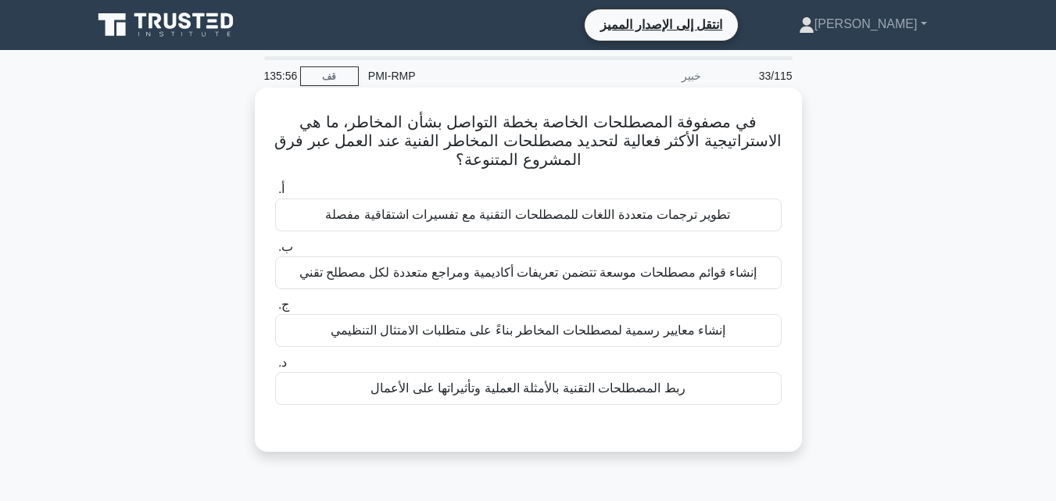
click at [478, 331] on font "إنشاء معايير رسمية لمصطلحات المخاطر بناءً على متطلبات الامتثال التنظيمي" at bounding box center [528, 330] width 395 height 13
click at [275, 310] on input "ج. إنشاء معايير رسمية لمصطلحات المخاطر بناءً على متطلبات الامتثال التنظيمي" at bounding box center [275, 305] width 0 height 10
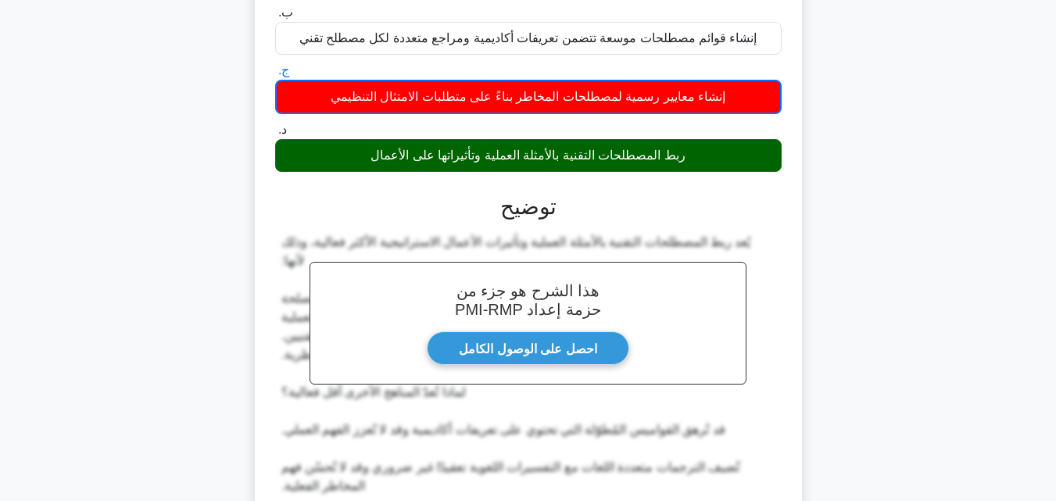
scroll to position [430, 0]
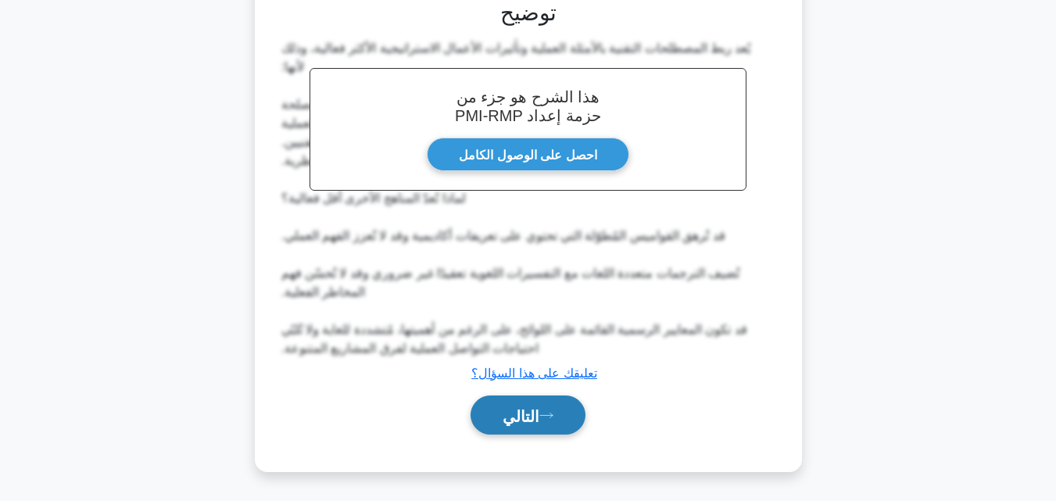
click at [522, 413] on font "التالي" at bounding box center [521, 415] width 37 height 17
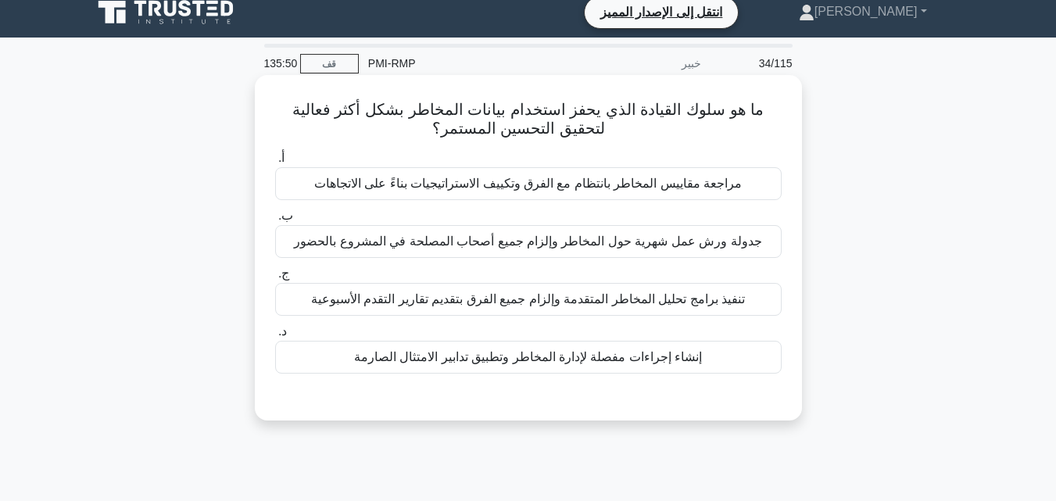
scroll to position [0, 0]
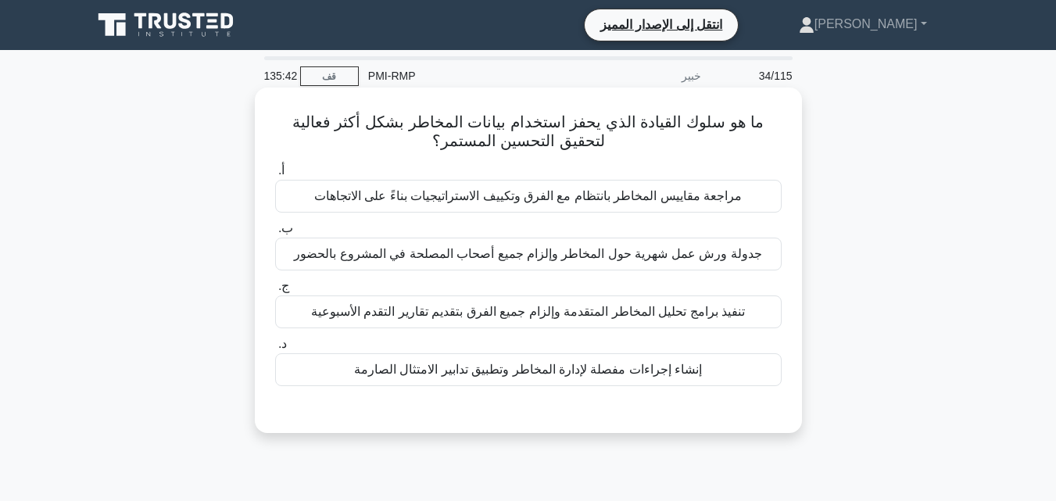
click at [532, 202] on font "مراجعة مقاييس المخاطر بانتظام مع الفرق وتكييف الاستراتيجيات بناءً على الاتجاهات" at bounding box center [528, 195] width 428 height 13
click at [275, 176] on input "أ. مراجعة مقاييس المخاطر بانتظام مع الفرق وتكييف الاستراتيجيات بناءً على الاتجا…" at bounding box center [275, 171] width 0 height 10
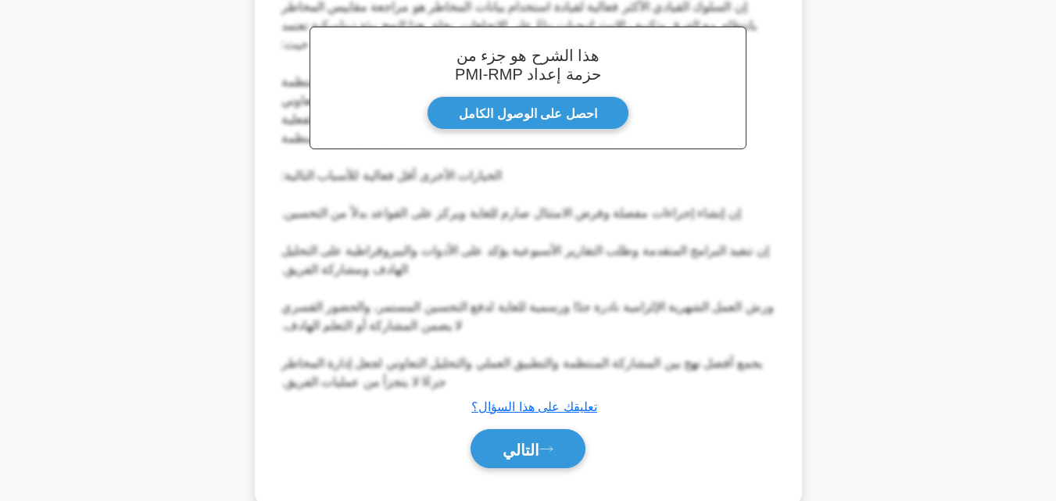
scroll to position [485, 0]
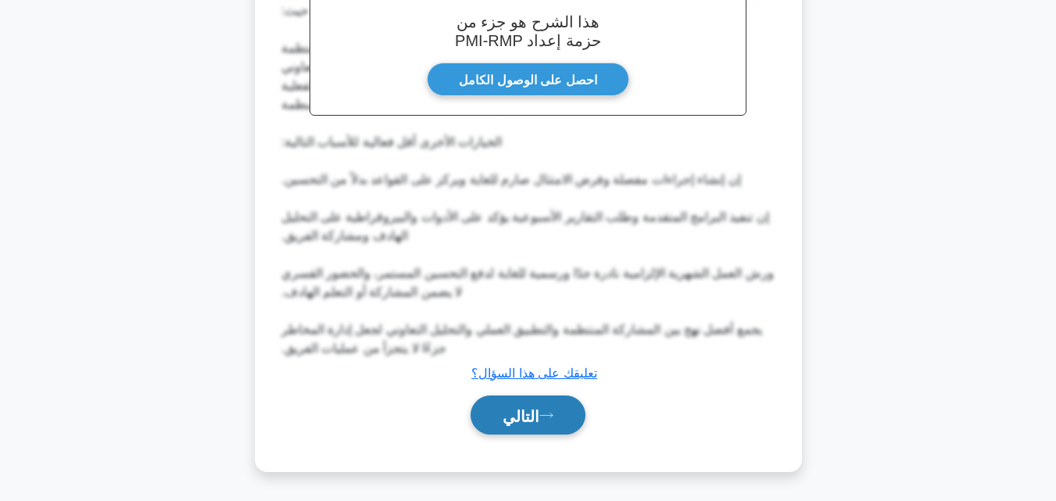
click at [543, 425] on button "التالي" at bounding box center [528, 416] width 115 height 40
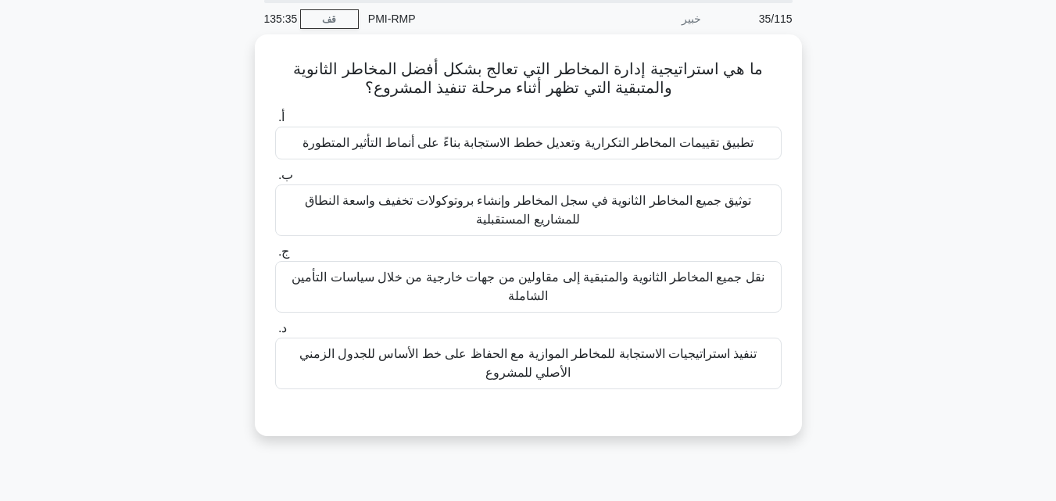
scroll to position [30, 0]
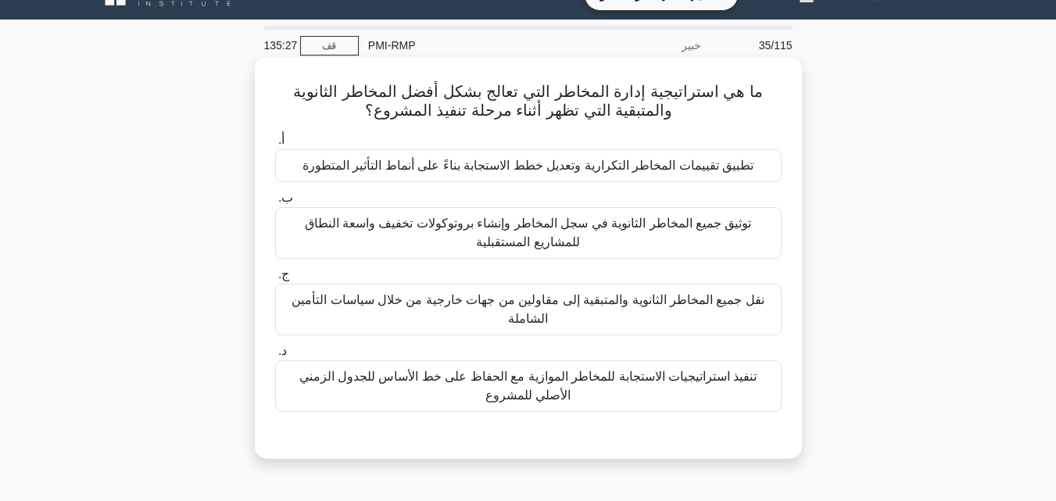
click at [573, 168] on font "تطبيق تقييمات المخاطر التكرارية وتعديل خطط الاستجابة بناءً على أنماط التأثير ال…" at bounding box center [527, 165] width 451 height 13
click at [275, 145] on input "أ. تطبيق تقييمات المخاطر التكرارية وتعديل خطط الاستجابة بناءً على أنماط التأثير…" at bounding box center [275, 140] width 0 height 10
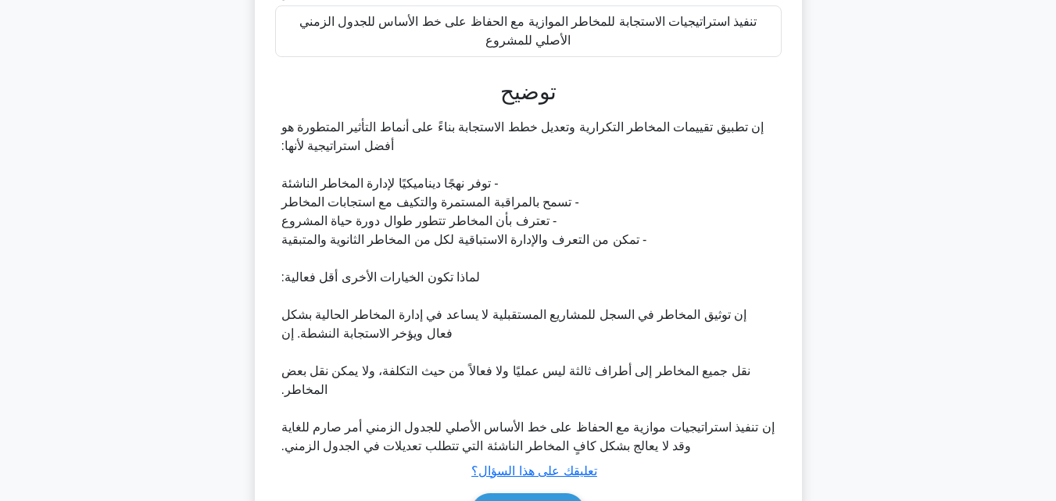
scroll to position [485, 0]
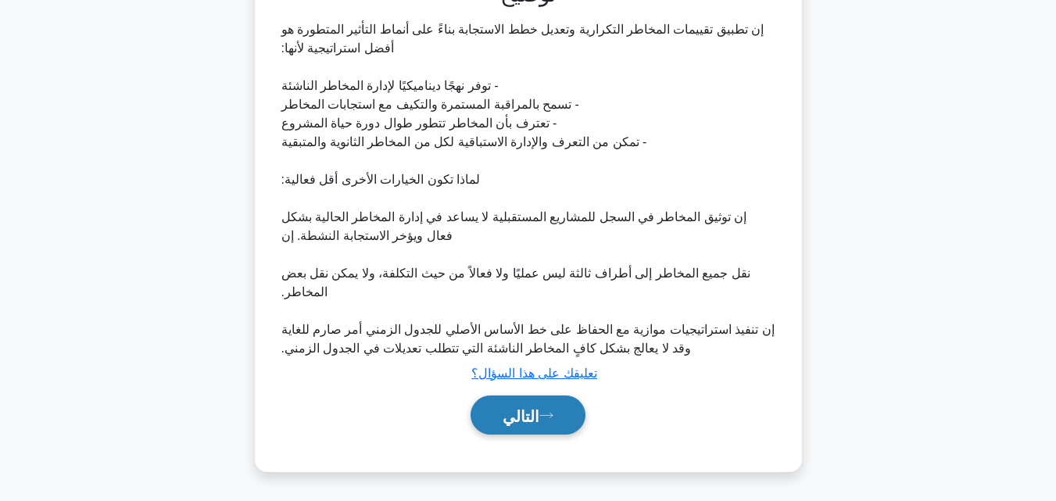
click at [536, 418] on font "التالي" at bounding box center [521, 415] width 37 height 17
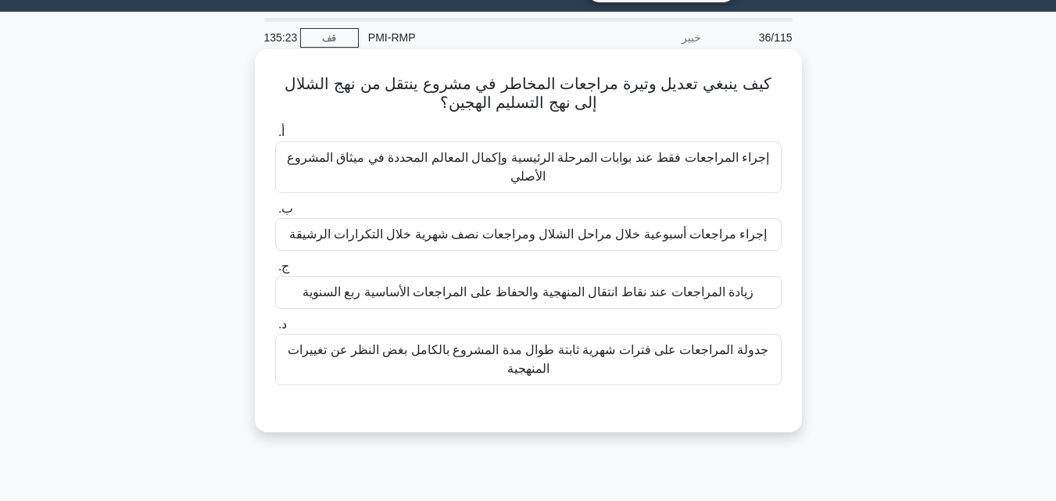
scroll to position [30, 0]
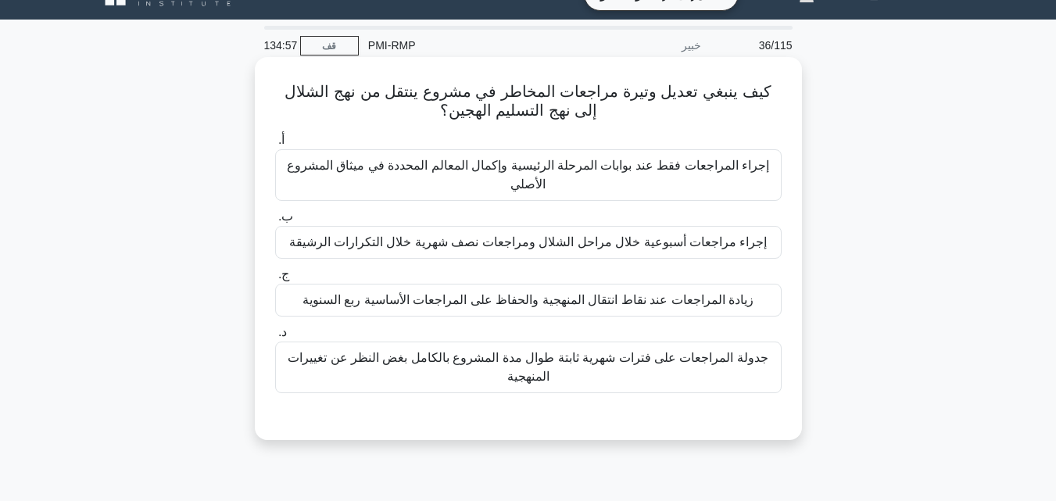
click at [476, 184] on font "إجراء المراجعات فقط عند بوابات المرحلة الرئيسية وإكمال المعالم المحددة في ميثاق…" at bounding box center [528, 175] width 492 height 38
click at [275, 145] on input "أ. إجراء المراجعات فقط عند بوابات المرحلة الرئيسية وإكمال المعالم المحددة في مي…" at bounding box center [275, 140] width 0 height 10
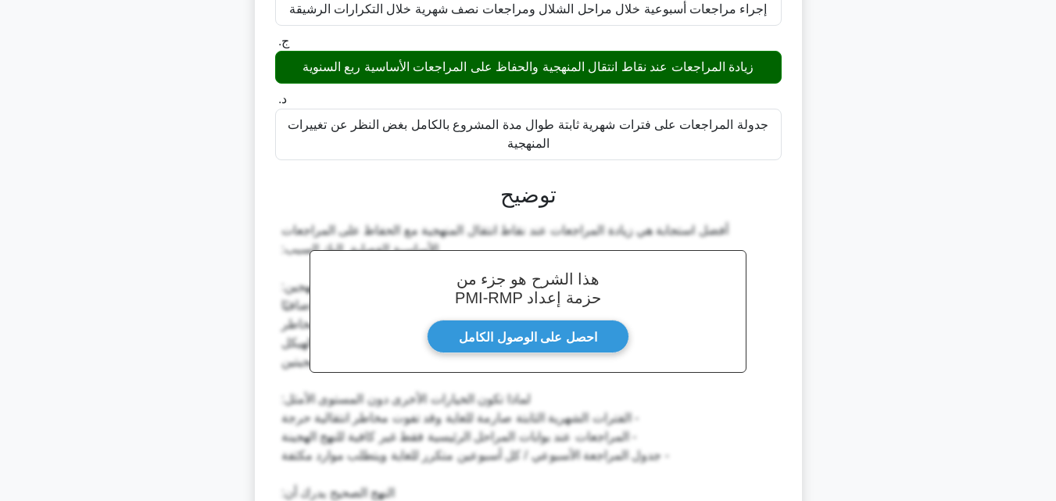
scroll to position [486, 0]
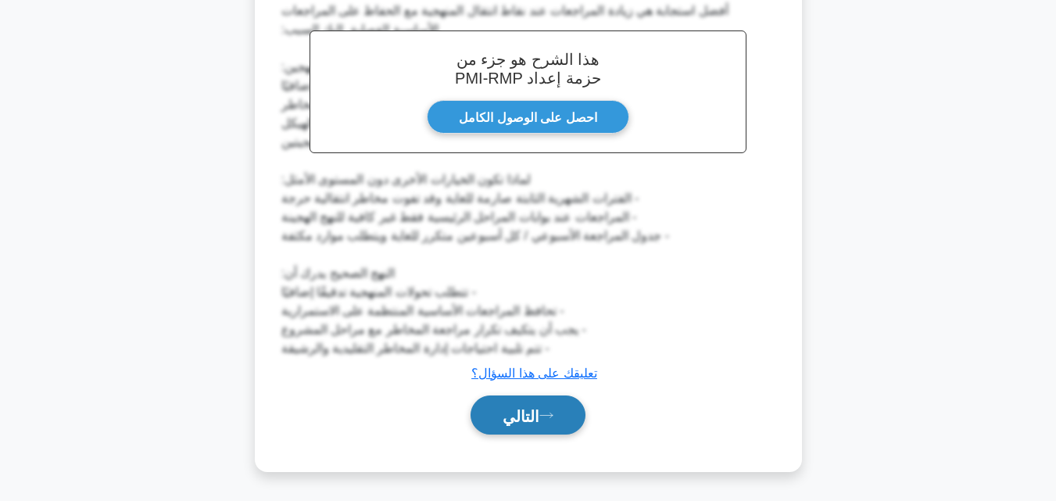
click at [520, 406] on font "التالي" at bounding box center [521, 414] width 37 height 17
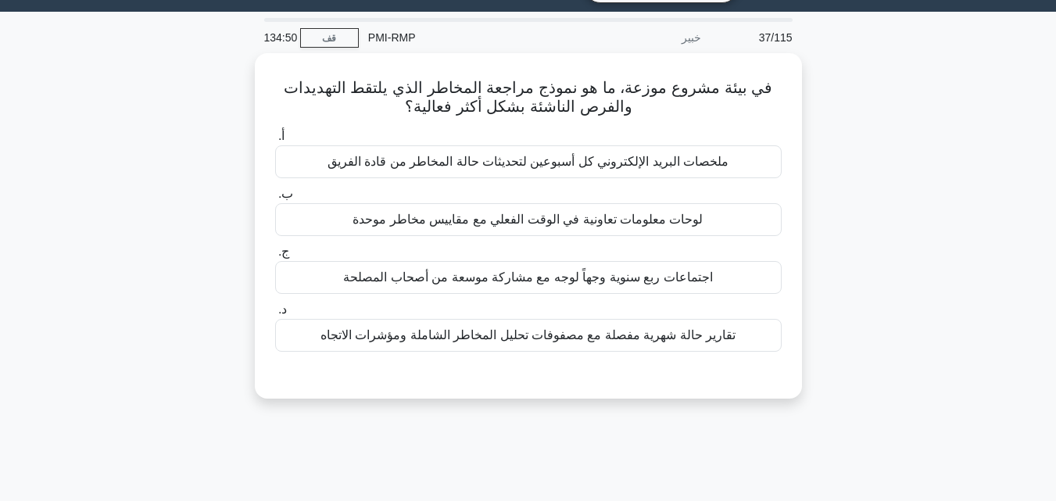
scroll to position [30, 0]
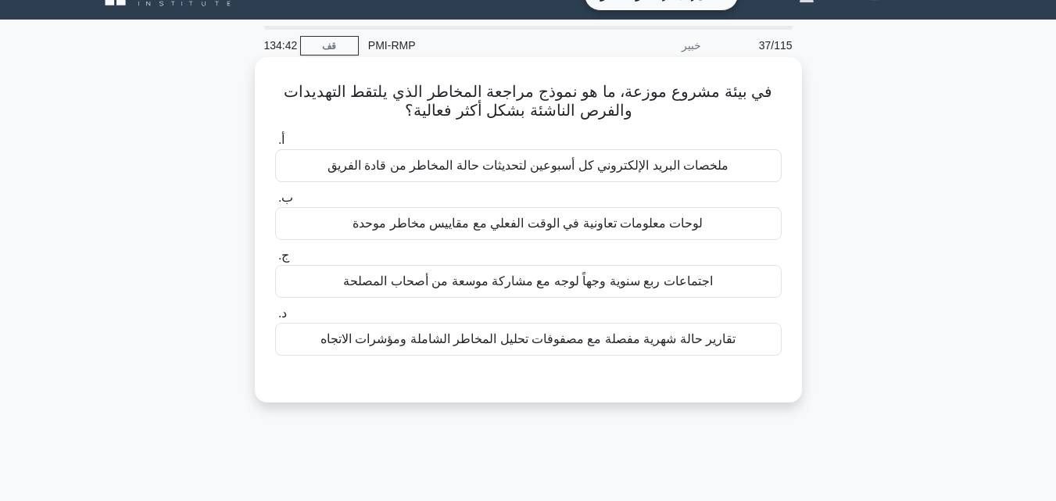
click at [524, 223] on font "لوحات معلومات تعاونية في الوقت الفعلي مع مقاييس مخاطر موحدة" at bounding box center [528, 223] width 350 height 13
click at [275, 203] on input "ب. لوحات معلومات تعاونية في الوقت الفعلي مع مقاييس مخاطر موحدة" at bounding box center [275, 198] width 0 height 10
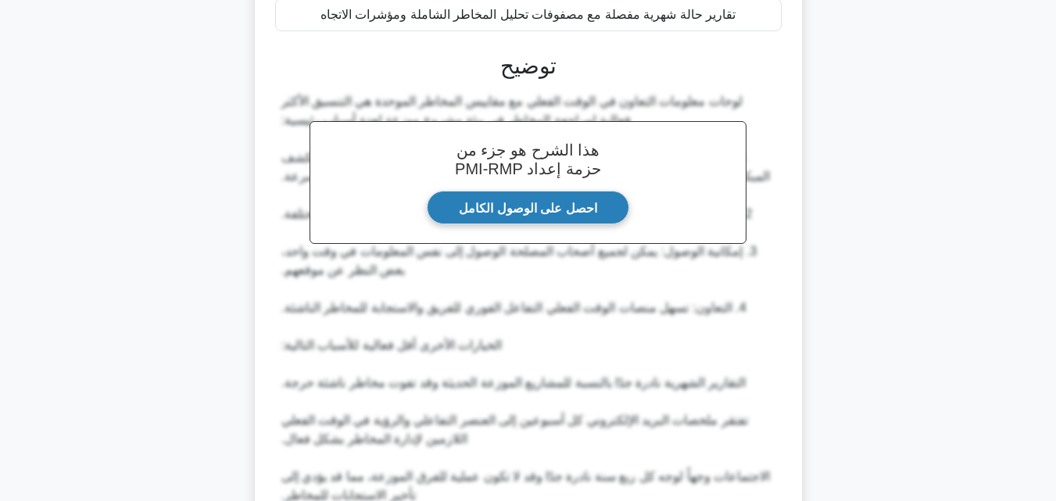
scroll to position [503, 0]
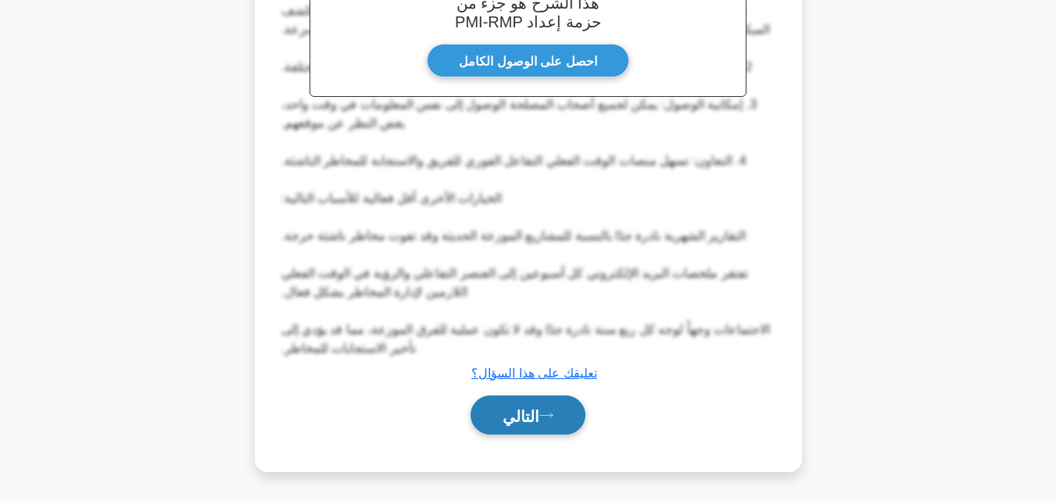
click at [528, 421] on font "التالي" at bounding box center [521, 415] width 37 height 17
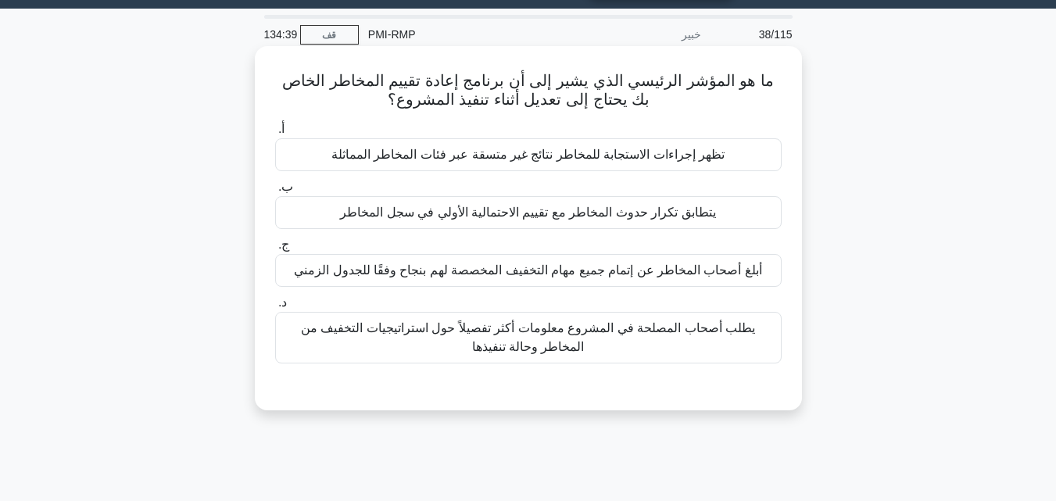
scroll to position [30, 0]
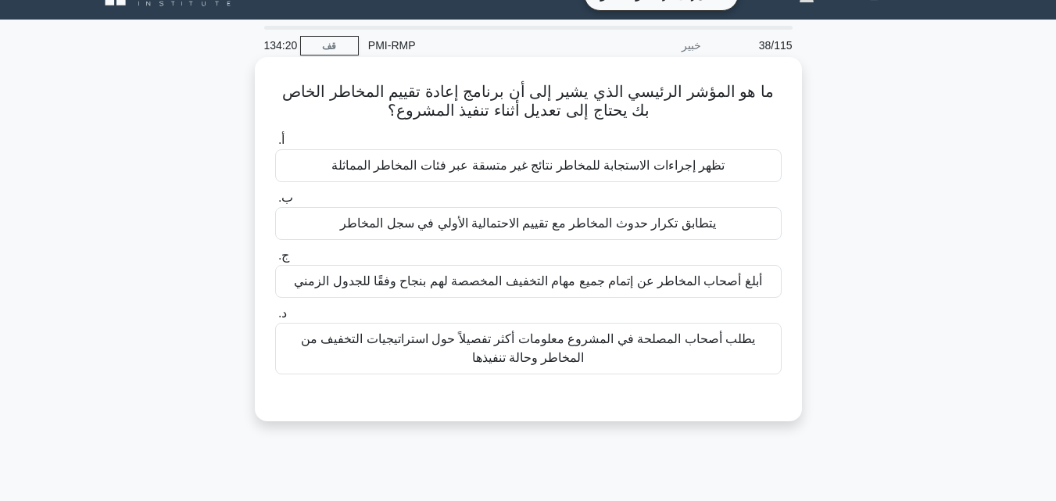
click at [514, 175] on font "تظهر إجراءات الاستجابة للمخاطر نتائج غير متسقة عبر فئات المخاطر المماثلة" at bounding box center [527, 165] width 393 height 19
click at [275, 145] on input "أ. تظهر إجراءات الاستجابة للمخاطر نتائج غير متسقة عبر فئات المخاطر المماثلة" at bounding box center [275, 140] width 0 height 10
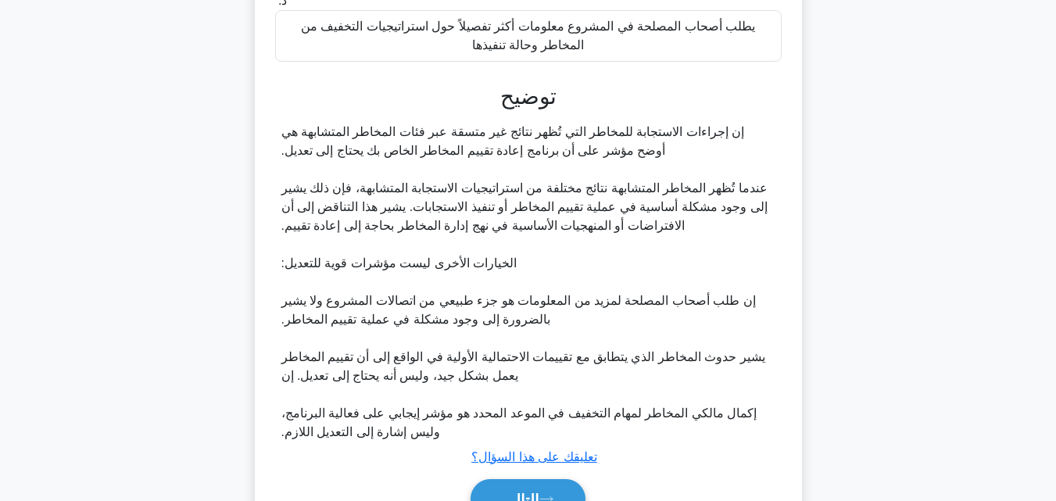
scroll to position [428, 0]
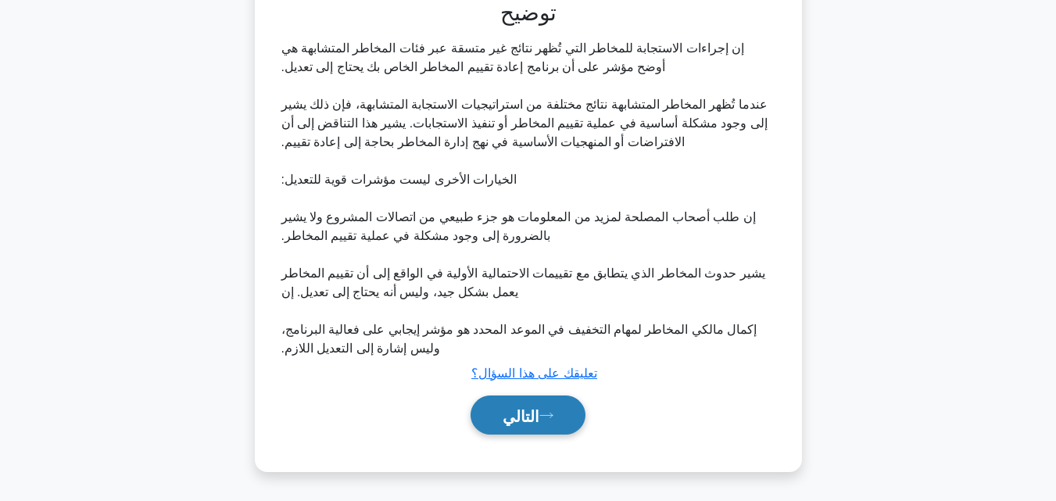
click at [537, 417] on font "التالي" at bounding box center [521, 415] width 37 height 17
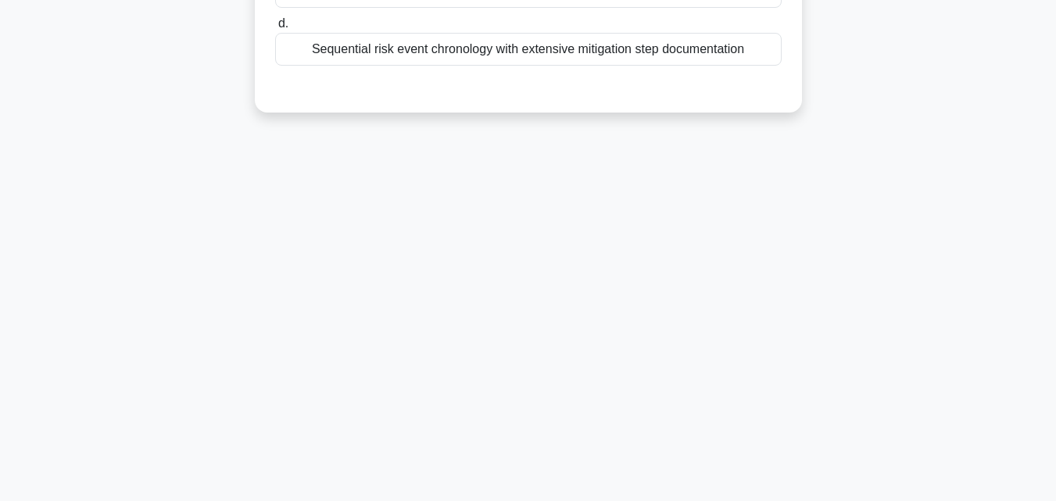
scroll to position [30, 0]
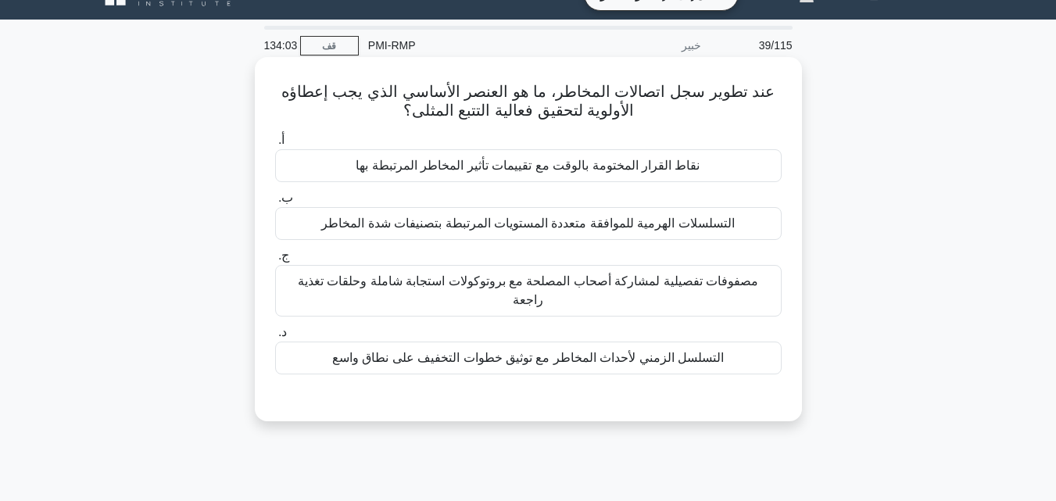
click at [582, 172] on font "نقاط القرار المختومة بالوقت مع تقييمات تأثير المخاطر المرتبطة بها" at bounding box center [528, 165] width 344 height 13
click at [275, 145] on input "أ. نقاط القرار المختومة بالوقت مع تقييمات تأثير المخاطر المرتبطة بها" at bounding box center [275, 140] width 0 height 10
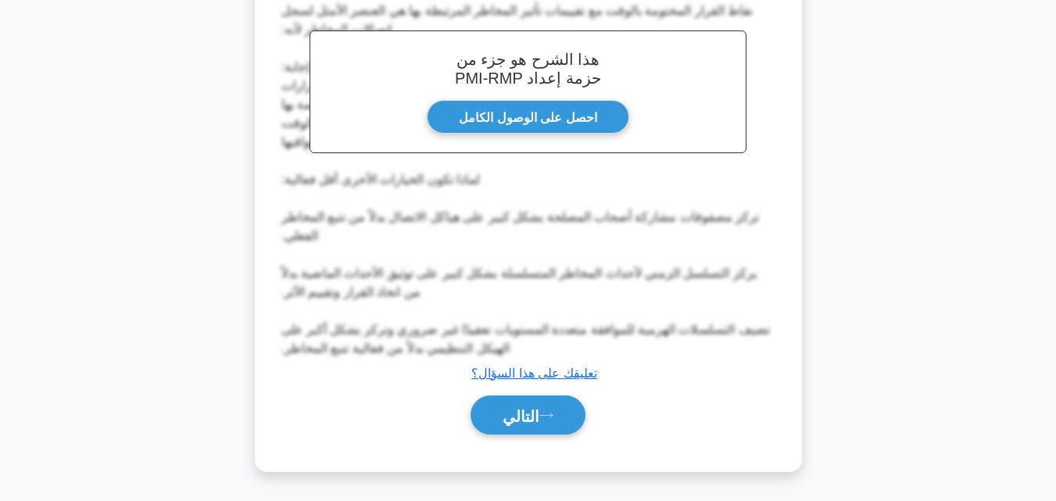
scroll to position [466, 0]
click at [553, 416] on icon at bounding box center [546, 415] width 13 height 5
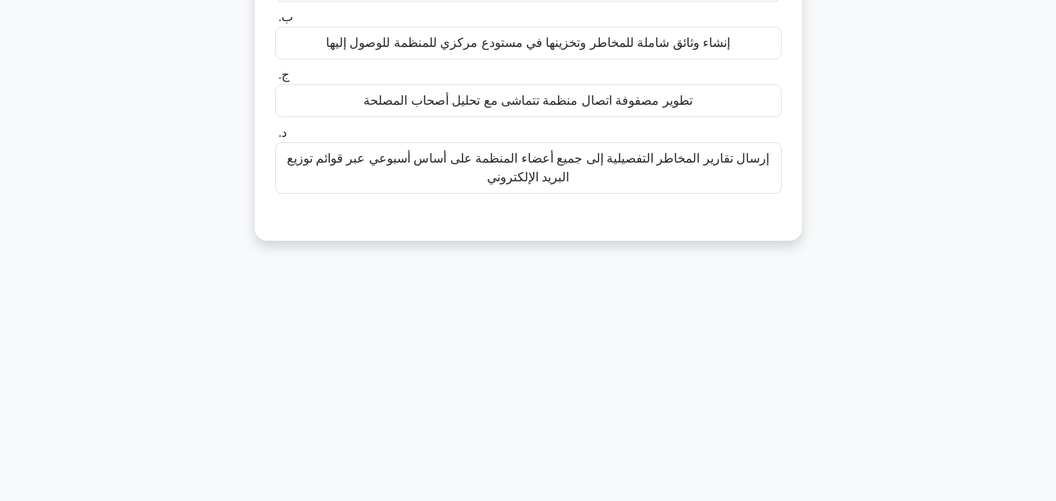
scroll to position [30, 0]
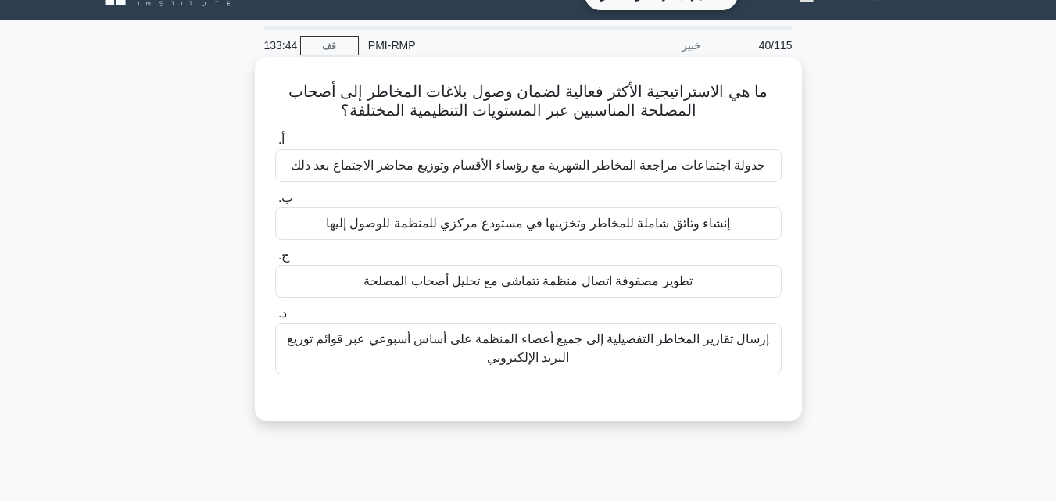
click at [516, 233] on font "إنشاء وثائق شاملة للمخاطر وتخزينها في مستودع مركزي للمنظمة للوصول إليها" at bounding box center [528, 223] width 404 height 19
click at [275, 203] on input "ب. إنشاء وثائق شاملة للمخاطر وتخزينها في مستودع مركزي للمنظمة للوصول إليها" at bounding box center [275, 198] width 0 height 10
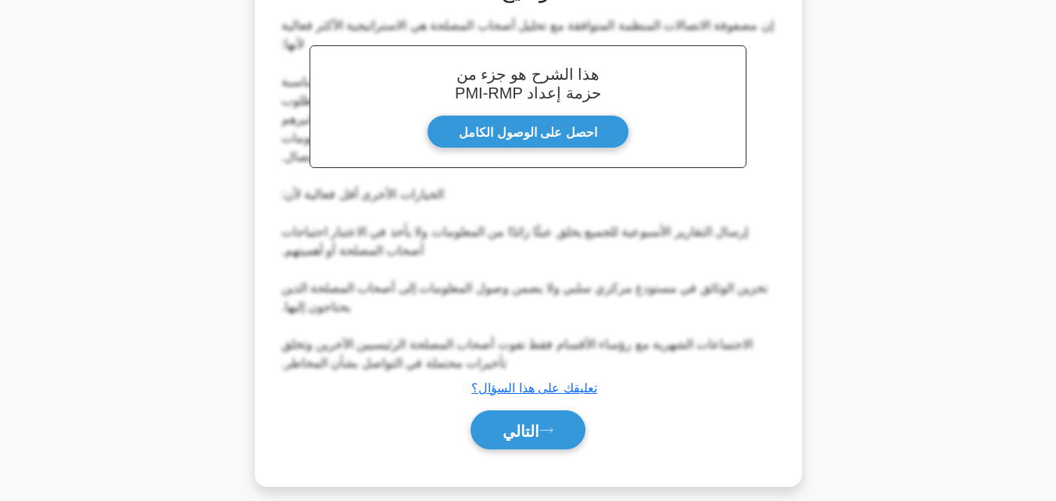
scroll to position [467, 0]
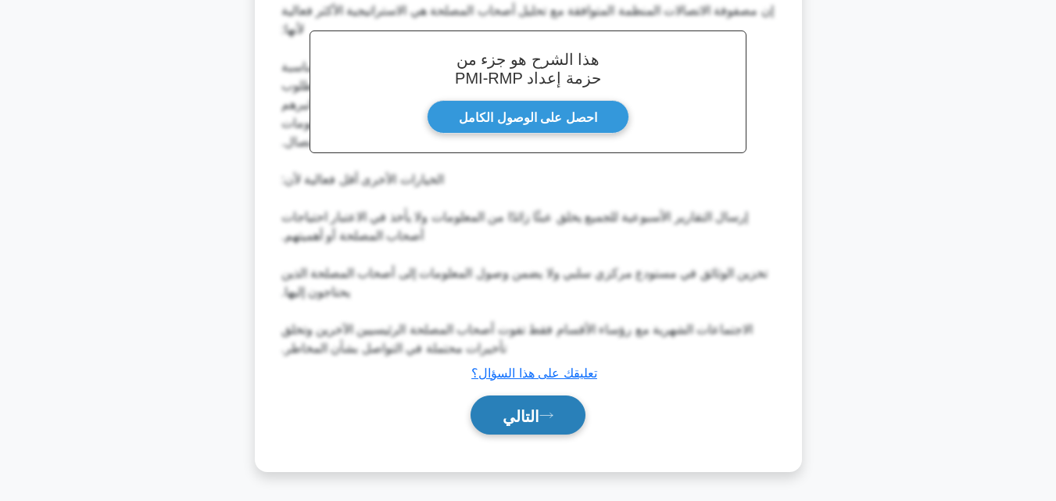
click at [517, 410] on font "التالي" at bounding box center [521, 415] width 37 height 17
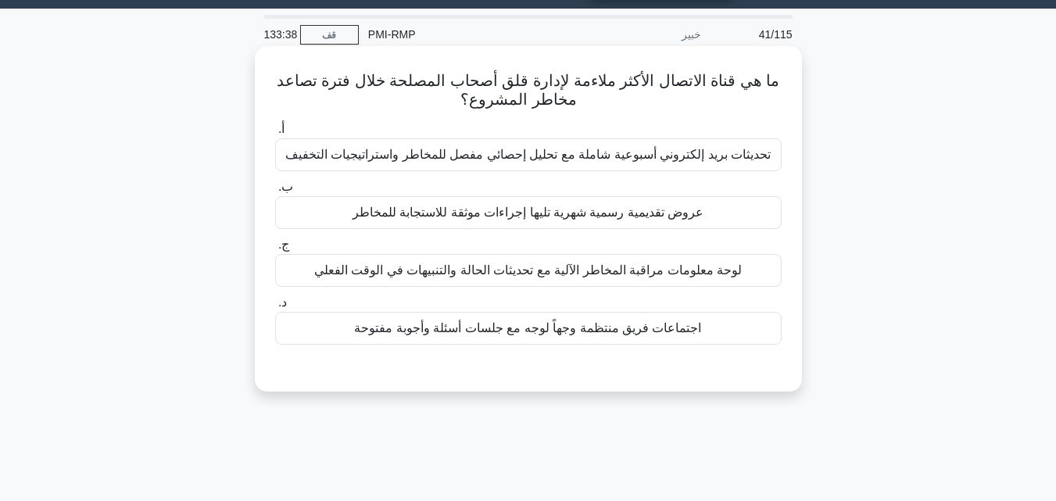
scroll to position [30, 0]
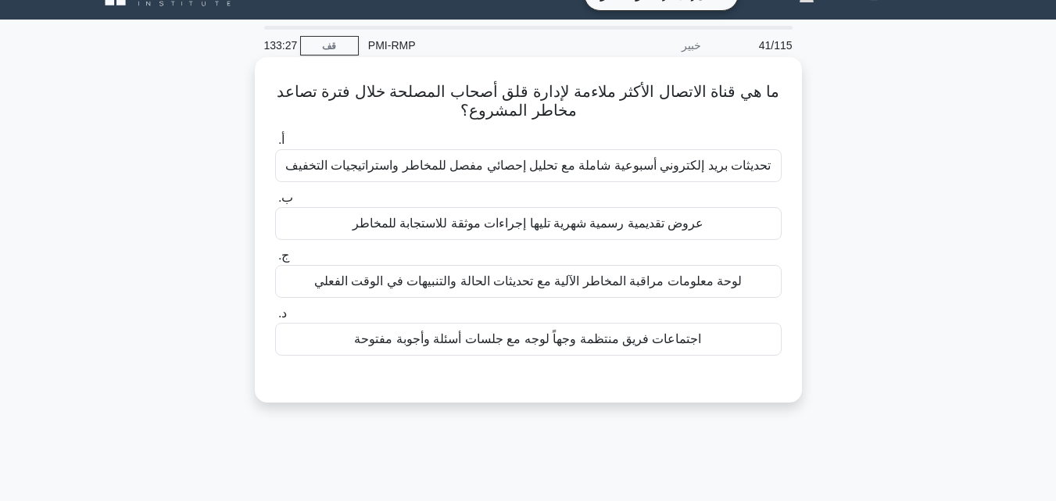
click at [488, 343] on font "اجتماعات فريق منتظمة وجهاً لوجه مع جلسات أسئلة وأجوبة مفتوحة" at bounding box center [527, 338] width 347 height 13
click at [275, 319] on input "د. اجتماعات فريق منتظمة وجهاً لوجه مع جلسات أسئلة وأجوبة مفتوحة" at bounding box center [275, 314] width 0 height 10
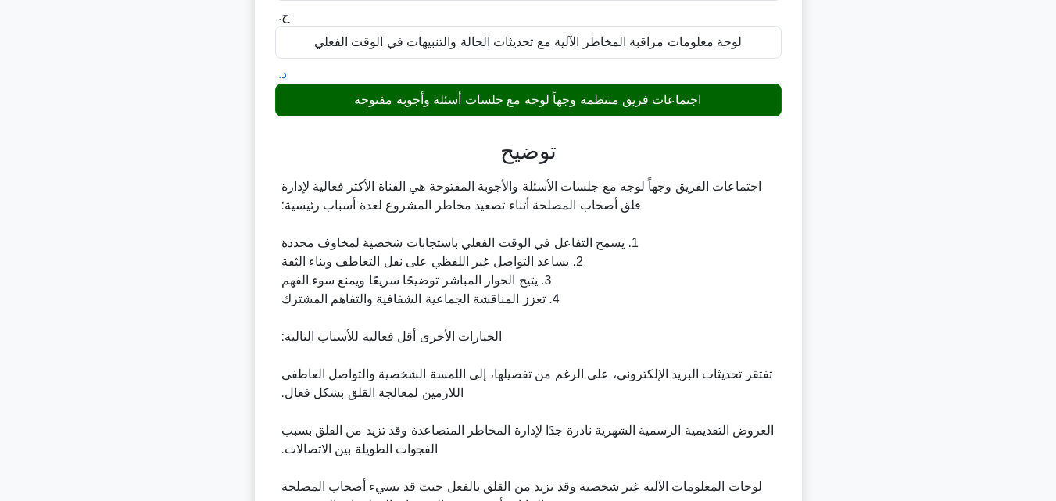
scroll to position [428, 0]
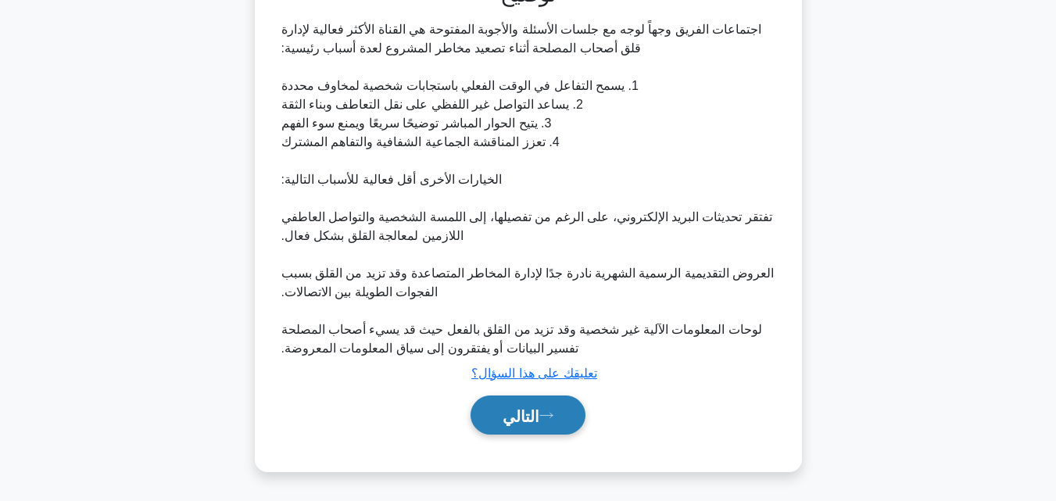
click at [518, 410] on font "التالي" at bounding box center [521, 415] width 37 height 17
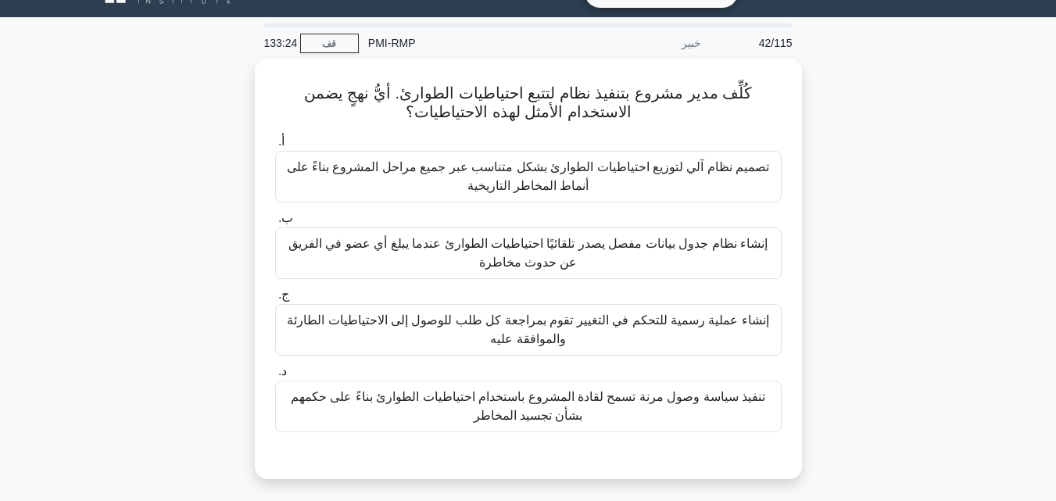
scroll to position [30, 0]
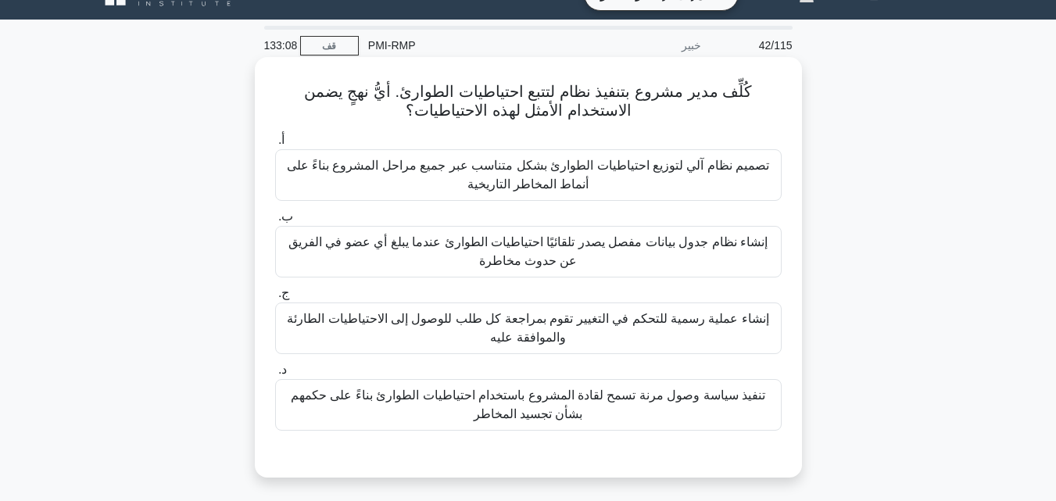
click at [546, 400] on font "تنفيذ سياسة وصول مرنة تسمح لقادة المشروع باستخدام احتياطيات الطوارئ بناءً على ح…" at bounding box center [528, 404] width 474 height 32
click at [275, 375] on input "د. تنفيذ سياسة وصول مرنة تسمح لقادة المشروع باستخدام احتياطيات الطوارئ بناءً عل…" at bounding box center [275, 370] width 0 height 10
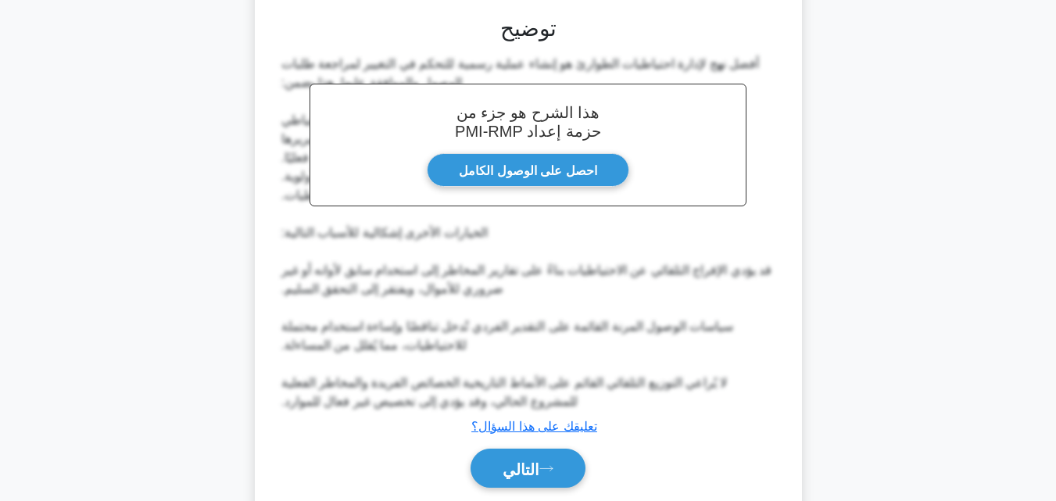
scroll to position [524, 0]
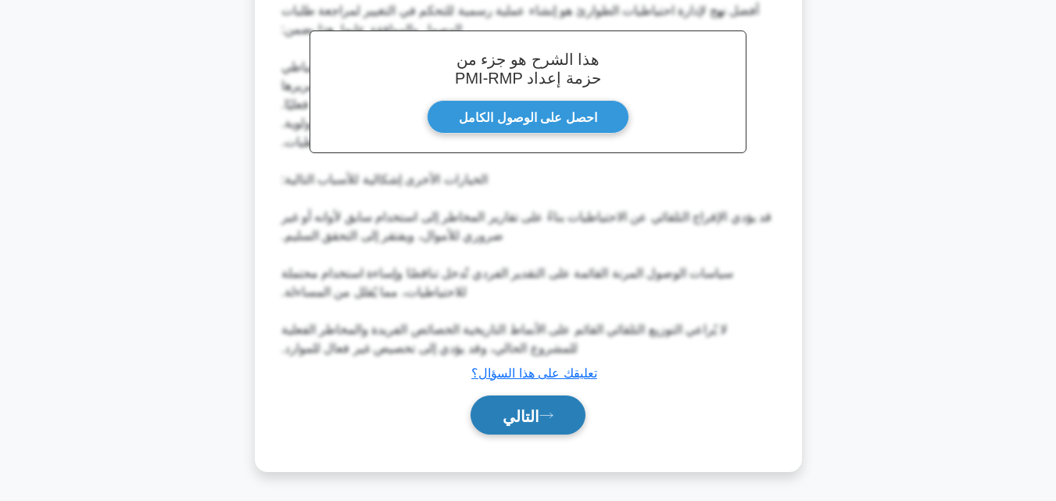
click at [524, 411] on font "التالي" at bounding box center [521, 415] width 37 height 17
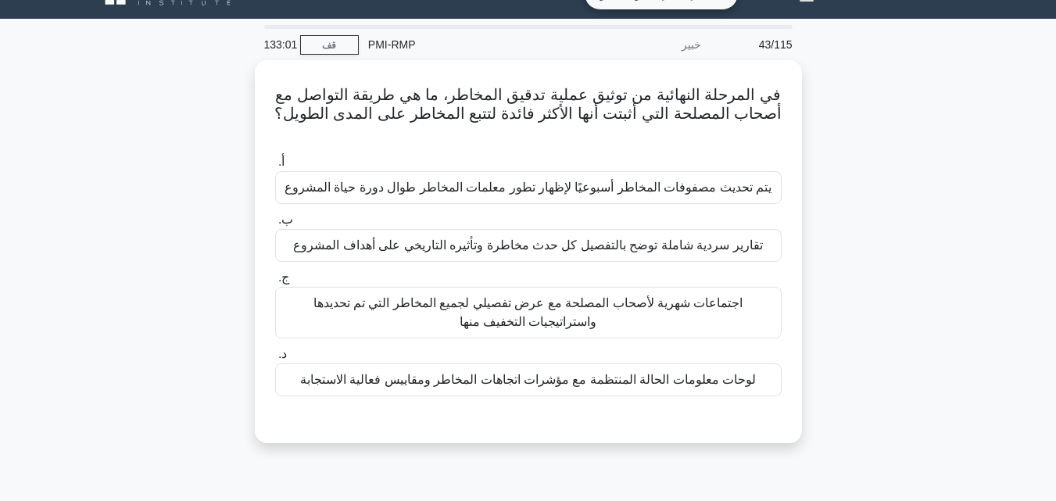
scroll to position [30, 0]
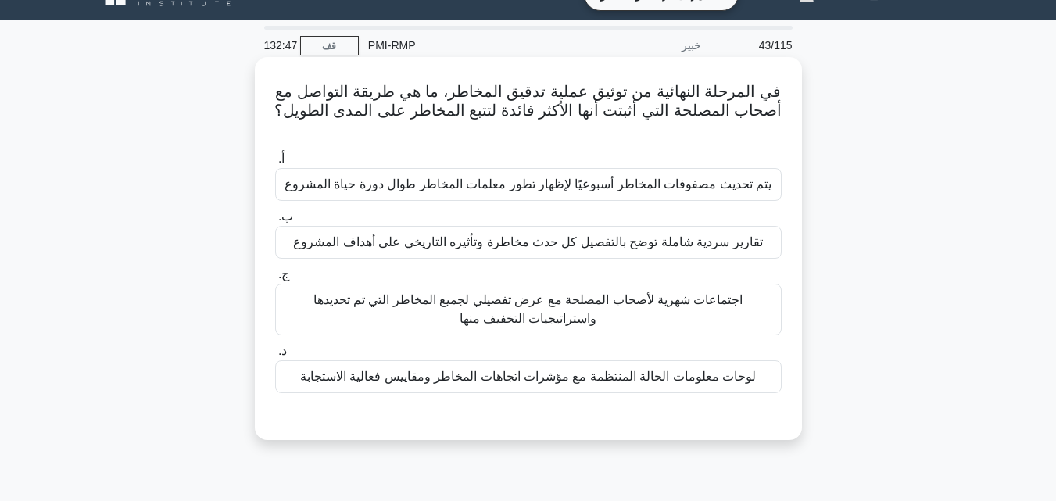
click at [518, 380] on font "لوحات معلومات الحالة المنتظمة مع مؤشرات اتجاهات المخاطر ومقاييس فعالية الاستجابة" at bounding box center [528, 376] width 456 height 13
click at [275, 356] on input "د. لوحات معلومات الحالة المنتظمة مع مؤشرات اتجاهات المخاطر ومقاييس فعالية الاست…" at bounding box center [275, 351] width 0 height 10
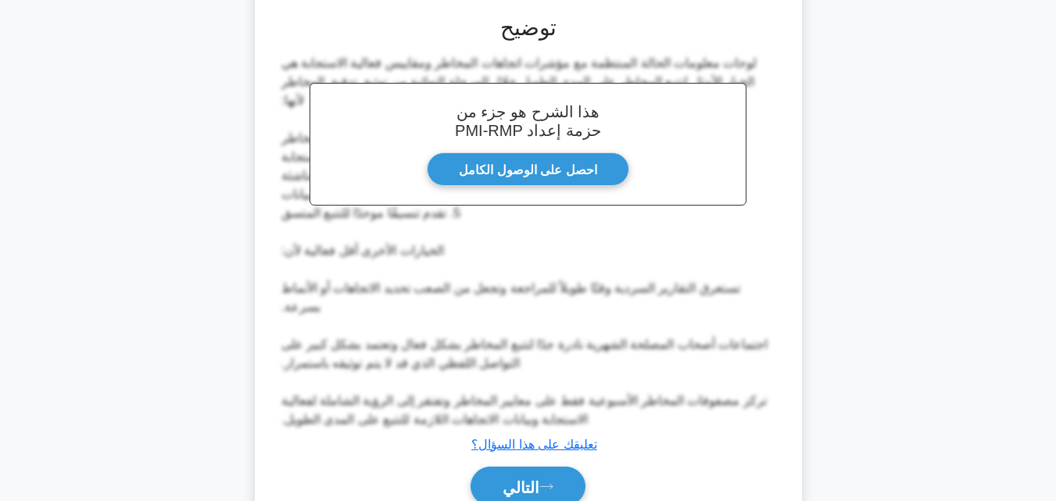
scroll to position [503, 0]
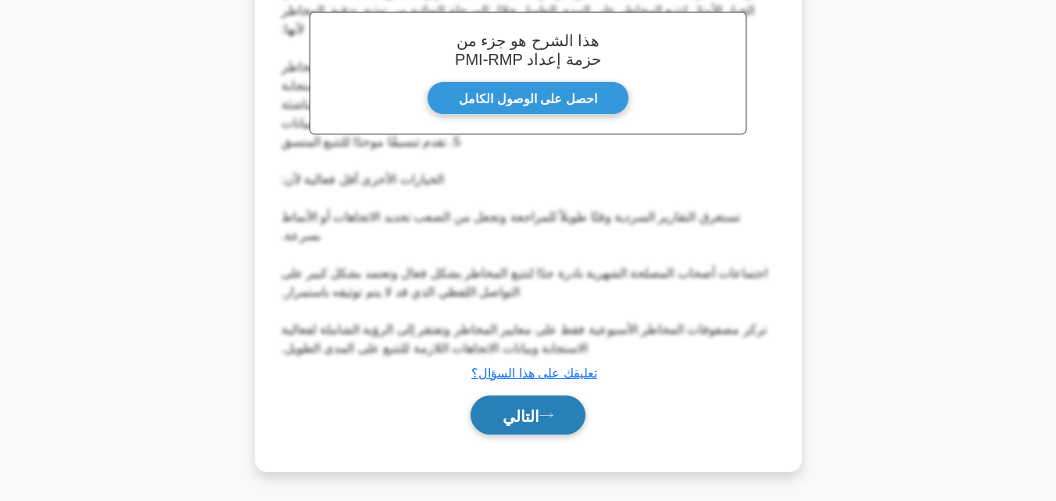
click at [519, 407] on font "التالي" at bounding box center [521, 415] width 37 height 17
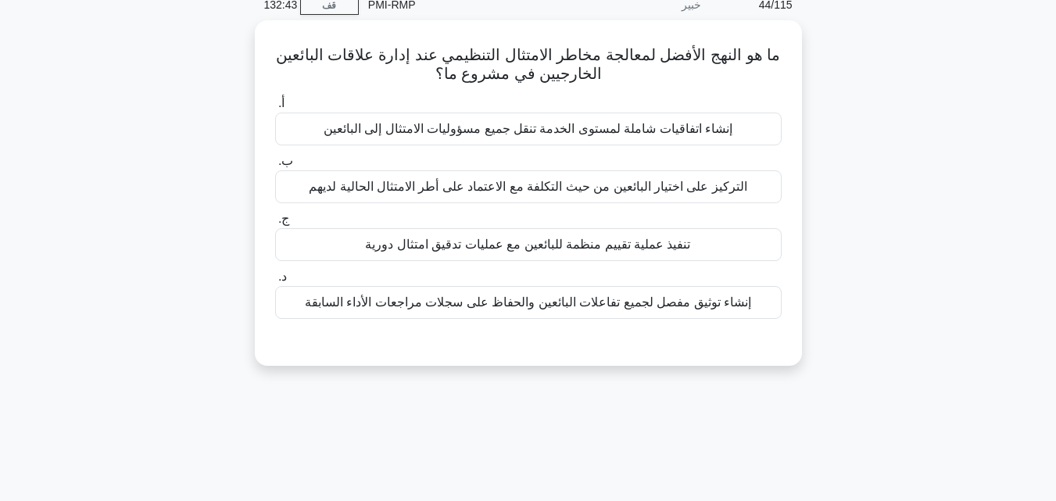
scroll to position [0, 0]
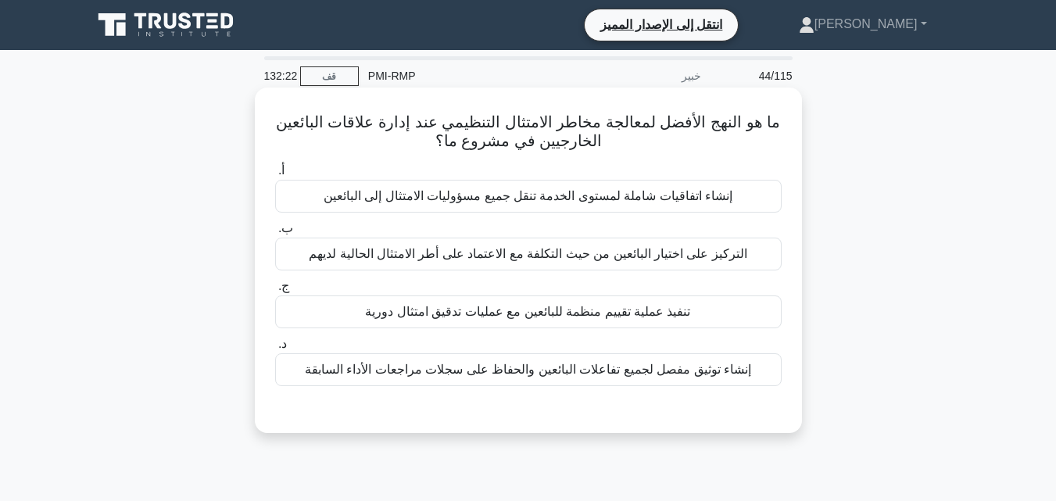
click at [539, 317] on font "تنفيذ عملية تقييم منظمة للبائعين مع عمليات تدقيق امتثال دورية" at bounding box center [527, 311] width 325 height 13
click at [275, 292] on input "ج. تنفيذ عملية تقييم منظمة للبائعين مع عمليات تدقيق امتثال دورية" at bounding box center [275, 286] width 0 height 10
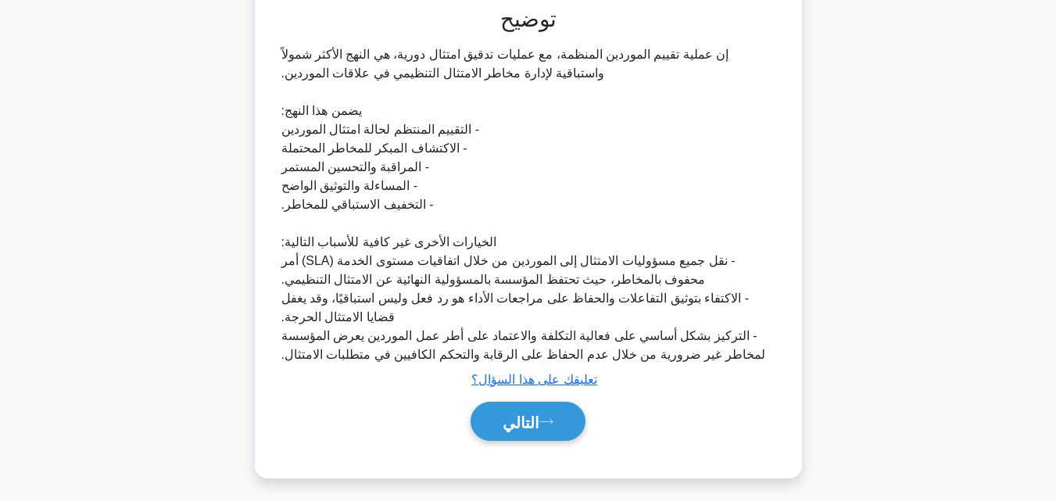
scroll to position [410, 0]
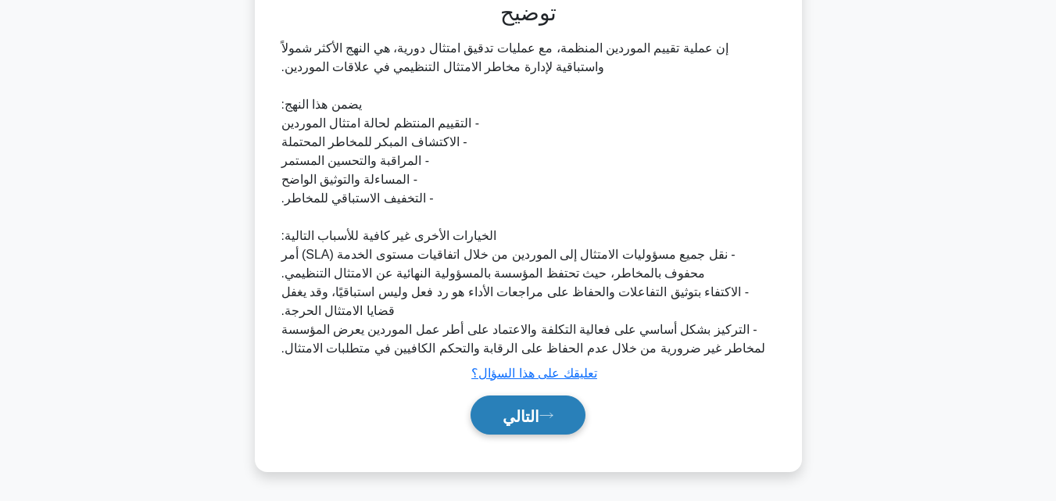
click at [518, 410] on font "التالي" at bounding box center [521, 415] width 37 height 17
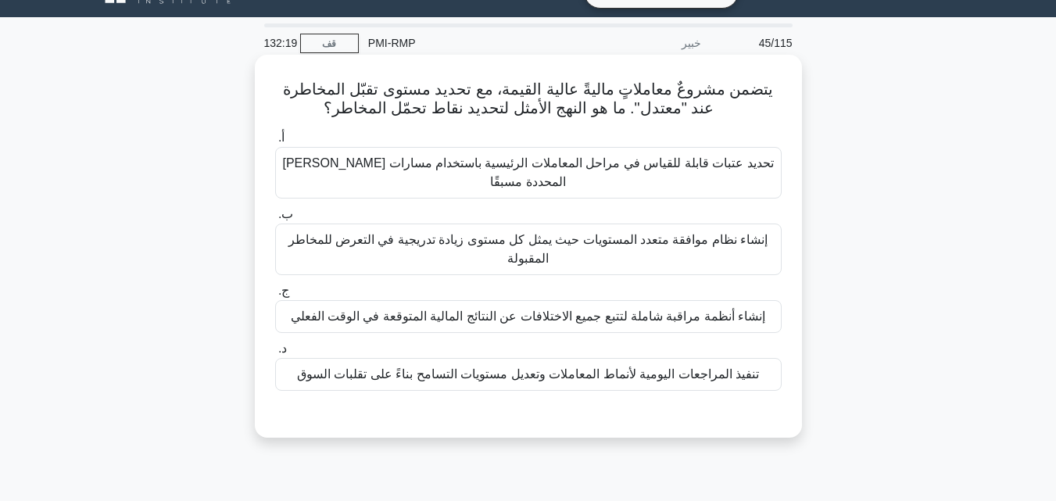
scroll to position [30, 0]
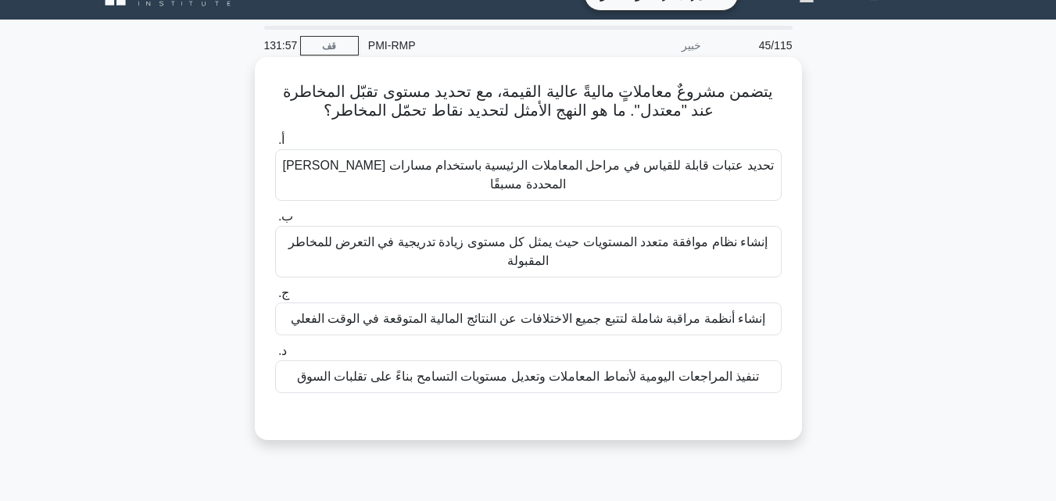
click at [543, 180] on font "تحديد عتبات قابلة للقياس في مراحل المعاملات الرئيسية باستخدام مسارات التصعيد ال…" at bounding box center [527, 175] width 491 height 32
click at [275, 145] on input "أ. تحديد عتبات قابلة للقياس في مراحل المعاملات الرئيسية باستخدام مسارات التصعيد…" at bounding box center [275, 140] width 0 height 10
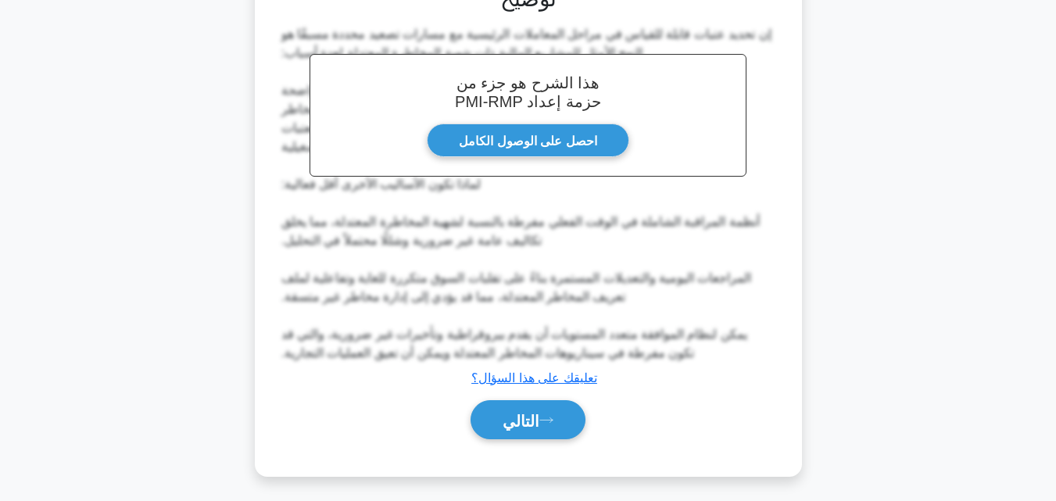
scroll to position [466, 0]
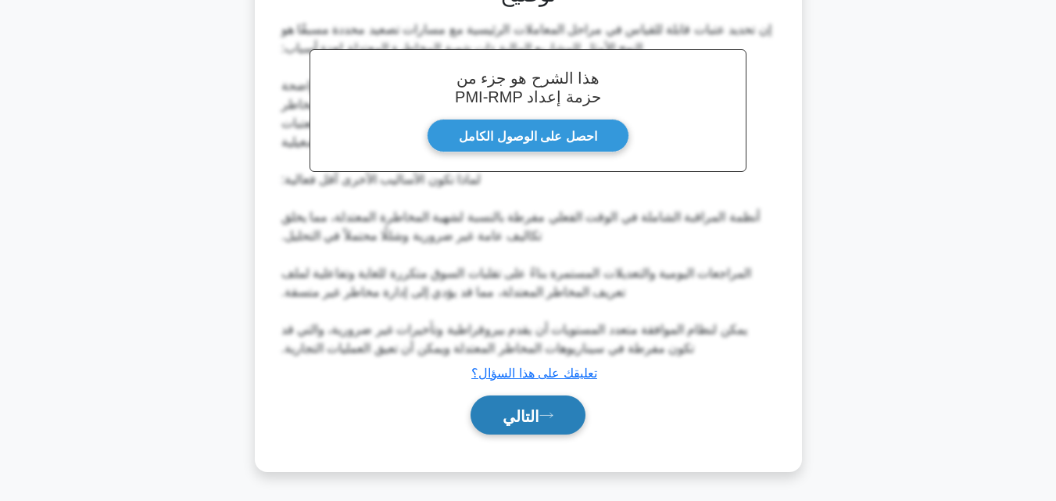
click at [533, 419] on font "التالي" at bounding box center [521, 415] width 37 height 17
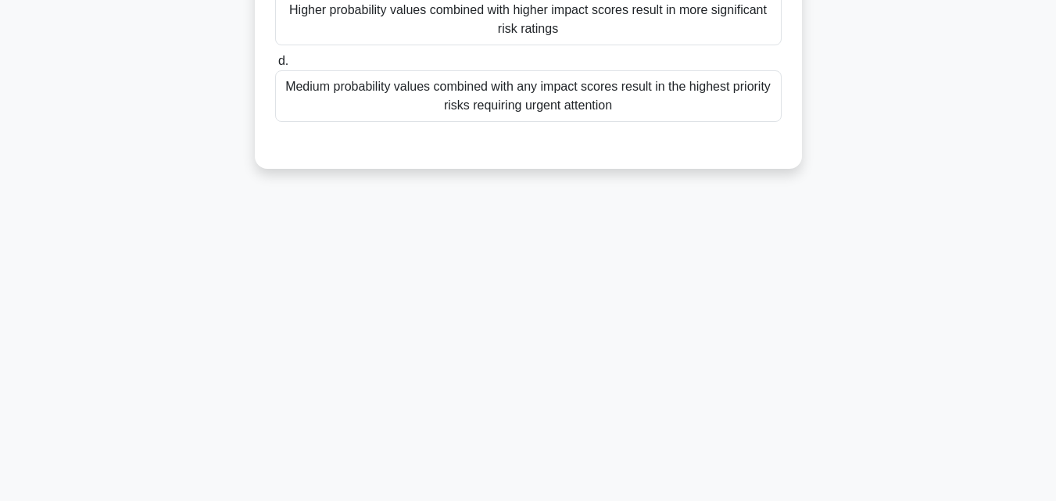
scroll to position [30, 0]
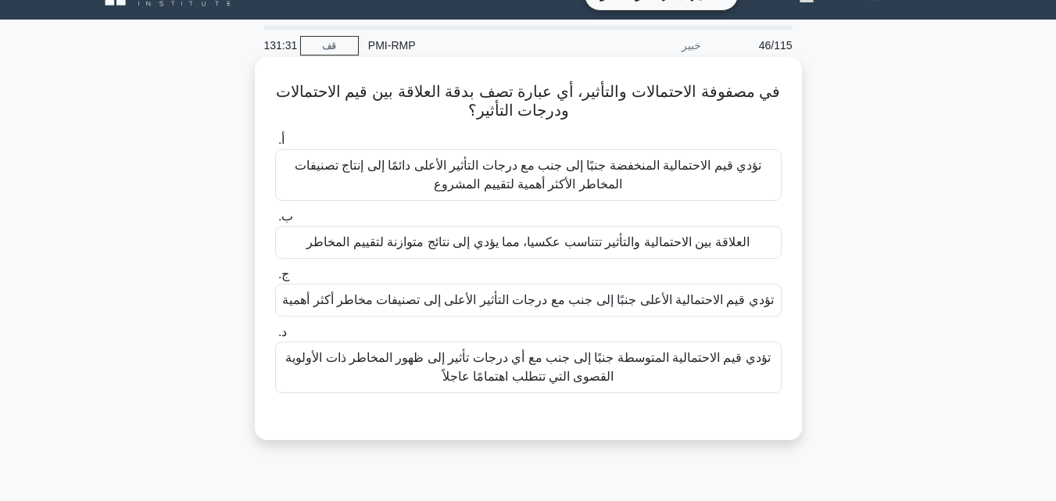
click at [476, 302] on font "تؤدي قيم الاحتمالية الأعلى جنبًا إلى جنب مع درجات التأثير الأعلى إلى تصنيفات مخ…" at bounding box center [528, 299] width 492 height 13
click at [275, 280] on input "ج. تؤدي قيم الاحتمالية الأعلى جنبًا إلى جنب مع درجات التأثير الأعلى إلى تصنيفات…" at bounding box center [275, 275] width 0 height 10
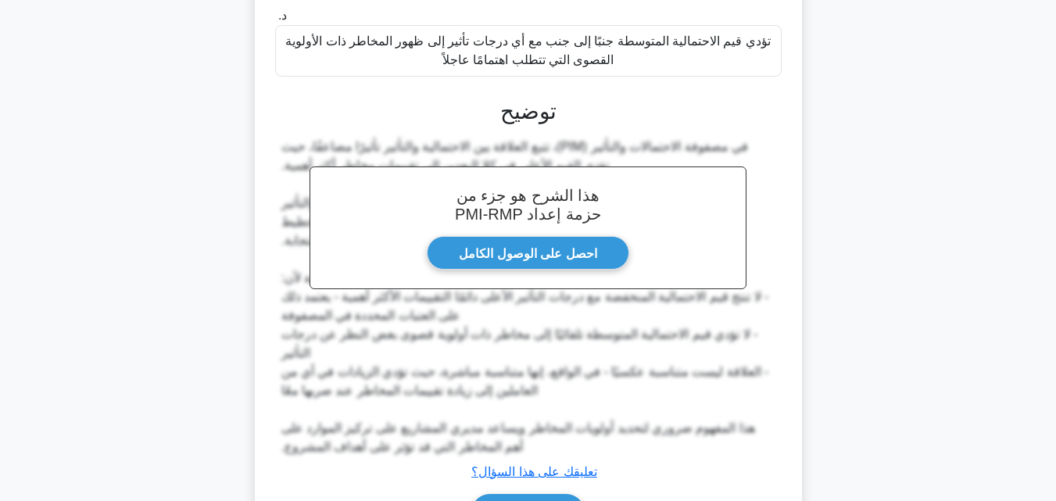
scroll to position [428, 0]
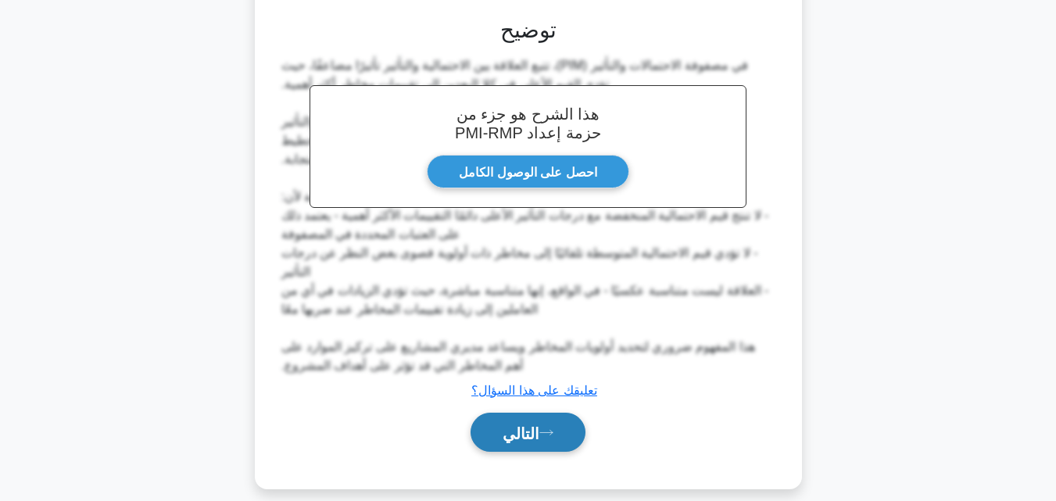
click at [525, 424] on font "التالي" at bounding box center [521, 432] width 37 height 17
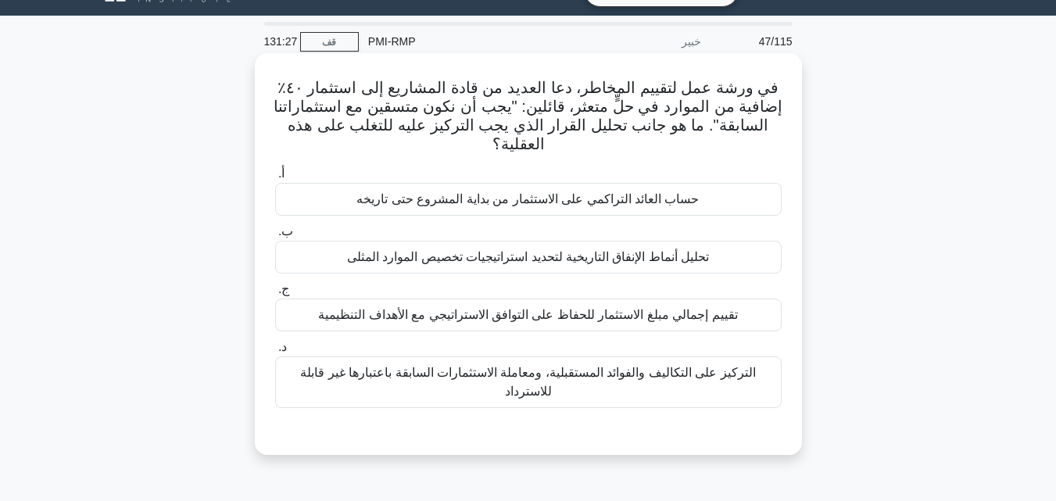
scroll to position [30, 0]
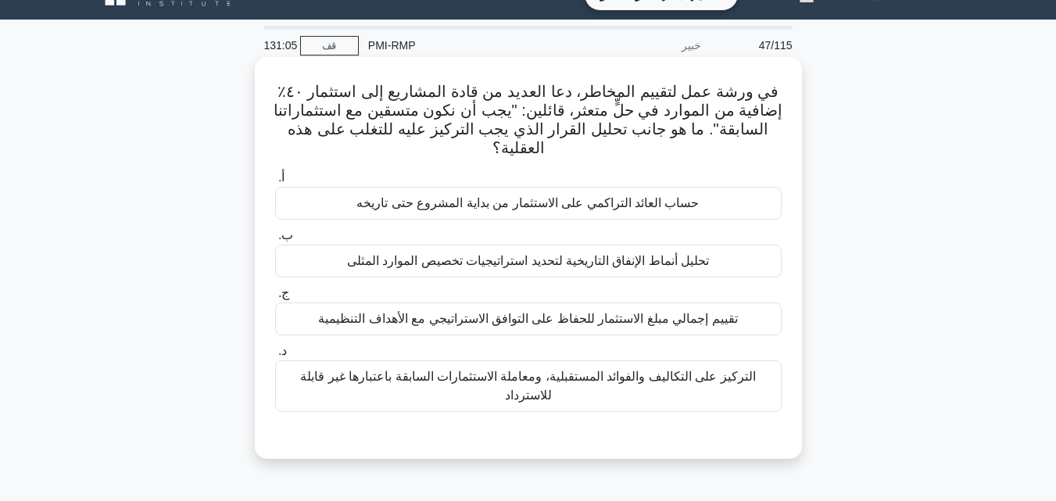
click at [517, 265] on font "تحليل أنماط الإنفاق التاريخية لتحديد استراتيجيات تخصيص الموارد المثلى" at bounding box center [528, 260] width 363 height 13
click at [275, 241] on input "ب. تحليل أنماط الإنفاق التاريخية لتحديد استراتيجيات تخصيص الموارد المثلى" at bounding box center [275, 236] width 0 height 10
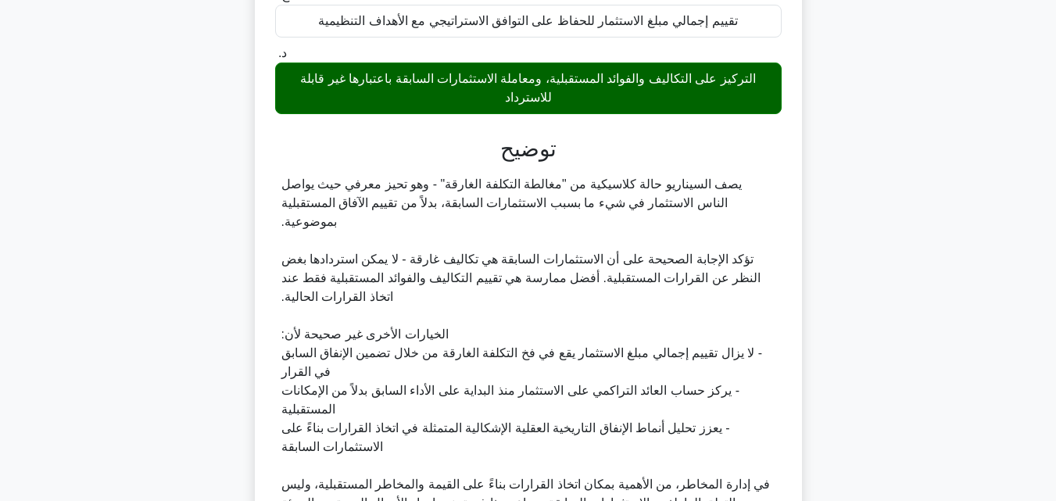
scroll to position [486, 0]
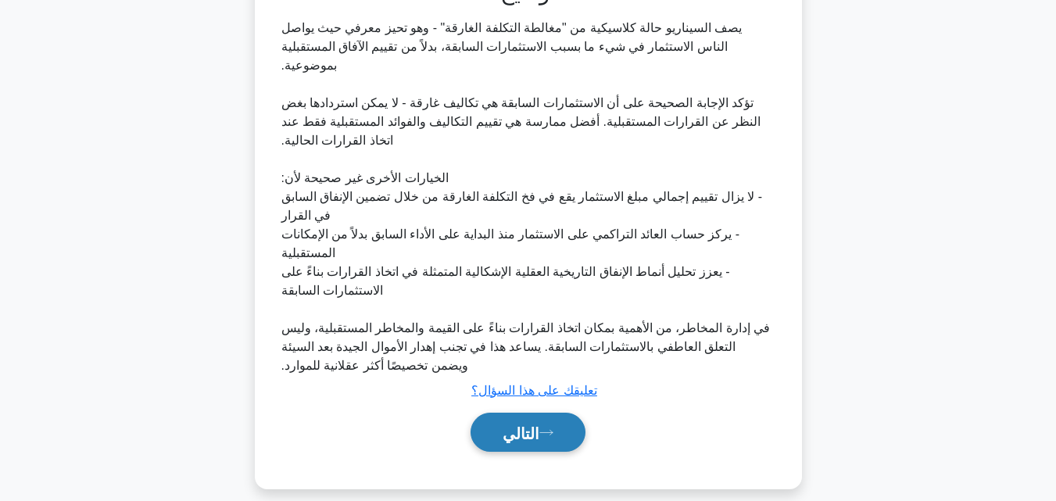
click at [525, 426] on button "التالي" at bounding box center [528, 433] width 115 height 40
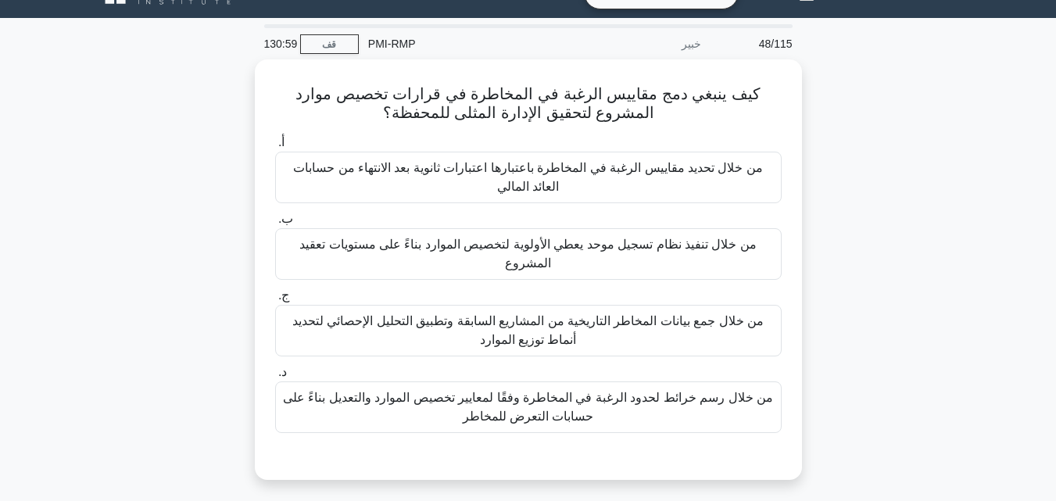
scroll to position [30, 0]
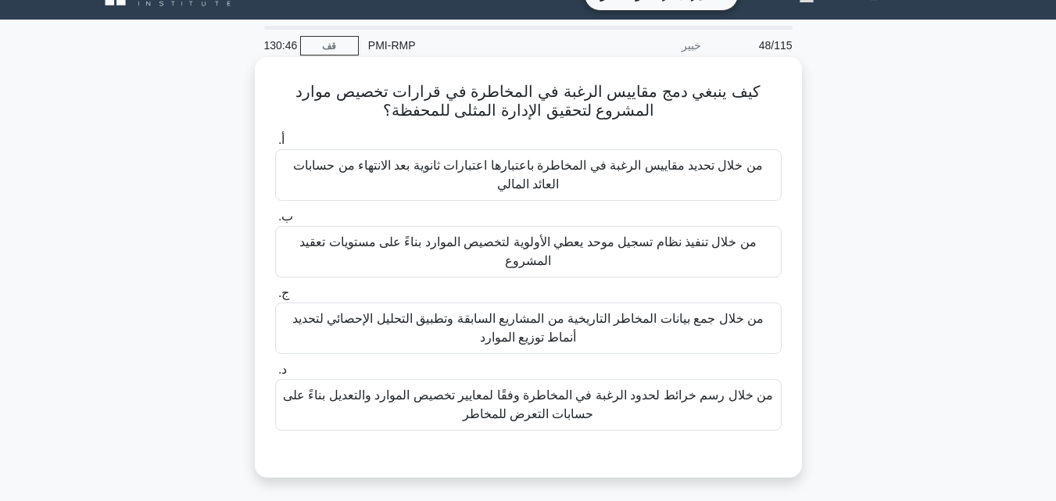
click at [532, 171] on font "من خلال تحديد مقاييس الرغبة في المخاطرة باعتبارها اعتبارات ثانوية بعد الانتهاء …" at bounding box center [528, 175] width 470 height 32
click at [275, 145] on input "أ. من خلال تحديد مقاييس الرغبة في المخاطرة باعتبارها اعتبارات ثانوية بعد الانته…" at bounding box center [275, 140] width 0 height 10
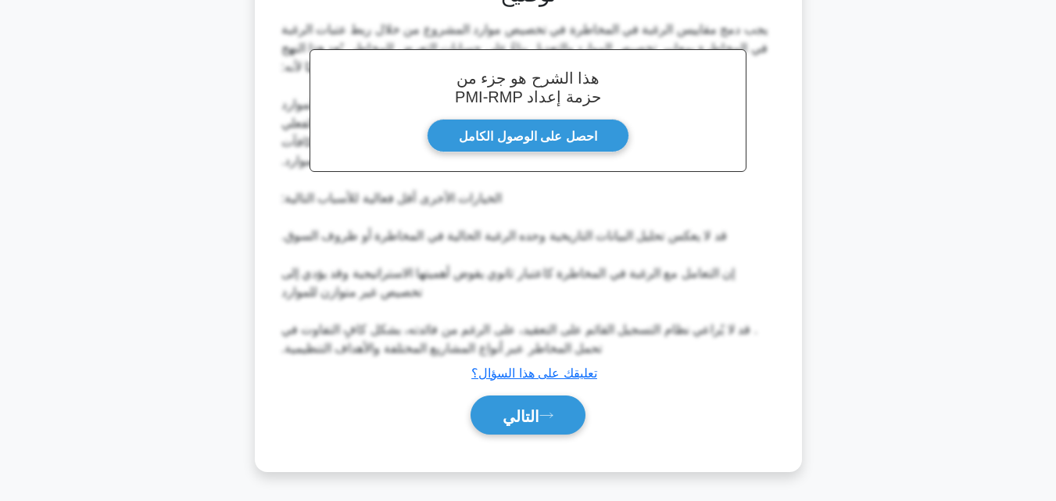
scroll to position [505, 0]
click at [533, 420] on font "التالي" at bounding box center [521, 415] width 37 height 17
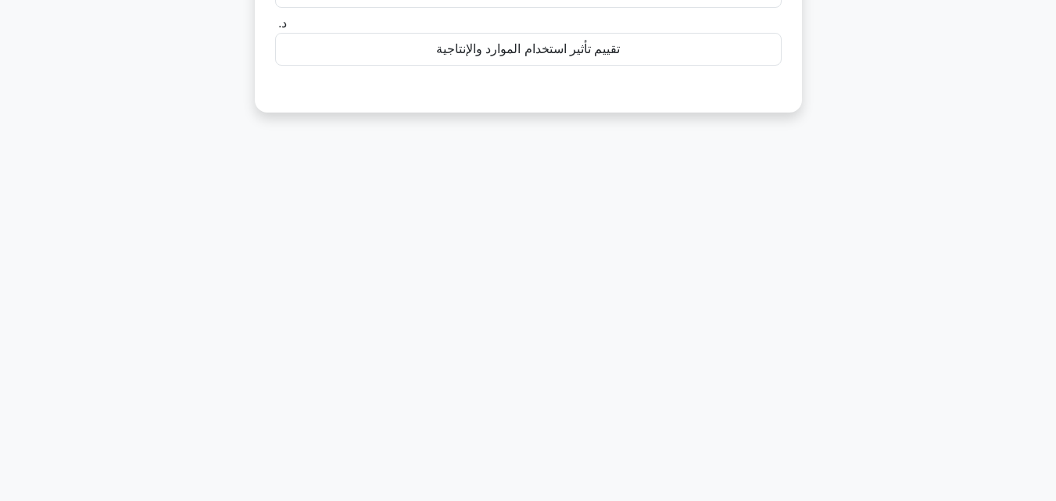
scroll to position [30, 0]
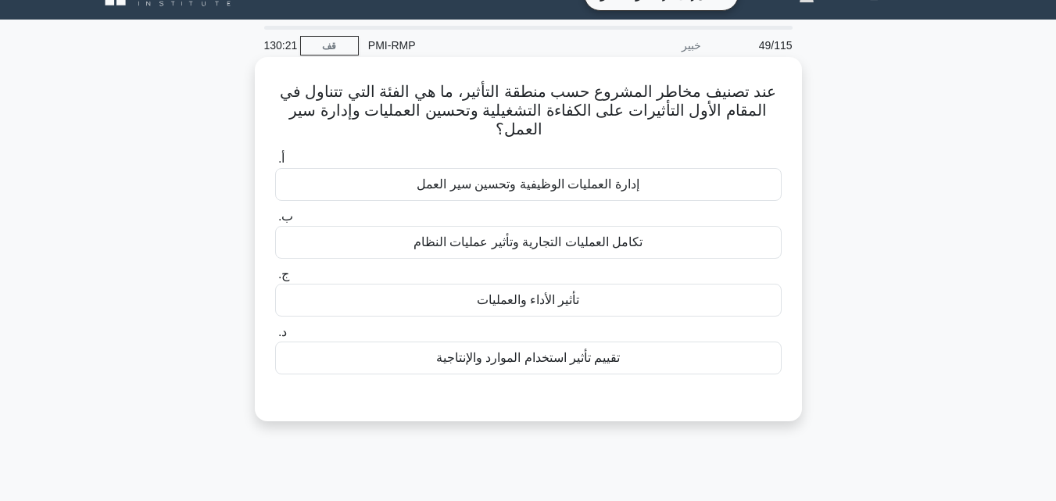
click at [511, 302] on font "تأثير الأداء والعمليات" at bounding box center [528, 299] width 103 height 13
click at [275, 280] on input "ج. تأثير الأداء والعمليات" at bounding box center [275, 275] width 0 height 10
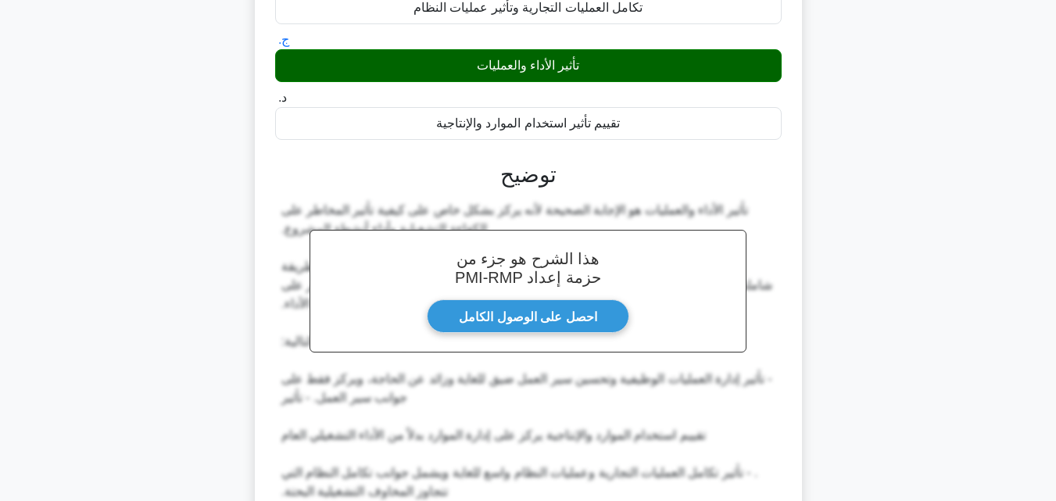
scroll to position [410, 0]
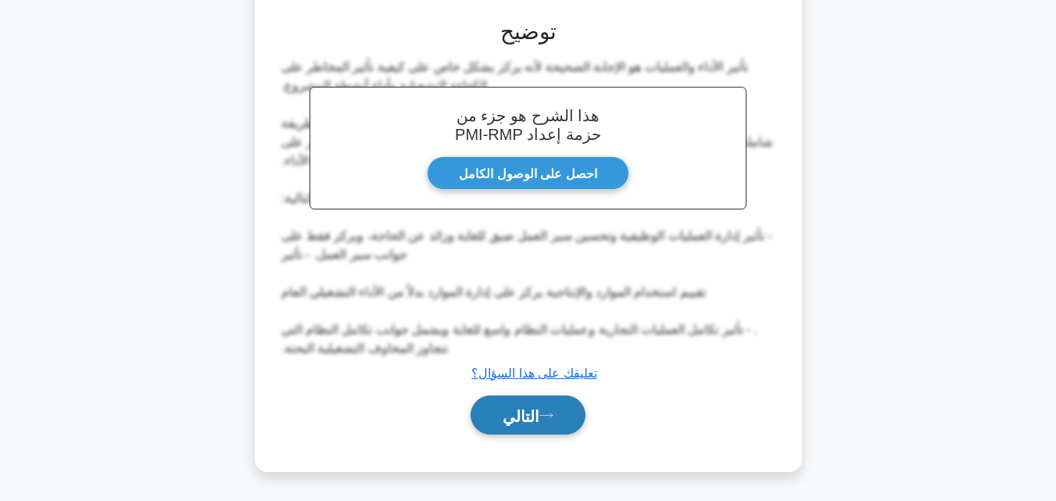
click at [515, 412] on font "التالي" at bounding box center [521, 415] width 37 height 17
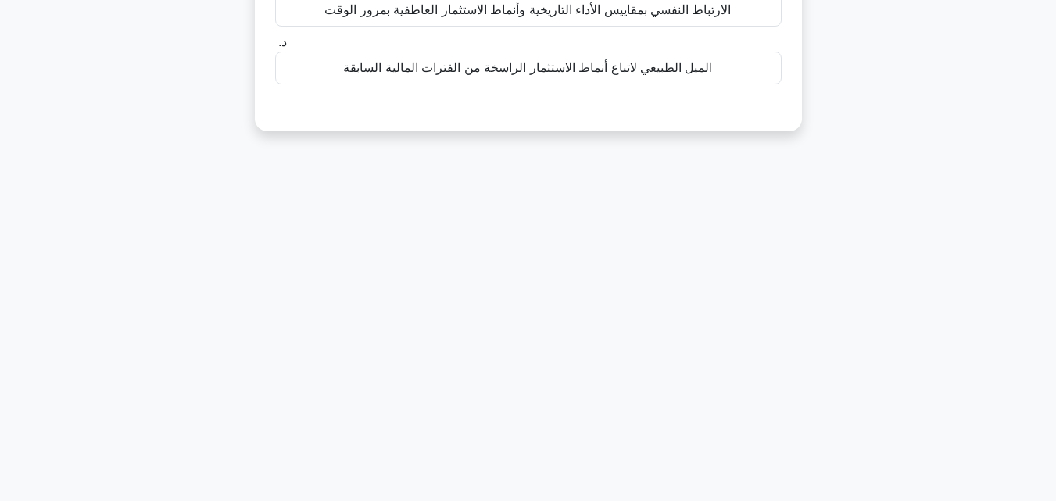
scroll to position [0, 0]
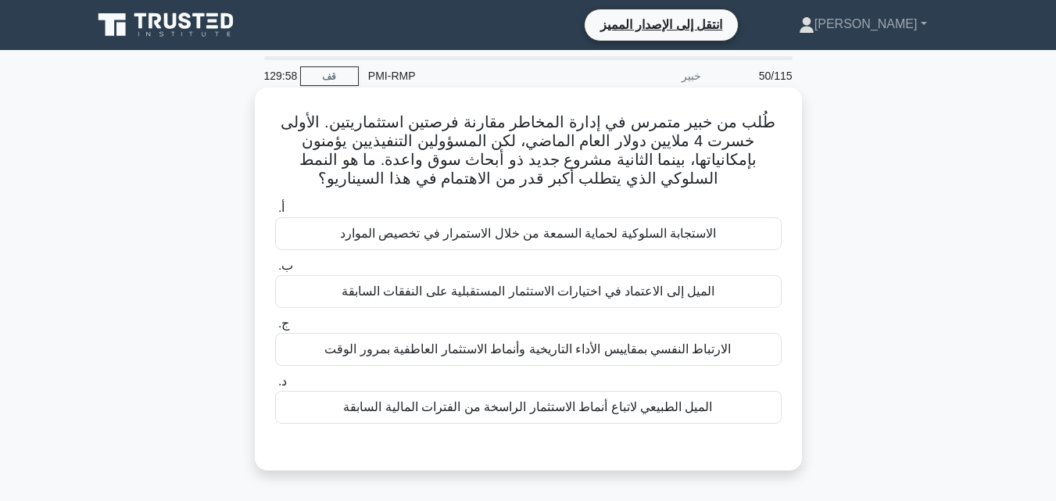
click at [562, 402] on font "الميل الطبيعي لاتباع أنماط الاستثمار الراسخة من الفترات المالية السابقة" at bounding box center [527, 406] width 369 height 13
click at [275, 387] on input "د. الميل الطبيعي لاتباع أنماط الاستثمار الراسخة من الفترات المالية السابقة" at bounding box center [275, 382] width 0 height 10
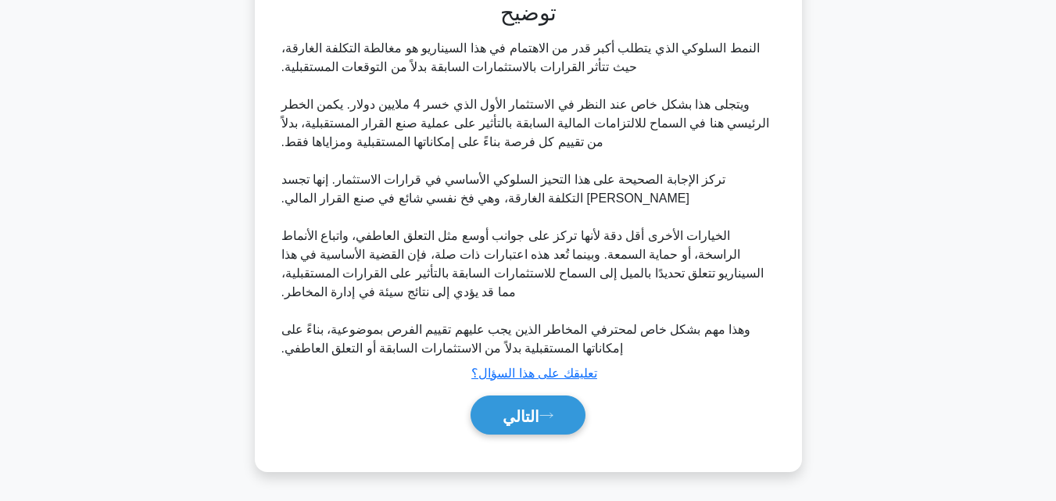
scroll to position [449, 0]
click at [524, 414] on font "التالي" at bounding box center [521, 415] width 37 height 17
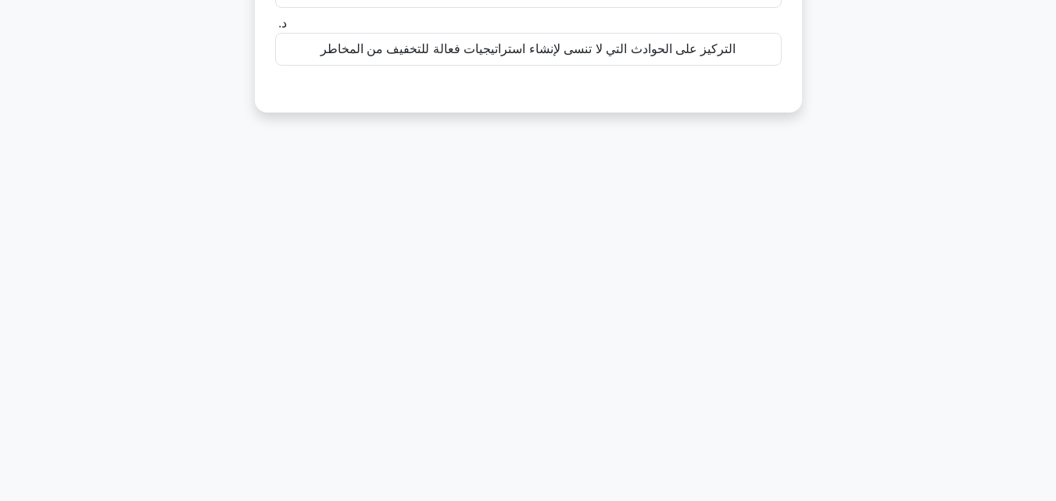
scroll to position [0, 0]
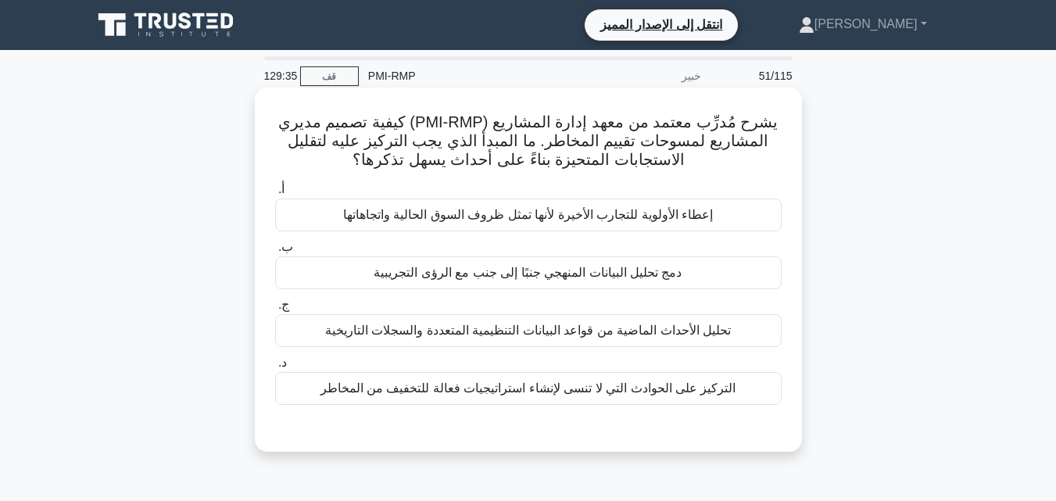
click at [503, 273] on font "دمج تحليل البيانات المنهجي جنبًا إلى جنب مع الرؤى التجريبية" at bounding box center [528, 272] width 308 height 13
click at [275, 252] on input "ب. دمج تحليل البيانات المنهجي جنبًا إلى جنب مع الرؤى التجريبية" at bounding box center [275, 247] width 0 height 10
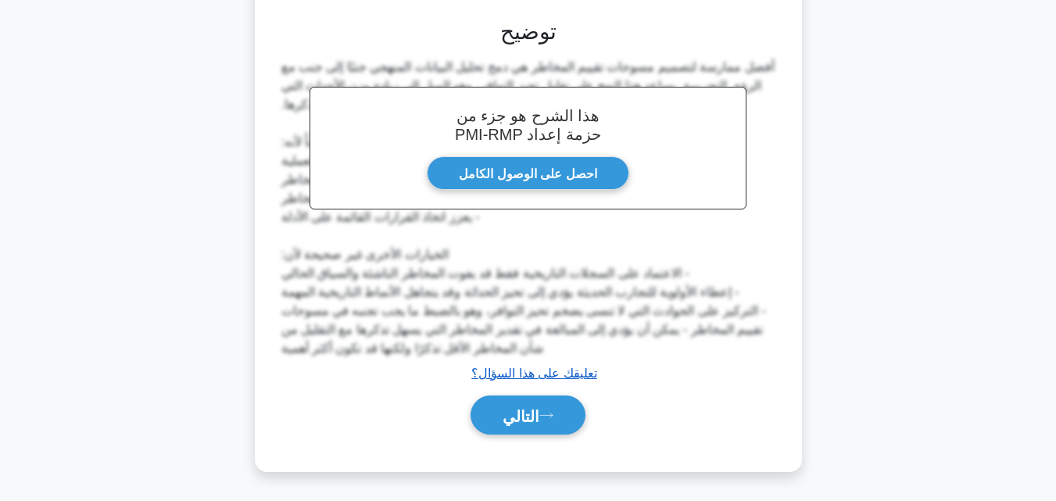
scroll to position [410, 0]
click at [524, 412] on font "التالي" at bounding box center [521, 415] width 37 height 17
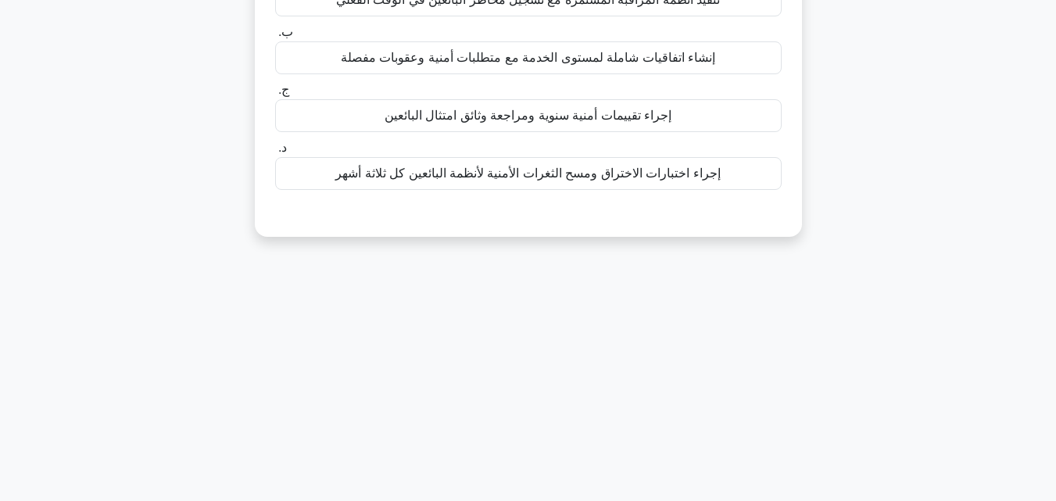
scroll to position [30, 0]
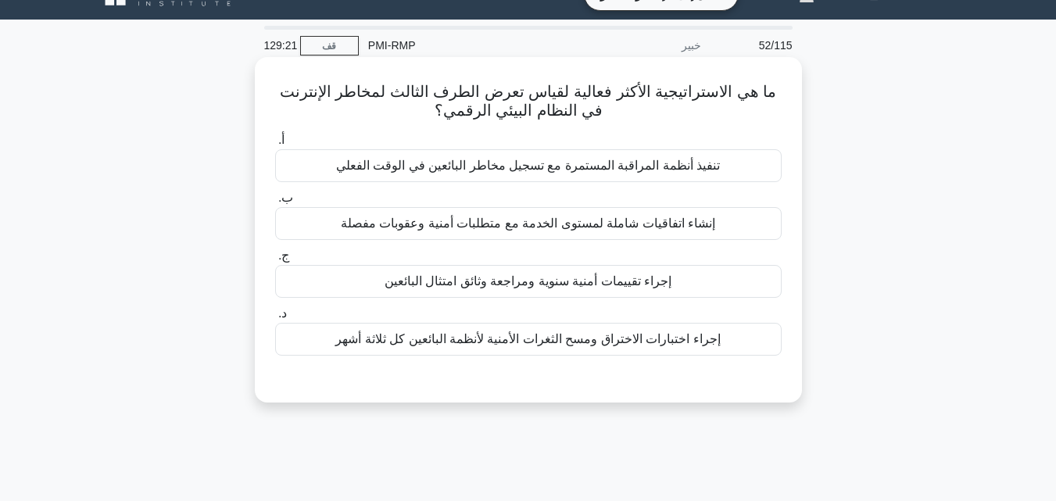
click at [533, 281] on font "إجراء تقييمات أمنية سنوية ومراجعة وثائق امتثال البائعين" at bounding box center [528, 280] width 287 height 13
click at [275, 261] on input "ج. إجراء تقييمات أمنية سنوية ومراجعة وثائق امتثال البائعين" at bounding box center [275, 256] width 0 height 10
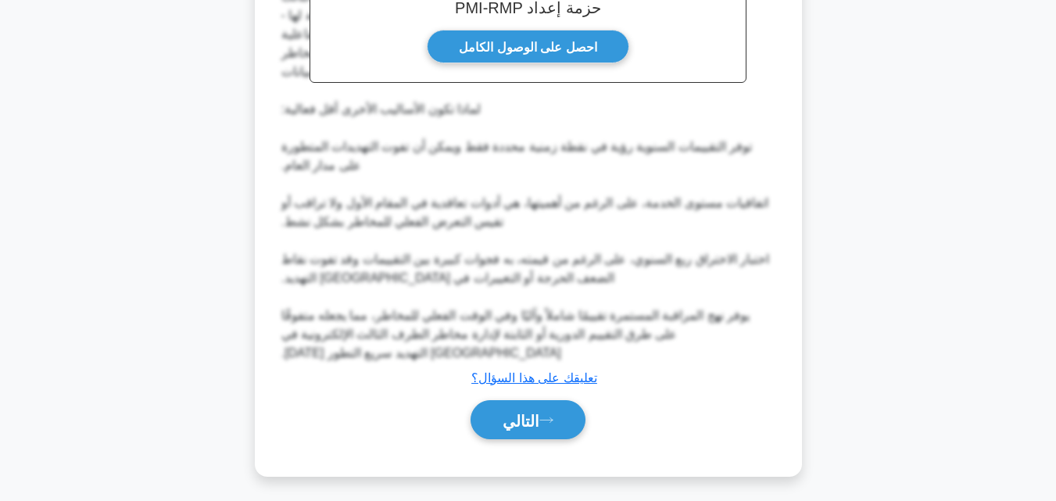
scroll to position [524, 0]
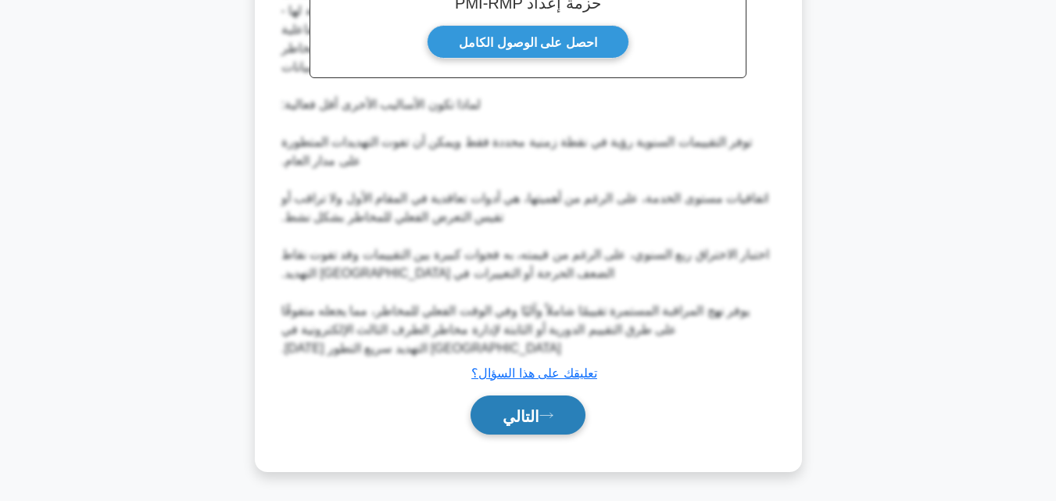
click at [517, 417] on font "التالي" at bounding box center [521, 415] width 37 height 17
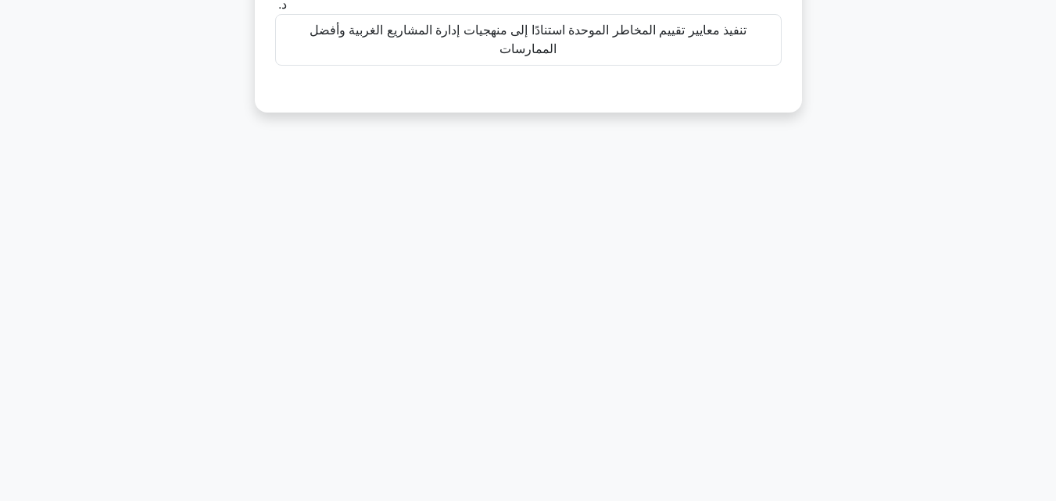
scroll to position [0, 0]
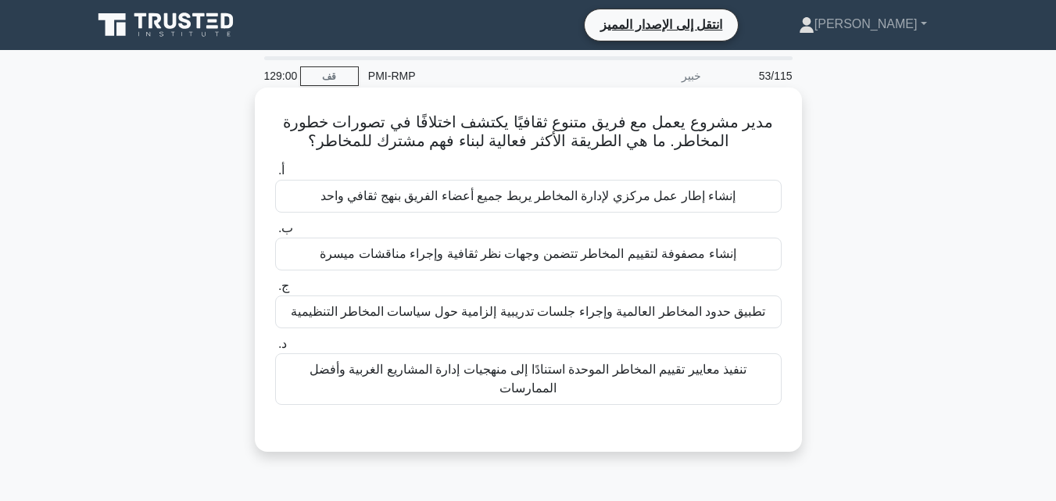
click at [510, 250] on font "إنشاء مصفوفة لتقييم المخاطر تتضمن وجهات نظر ثقافية وإجراء مناقشات ميسرة" at bounding box center [528, 253] width 416 height 13
click at [275, 234] on input "ب. إنشاء مصفوفة لتقييم المخاطر تتضمن وجهات نظر ثقافية وإجراء مناقشات ميسرة" at bounding box center [275, 229] width 0 height 10
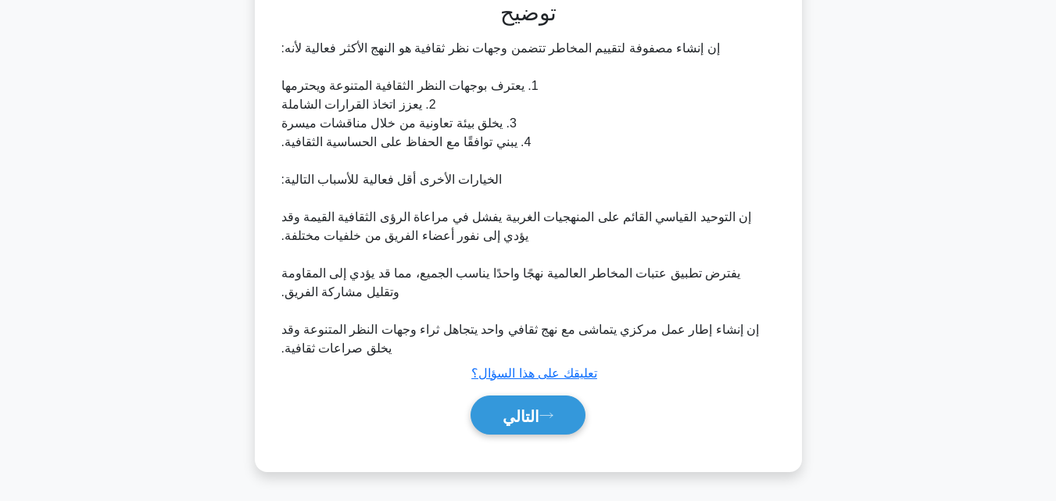
scroll to position [428, 0]
click at [506, 407] on font "التالي" at bounding box center [521, 415] width 37 height 17
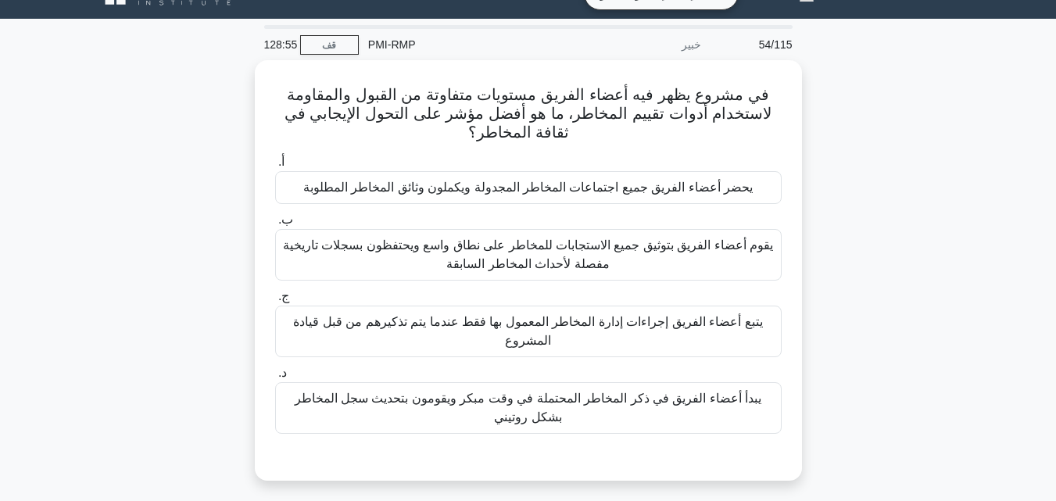
scroll to position [30, 0]
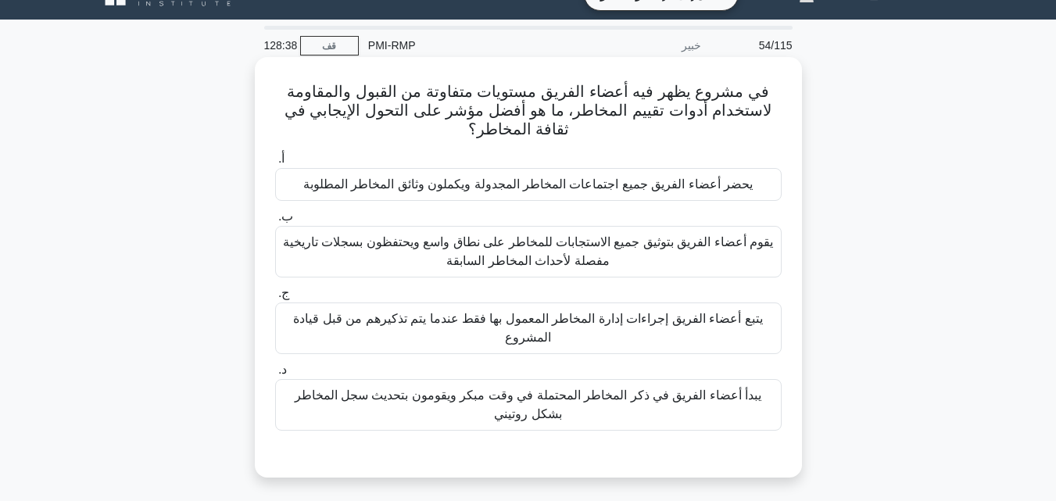
click at [573, 256] on font "يقوم أعضاء الفريق بتوثيق جميع الاستجابات للمخاطر على نطاق واسع ويحتفظون بسجلات …" at bounding box center [528, 251] width 490 height 32
click at [275, 222] on input "ب. يقوم أعضاء الفريق بتوثيق جميع الاستجابات للمخاطر على نطاق واسع ويحتفظون بسجل…" at bounding box center [275, 217] width 0 height 10
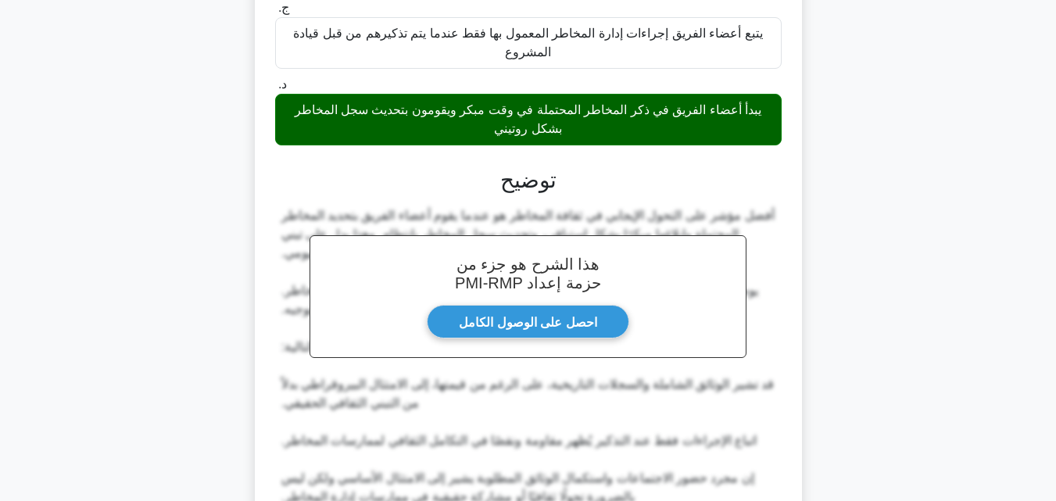
scroll to position [467, 0]
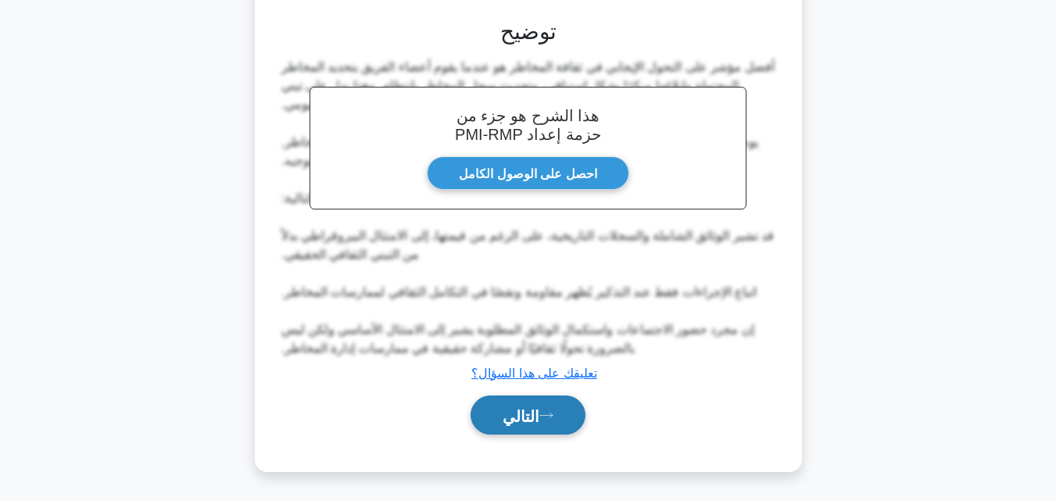
click at [520, 414] on font "التالي" at bounding box center [521, 415] width 37 height 17
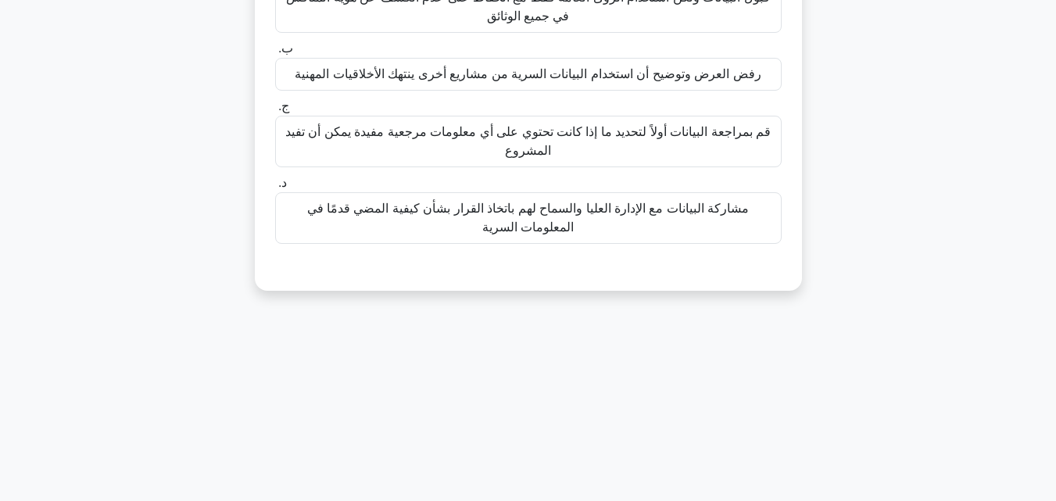
scroll to position [30, 0]
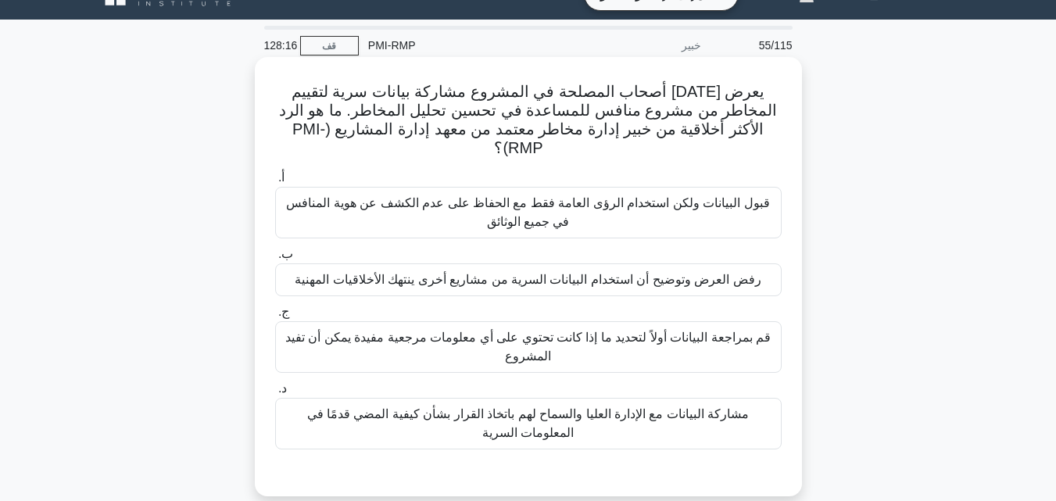
click at [522, 273] on font "رفض العرض وتوضيح أن استخدام البيانات السرية من مشاريع أخرى ينتهك الأخلاقيات الم…" at bounding box center [528, 279] width 466 height 13
click at [275, 260] on input "ب. رفض العرض وتوضيح أن استخدام البيانات السرية من مشاريع أخرى ينتهك الأخلاقيات …" at bounding box center [275, 254] width 0 height 10
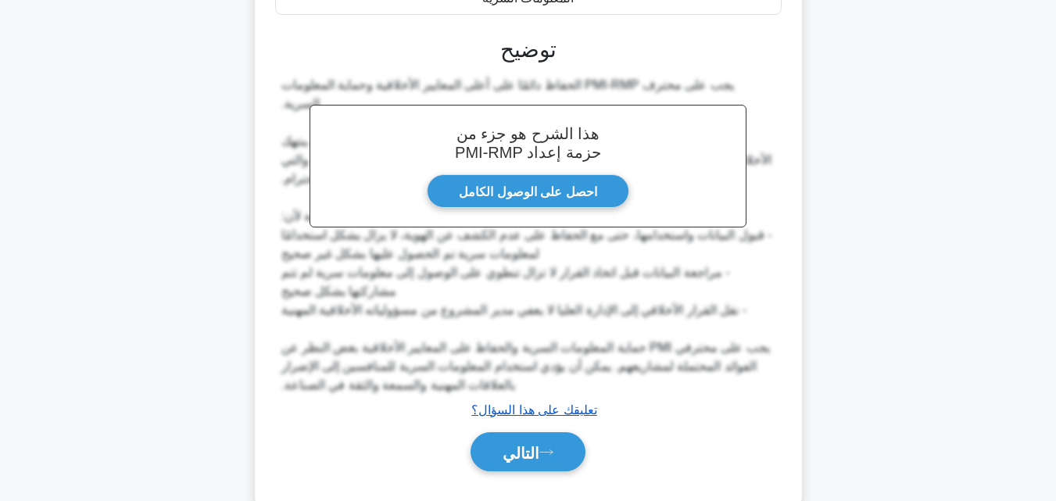
scroll to position [466, 0]
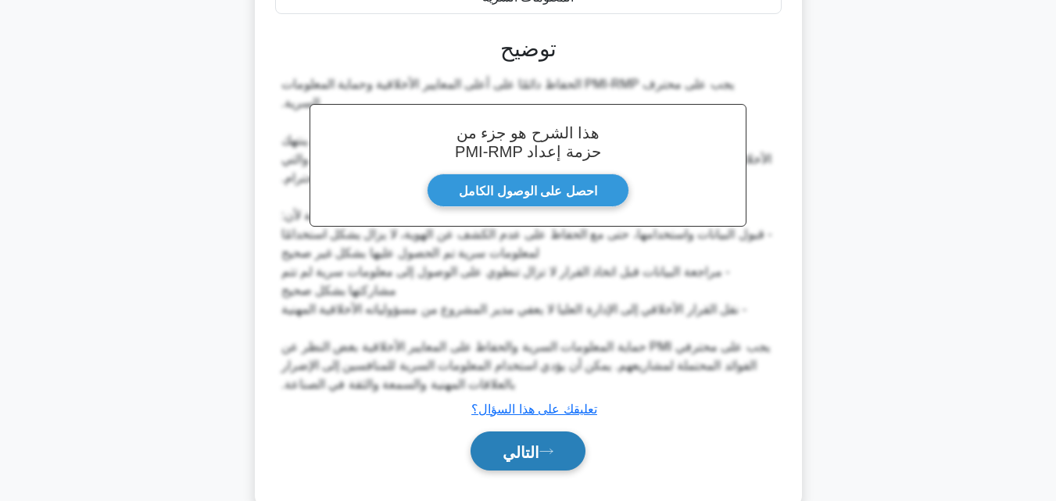
click at [530, 443] on font "التالي" at bounding box center [521, 451] width 37 height 17
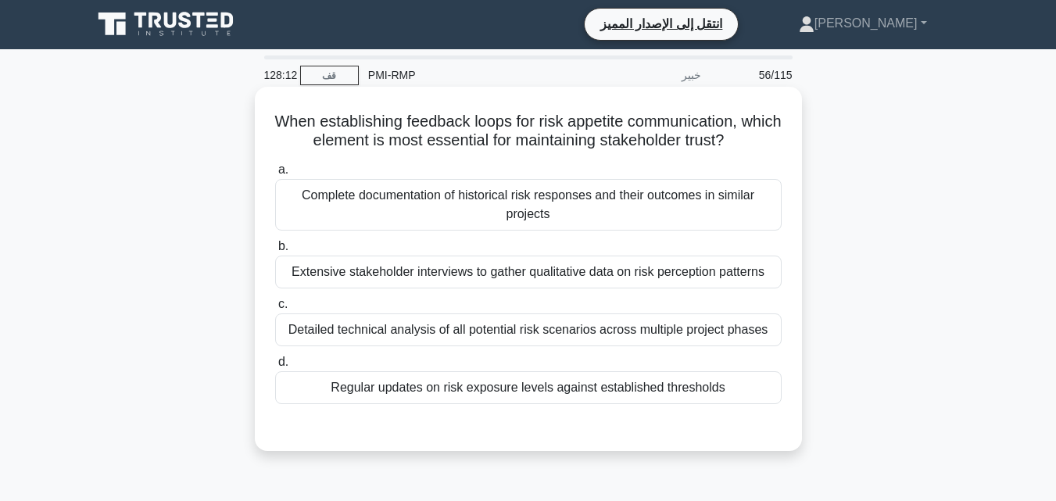
scroll to position [0, 0]
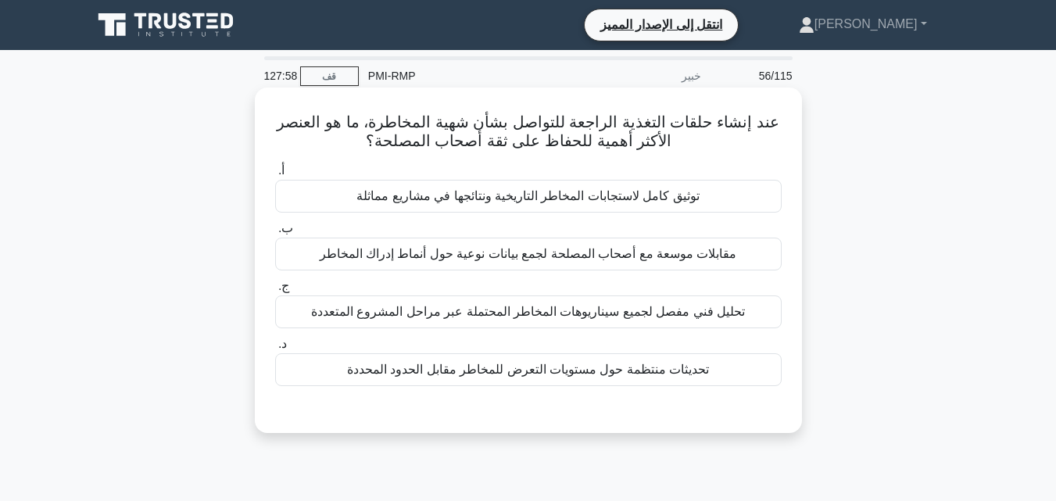
click at [540, 256] on font "مقابلات موسعة مع أصحاب المصلحة لجمع بيانات نوعية حول أنماط إدراك المخاطر" at bounding box center [528, 253] width 417 height 13
click at [275, 234] on input "ب. مقابلات موسعة مع أصحاب المصلحة لجمع بيانات نوعية حول أنماط إدراك المخاطر" at bounding box center [275, 229] width 0 height 10
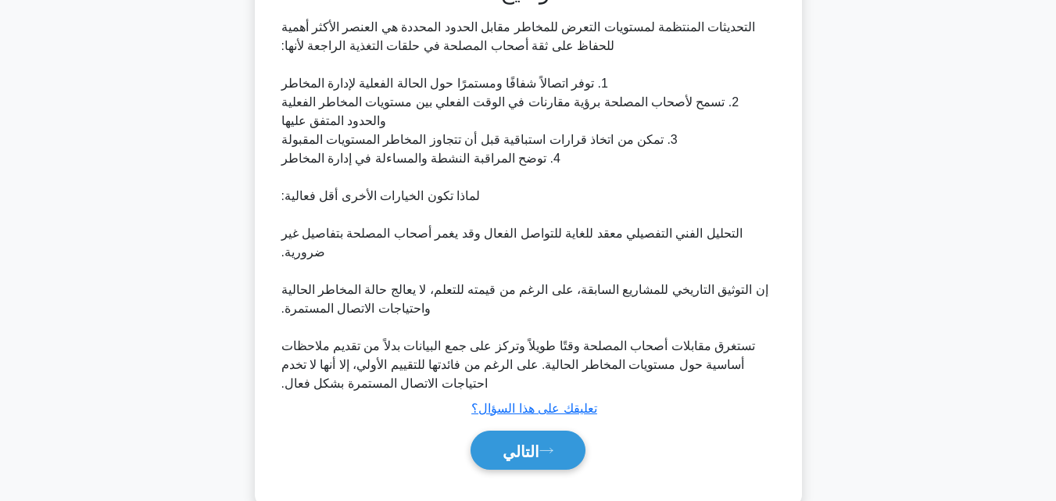
scroll to position [467, 0]
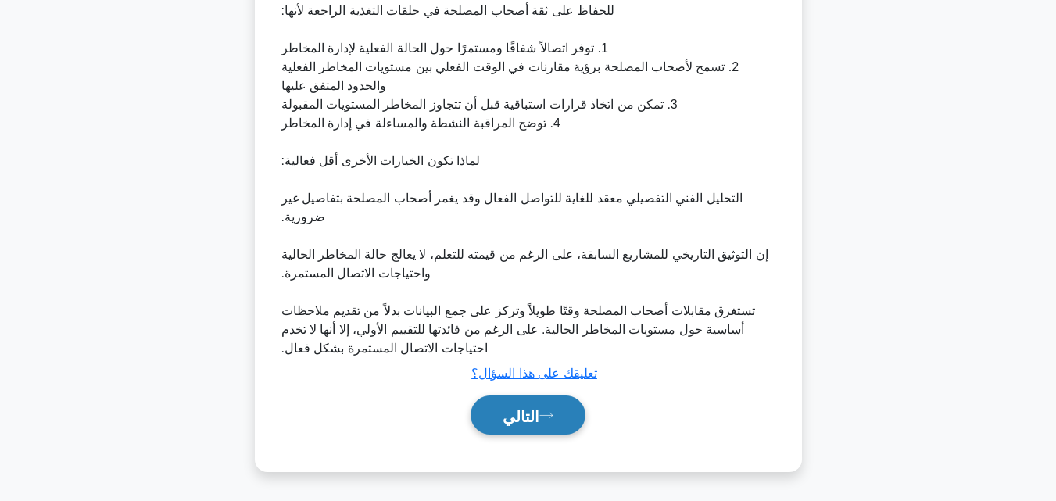
click at [532, 410] on font "التالي" at bounding box center [521, 415] width 37 height 17
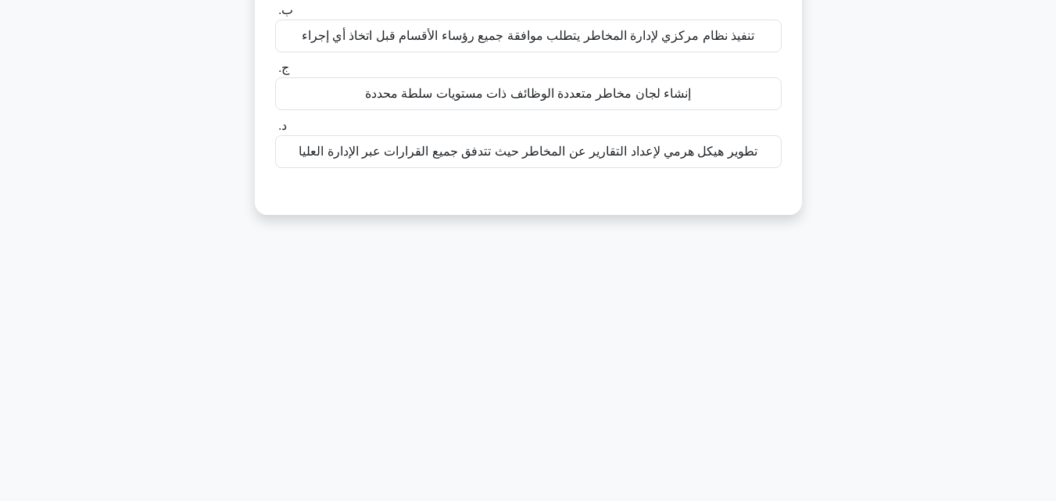
scroll to position [30, 0]
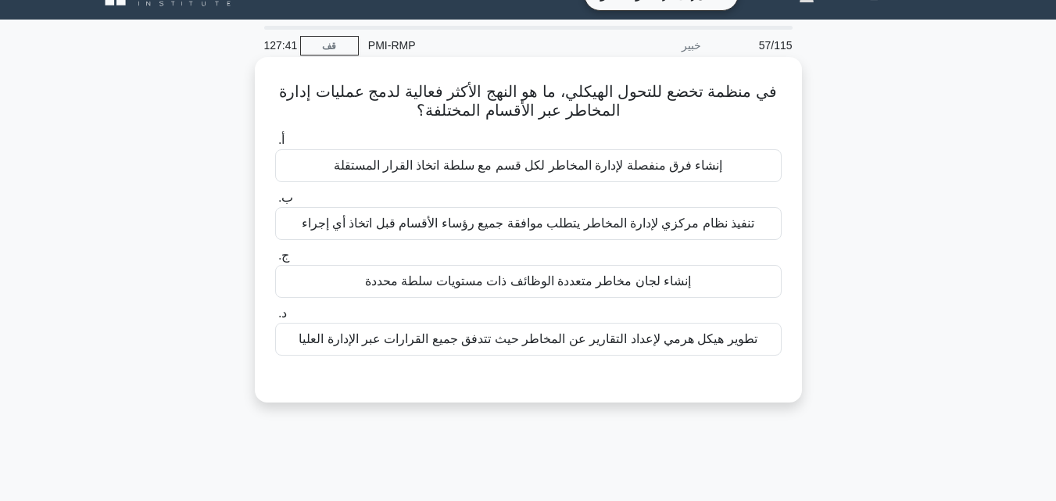
click at [535, 220] on font "تنفيذ نظام مركزي لإدارة المخاطر يتطلب موافقة جميع رؤساء الأقسام قبل اتخاذ أي إج…" at bounding box center [528, 223] width 453 height 13
click at [275, 203] on input "ب. تنفيذ نظام مركزي لإدارة المخاطر يتطلب موافقة جميع رؤساء الأقسام قبل اتخاذ أي…" at bounding box center [275, 198] width 0 height 10
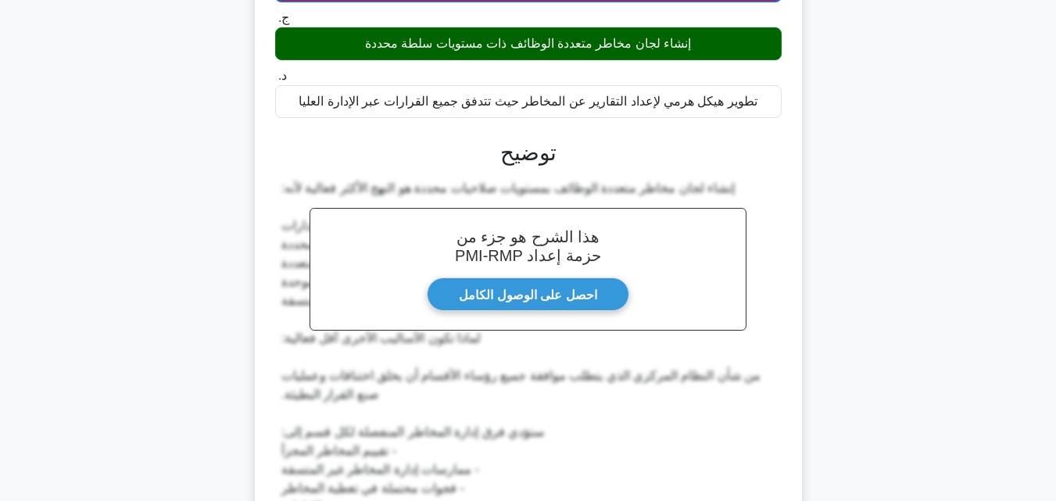
scroll to position [542, 0]
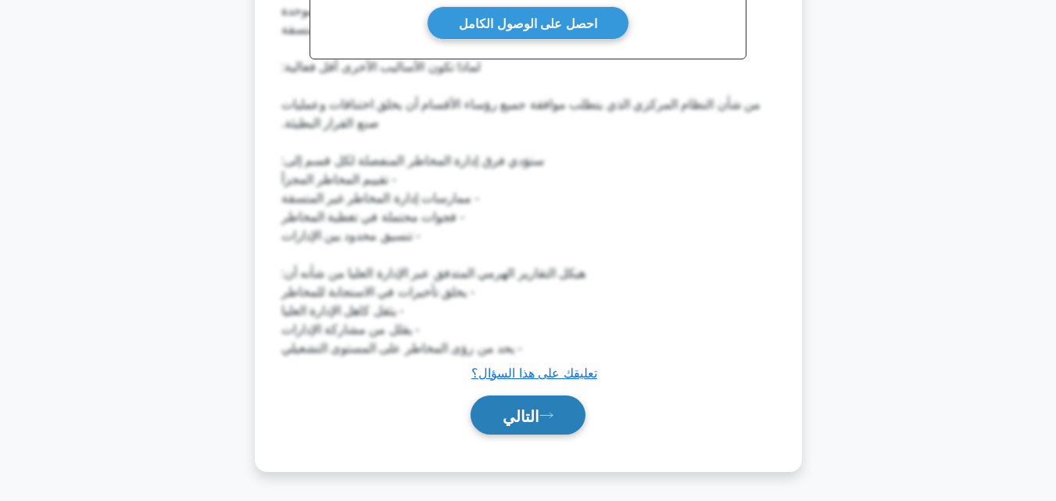
click at [530, 413] on font "التالي" at bounding box center [521, 415] width 37 height 17
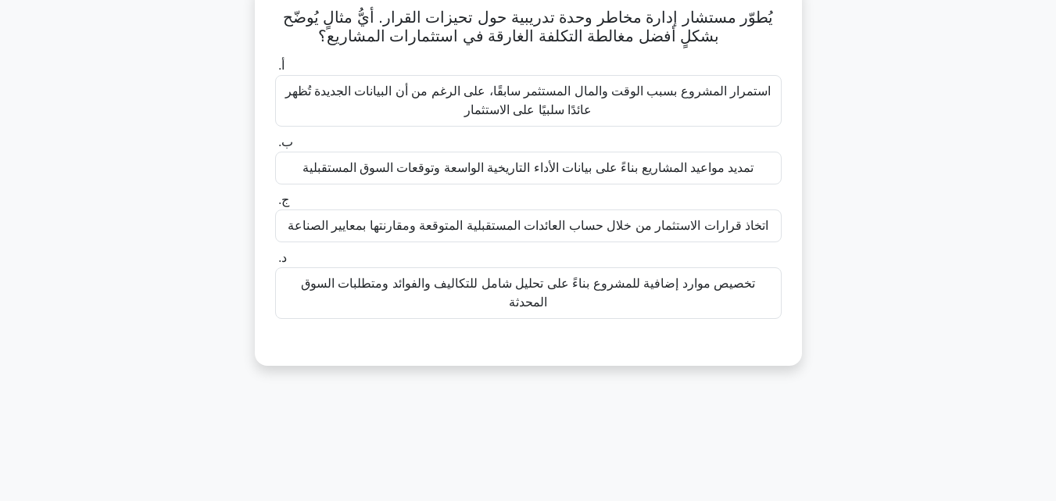
scroll to position [30, 0]
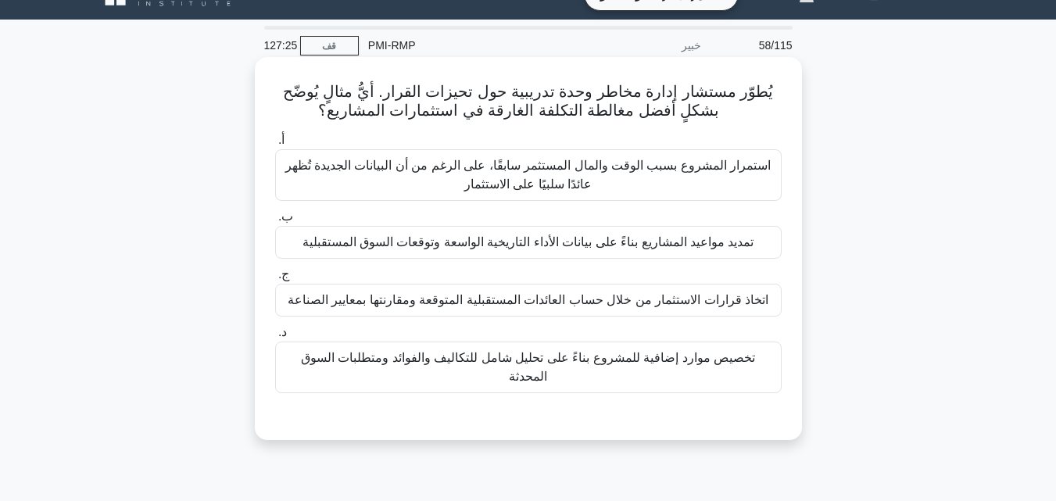
click at [560, 181] on font "استمرار المشروع بسبب الوقت والمال المستثمر سابقًا، على الرغم من أن البيانات الج…" at bounding box center [528, 175] width 486 height 32
click at [275, 145] on input "أ. استمرار المشروع بسبب الوقت والمال المستثمر سابقًا، على الرغم من أن البيانات …" at bounding box center [275, 140] width 0 height 10
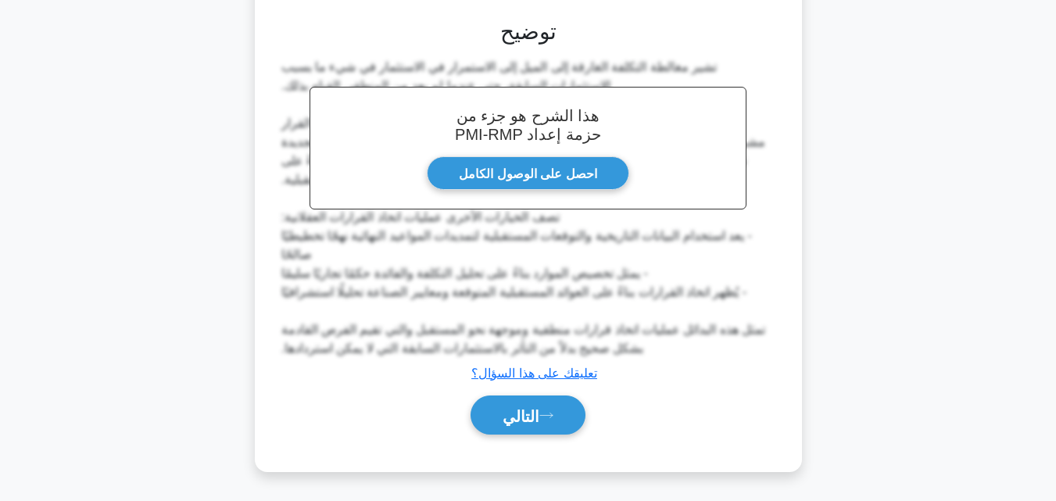
scroll to position [428, 0]
click at [511, 421] on font "التالي" at bounding box center [521, 415] width 37 height 17
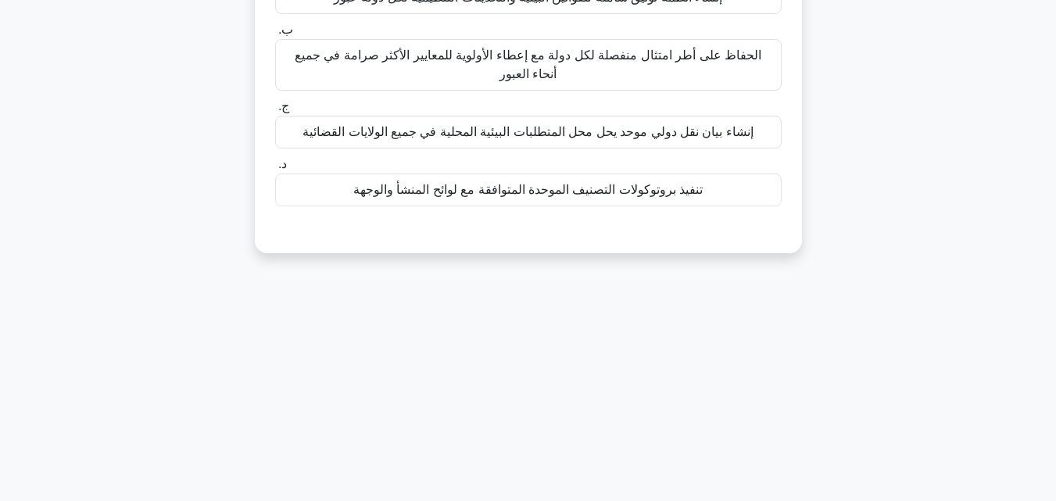
scroll to position [30, 0]
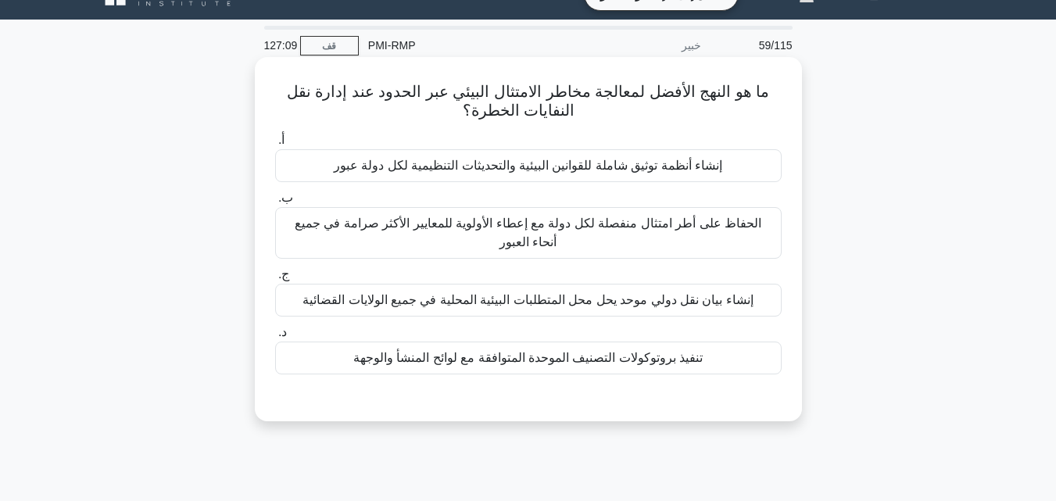
click at [582, 242] on font "الحفاظ على أطر امتثال منفصلة لكل دولة مع إعطاء الأولوية للمعايير الأكثر صرامة ف…" at bounding box center [528, 233] width 492 height 38
click at [275, 203] on input "ب. الحفاظ على أطر امتثال منفصلة لكل دولة مع إعطاء الأولوية للمعايير الأكثر صرام…" at bounding box center [275, 198] width 0 height 10
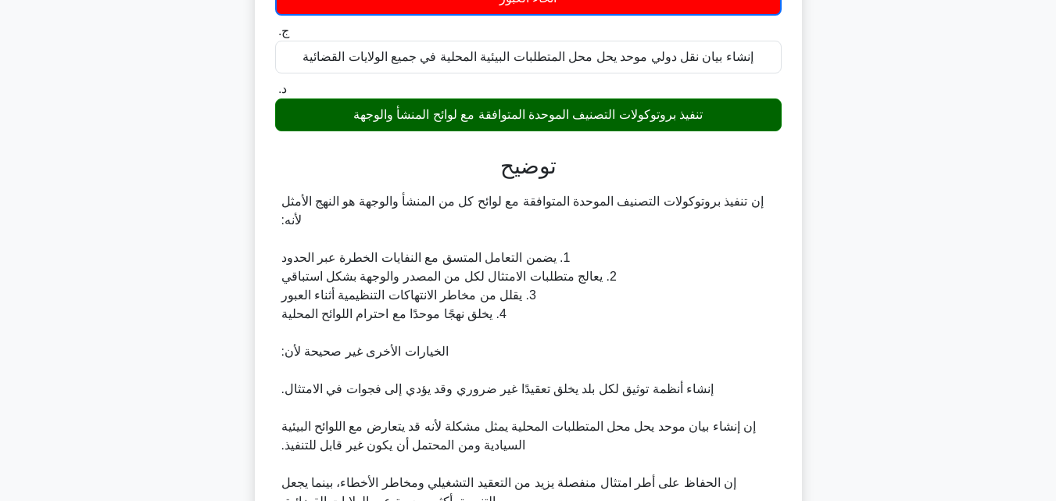
scroll to position [486, 0]
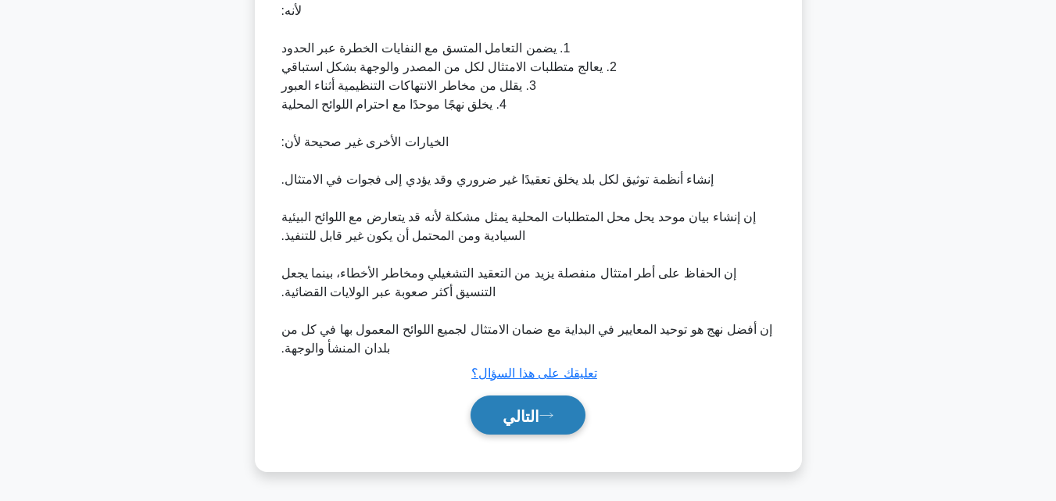
click at [552, 409] on button "التالي" at bounding box center [528, 416] width 115 height 40
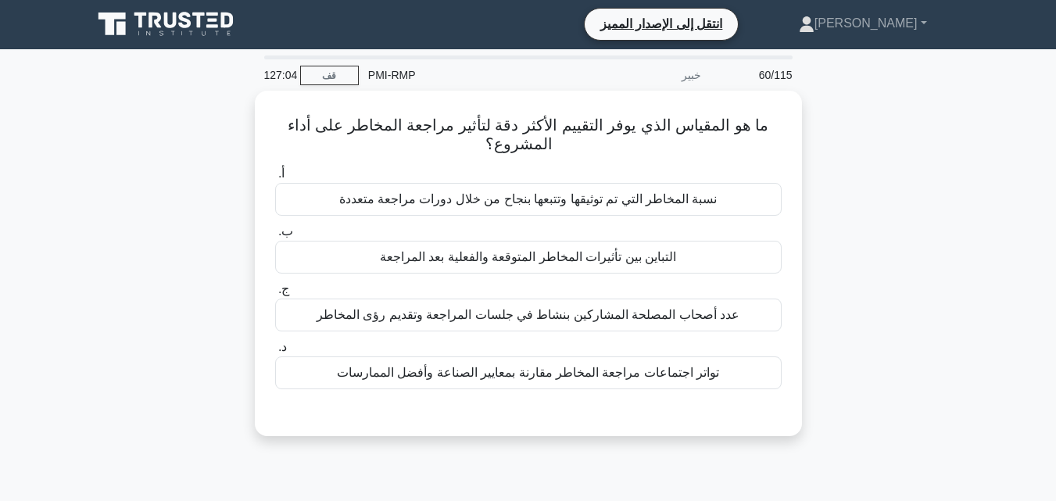
scroll to position [0, 0]
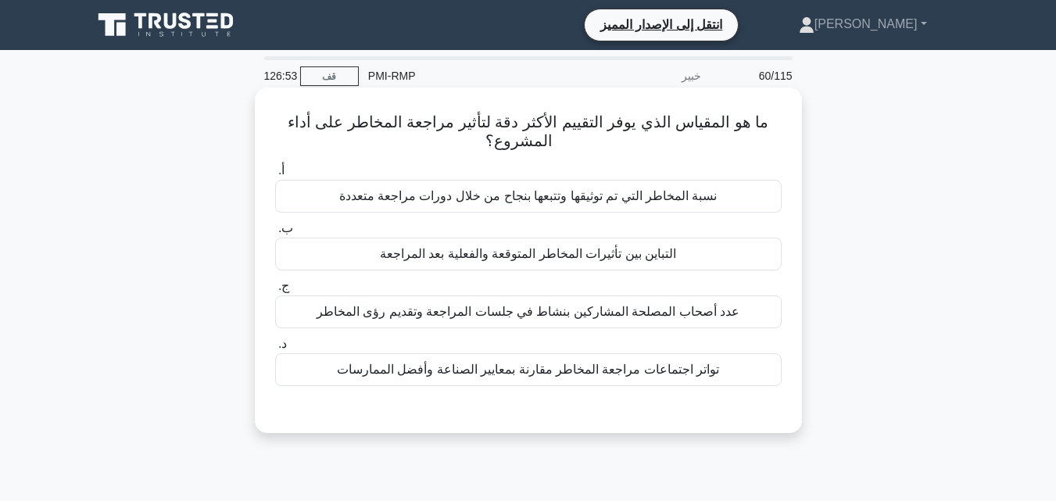
click at [530, 257] on font "التباين بين تأثيرات المخاطر المتوقعة والفعلية بعد المراجعة" at bounding box center [528, 253] width 296 height 13
click at [275, 234] on input "ب. التباين بين تأثيرات المخاطر المتوقعة والفعلية بعد المراجعة" at bounding box center [275, 229] width 0 height 10
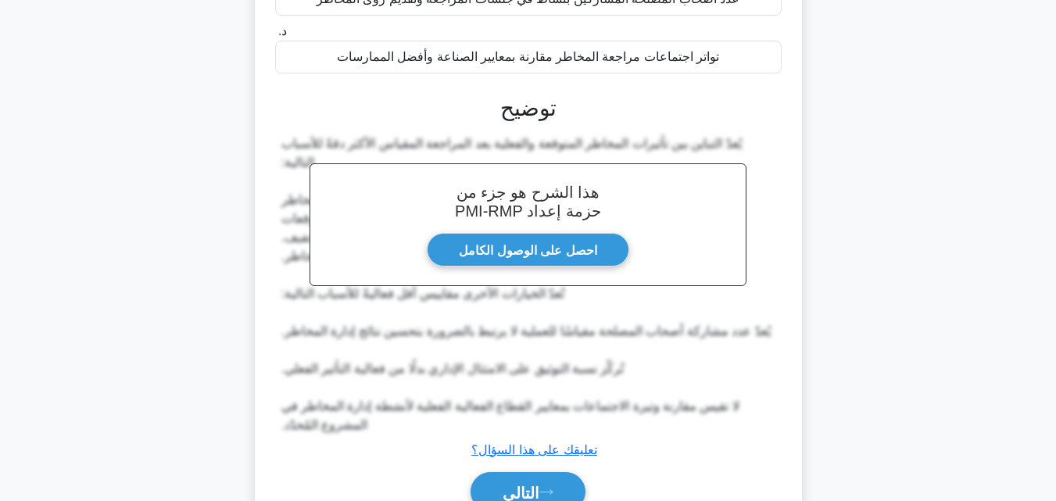
scroll to position [391, 0]
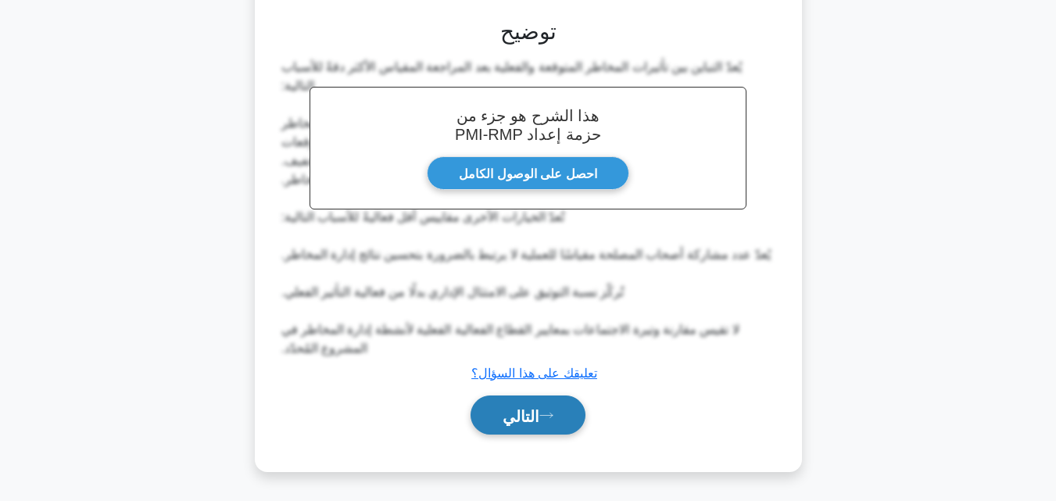
click at [528, 431] on button "التالي" at bounding box center [528, 416] width 115 height 40
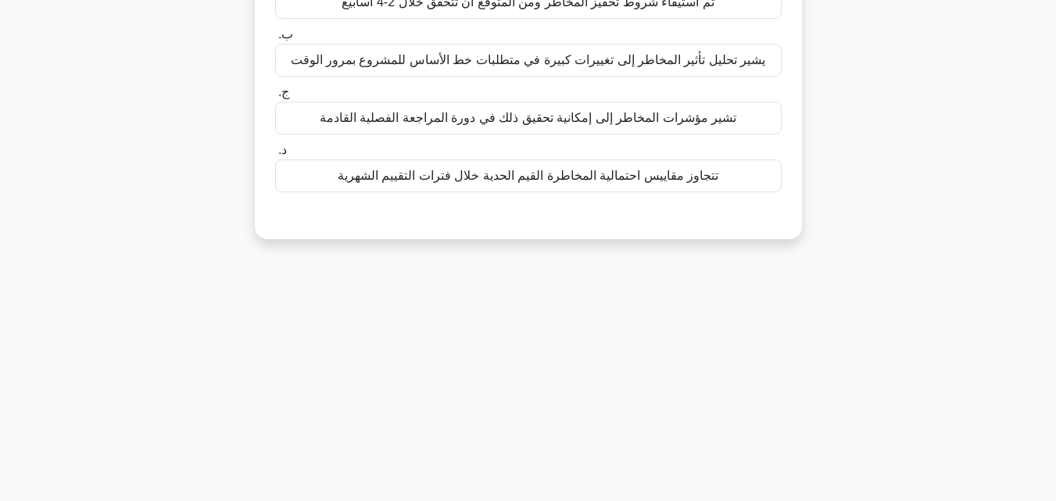
scroll to position [0, 0]
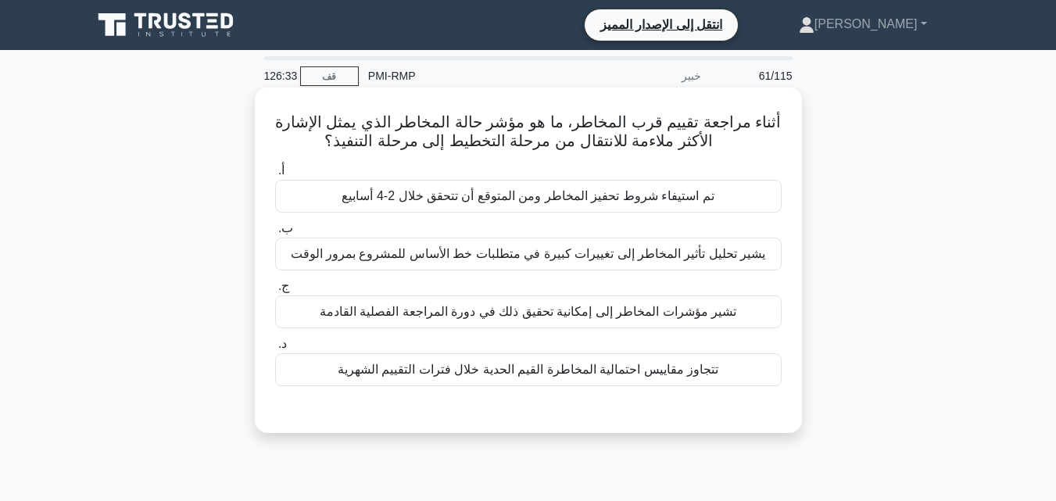
click at [525, 199] on font "تم استيفاء شروط تحفيز المخاطر ومن المتوقع أن تتحقق خلال 2-4 أسابيع" at bounding box center [528, 195] width 372 height 13
click at [275, 176] on input "أ. تم استيفاء شروط تحفيز المخاطر ومن المتوقع أن تتحقق خلال 2-4 أسابيع" at bounding box center [275, 171] width 0 height 10
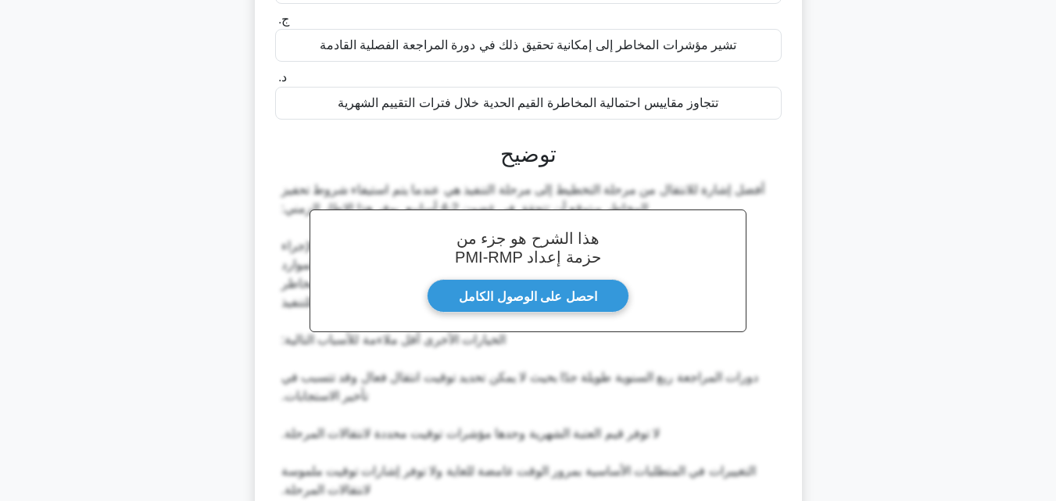
scroll to position [466, 0]
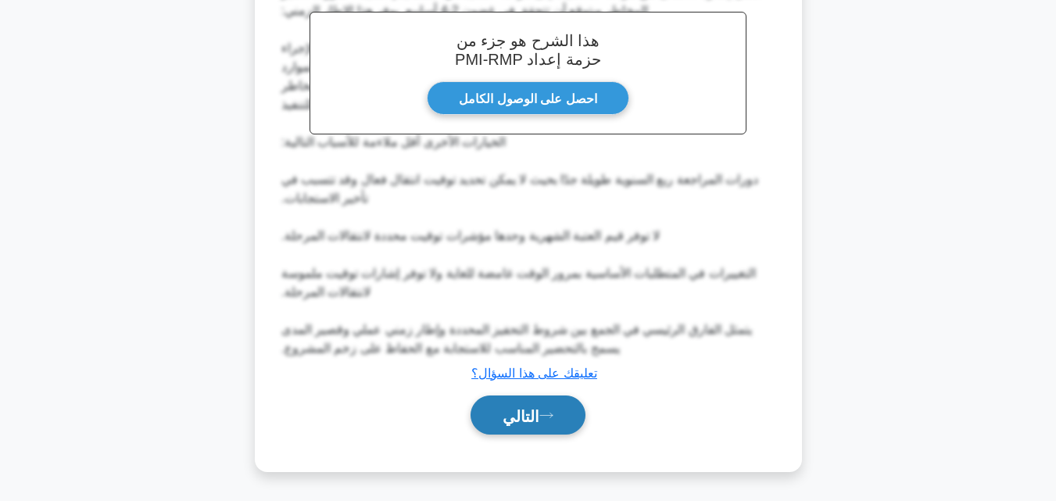
click at [535, 415] on font "التالي" at bounding box center [521, 415] width 37 height 17
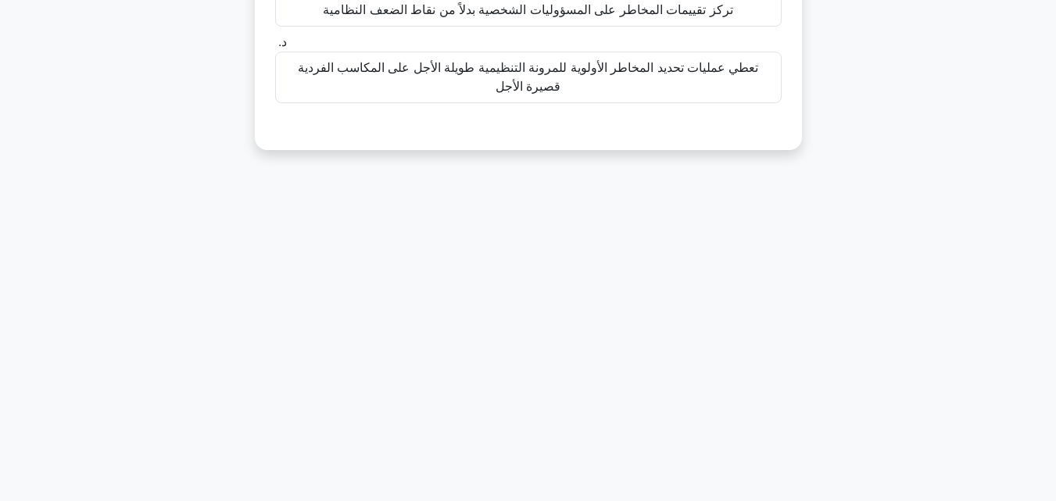
scroll to position [0, 0]
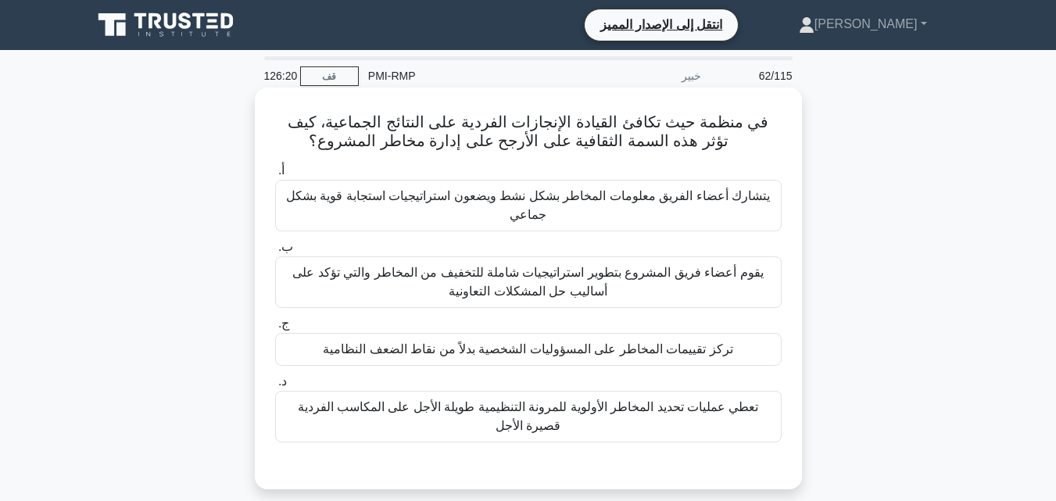
click at [514, 353] on font "تركز تقييمات المخاطر على المسؤوليات الشخصية بدلاً من نقاط الضعف النظامية" at bounding box center [528, 348] width 410 height 13
click at [275, 329] on input "ج. تركز تقييمات المخاطر على المسؤوليات الشخصية بدلاً من نقاط الضعف النظامية" at bounding box center [275, 324] width 0 height 10
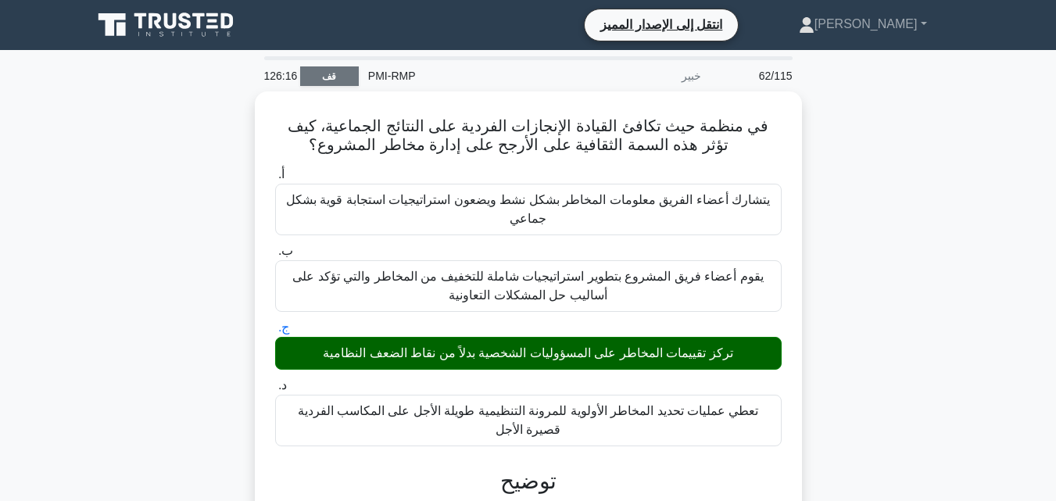
click at [326, 77] on font "قف" at bounding box center [329, 76] width 14 height 11
click at [156, 30] on icon at bounding box center [167, 25] width 150 height 30
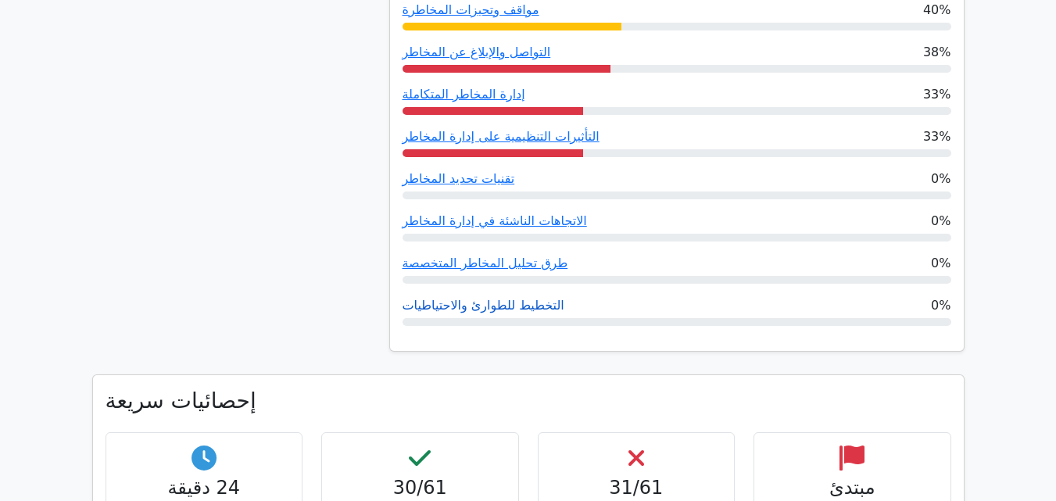
scroll to position [1016, 0]
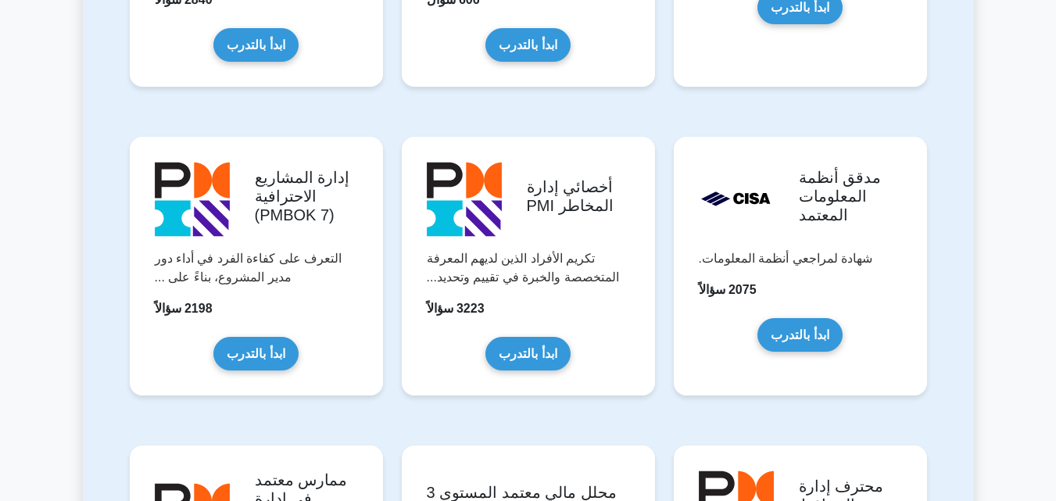
scroll to position [1252, 0]
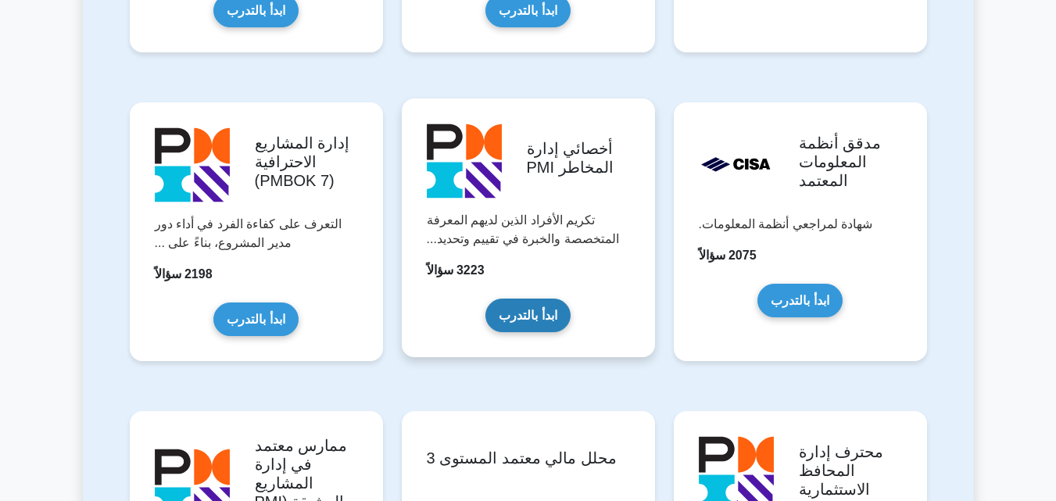
click at [555, 299] on link "ابدأ بالتدرب" at bounding box center [527, 316] width 84 height 34
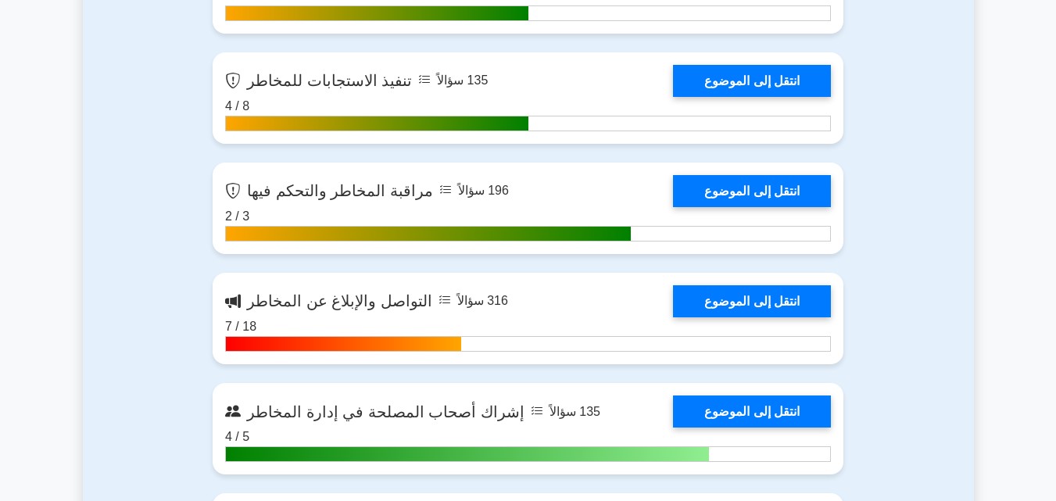
scroll to position [1876, 0]
